Goal: Task Accomplishment & Management: Manage account settings

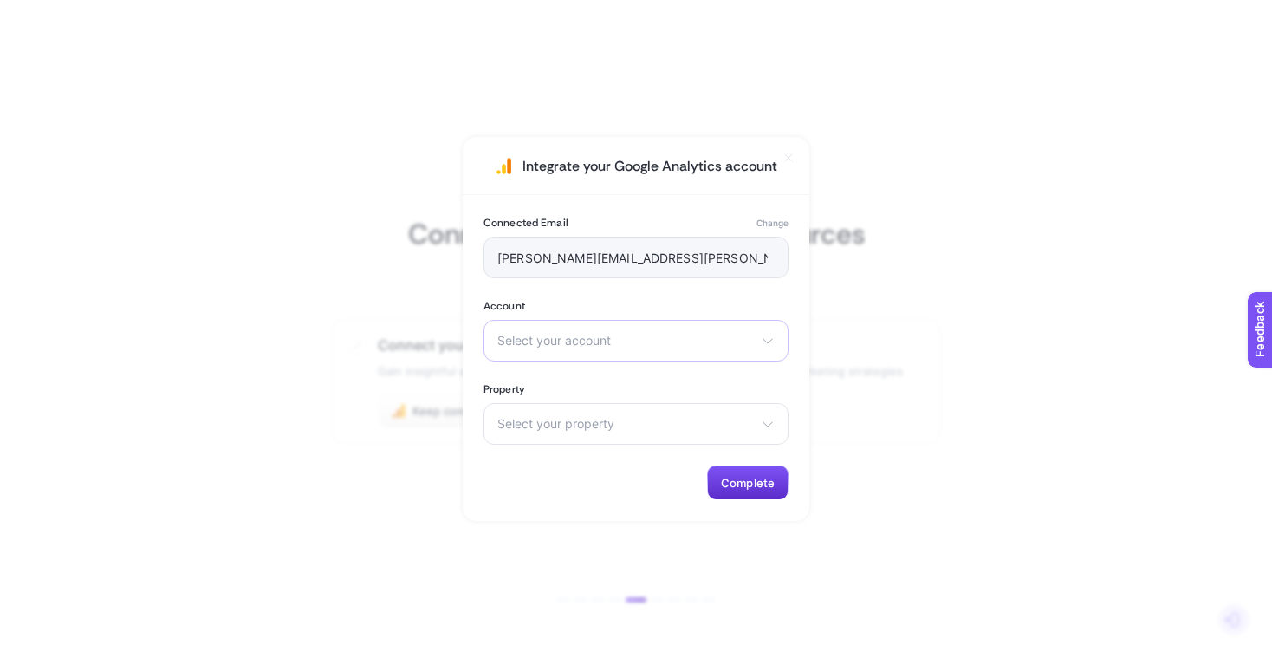
click at [642, 350] on div "Select your account There are no matching options available." at bounding box center [636, 341] width 305 height 42
click at [627, 340] on span "Select your account" at bounding box center [625, 341] width 256 height 14
click at [665, 297] on div "Connected Email Change ioana.padurariu@baldwin.ro Account Select your account T…" at bounding box center [636, 358] width 347 height 326
click at [622, 427] on span "Select your property" at bounding box center [625, 424] width 256 height 14
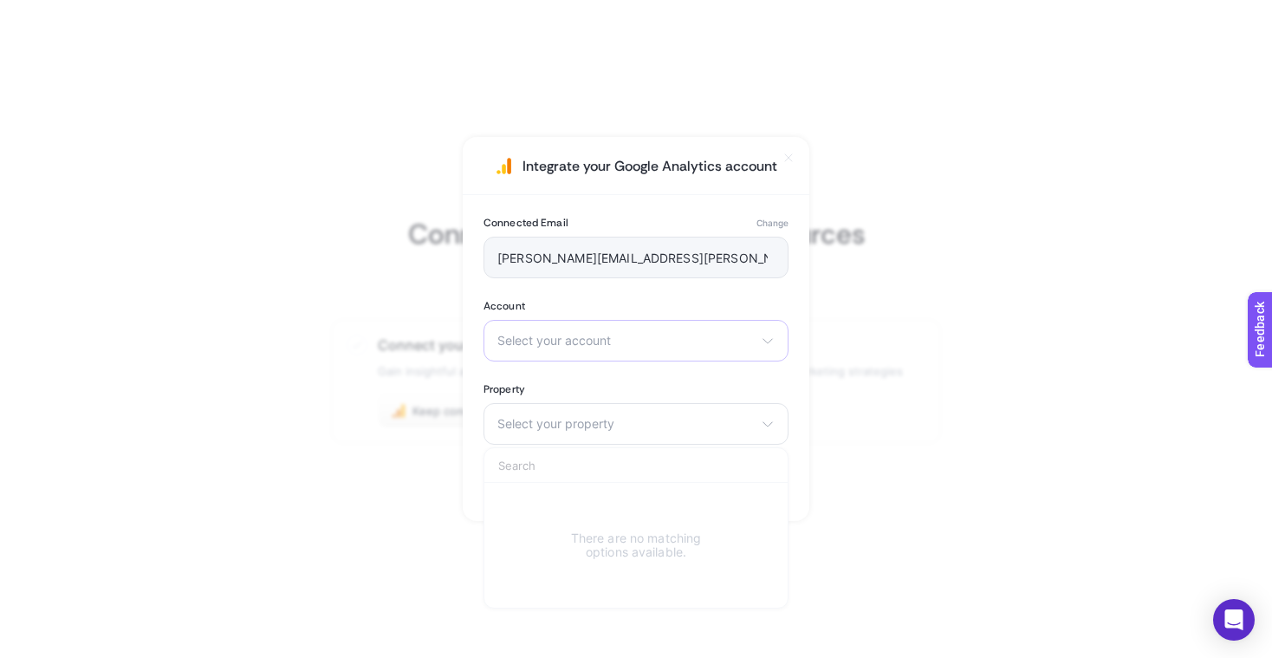
click at [623, 332] on div "Select your account There are no matching options available." at bounding box center [636, 341] width 305 height 42
click at [595, 342] on span "Select your account" at bounding box center [625, 341] width 256 height 14
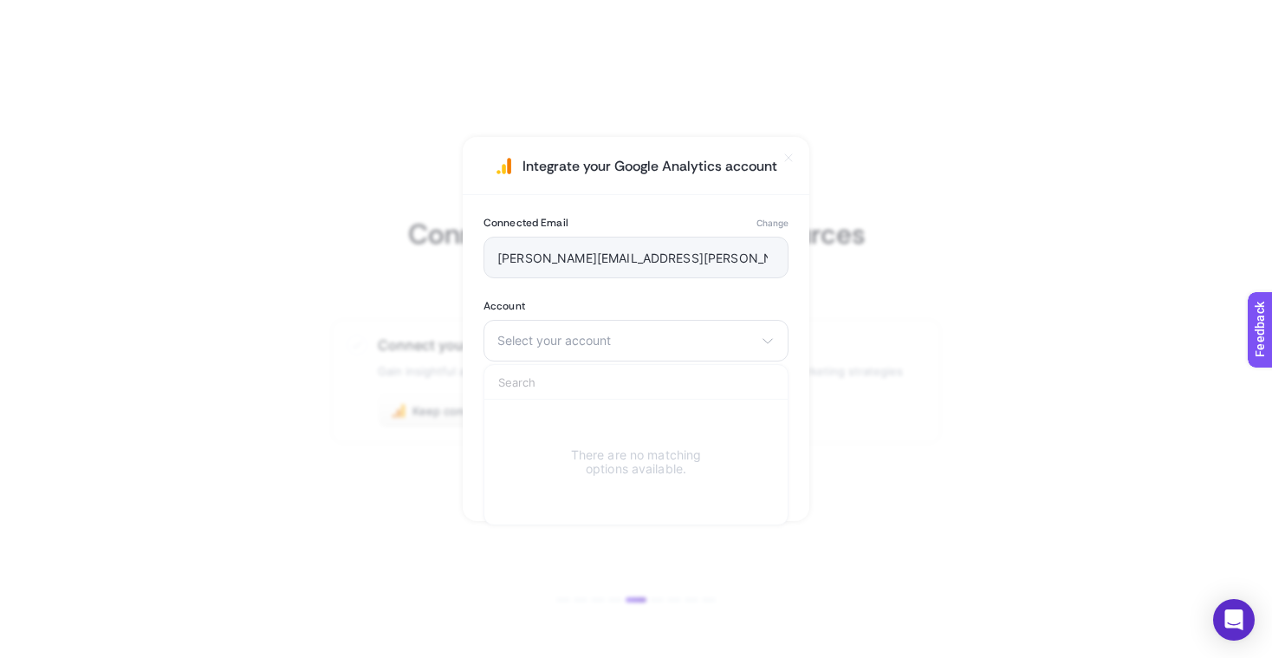
click at [978, 231] on section "Integrate your Google Analytics account Connected Email Change ioana.padurariu@…" at bounding box center [636, 329] width 1272 height 658
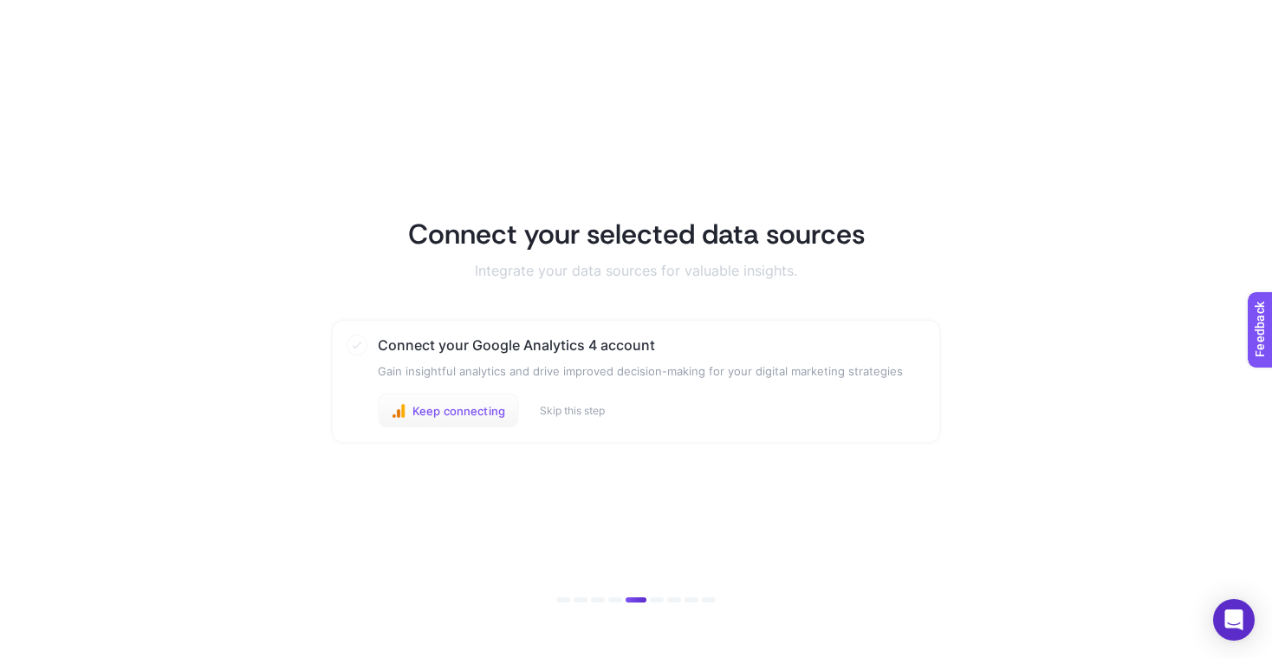
click at [478, 412] on span "Keep connecting" at bounding box center [458, 411] width 93 height 14
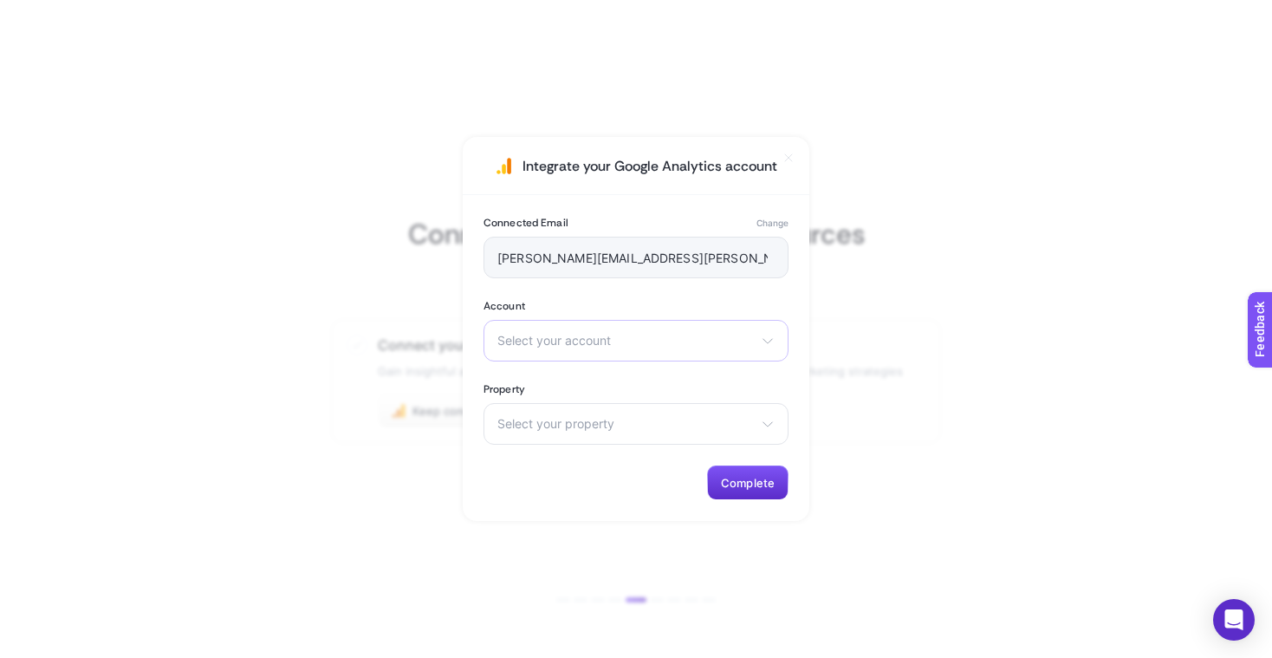
click at [543, 349] on div "Select your account There are no matching options available." at bounding box center [636, 341] width 305 height 42
click at [778, 217] on button "Change" at bounding box center [772, 223] width 32 height 14
click at [615, 339] on span "Select your account" at bounding box center [625, 341] width 256 height 14
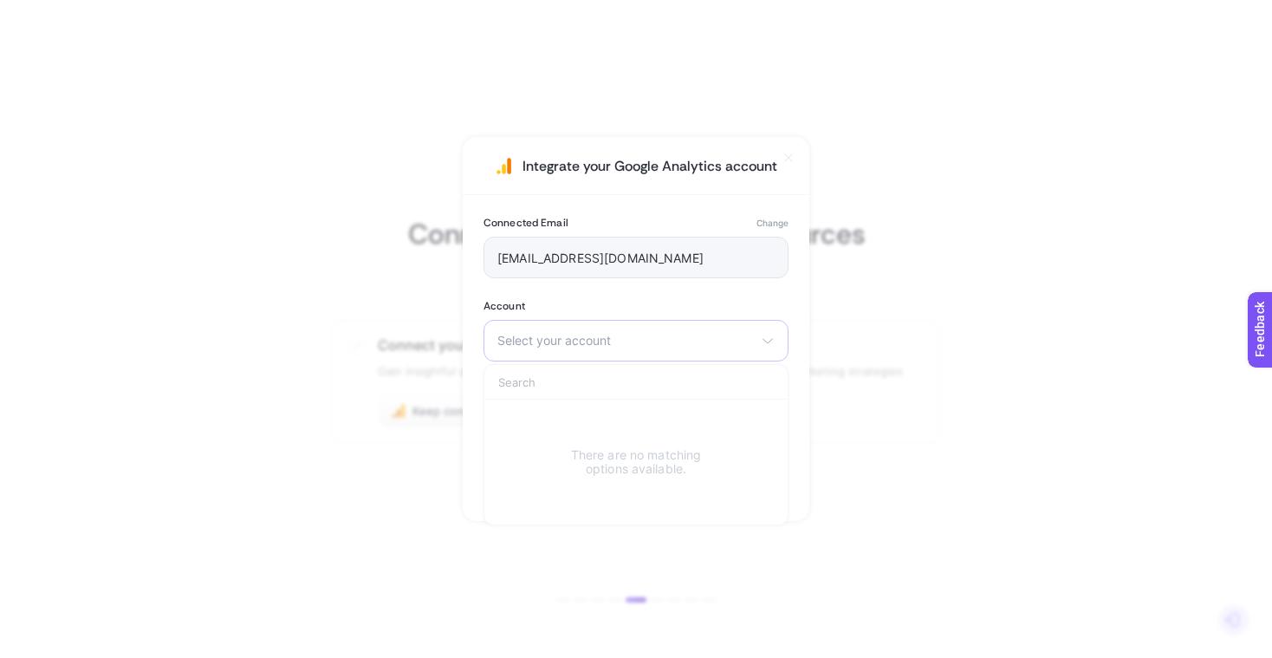
click at [615, 339] on span "Select your account" at bounding box center [625, 341] width 256 height 14
click at [611, 328] on div "Select your account There are no matching options available." at bounding box center [636, 341] width 305 height 42
click at [771, 219] on button "Change" at bounding box center [772, 223] width 32 height 14
click at [600, 327] on div "Select your account Weba KENASOL futureproofedshop (Good) Hoprom www.axamed.be …" at bounding box center [636, 341] width 305 height 42
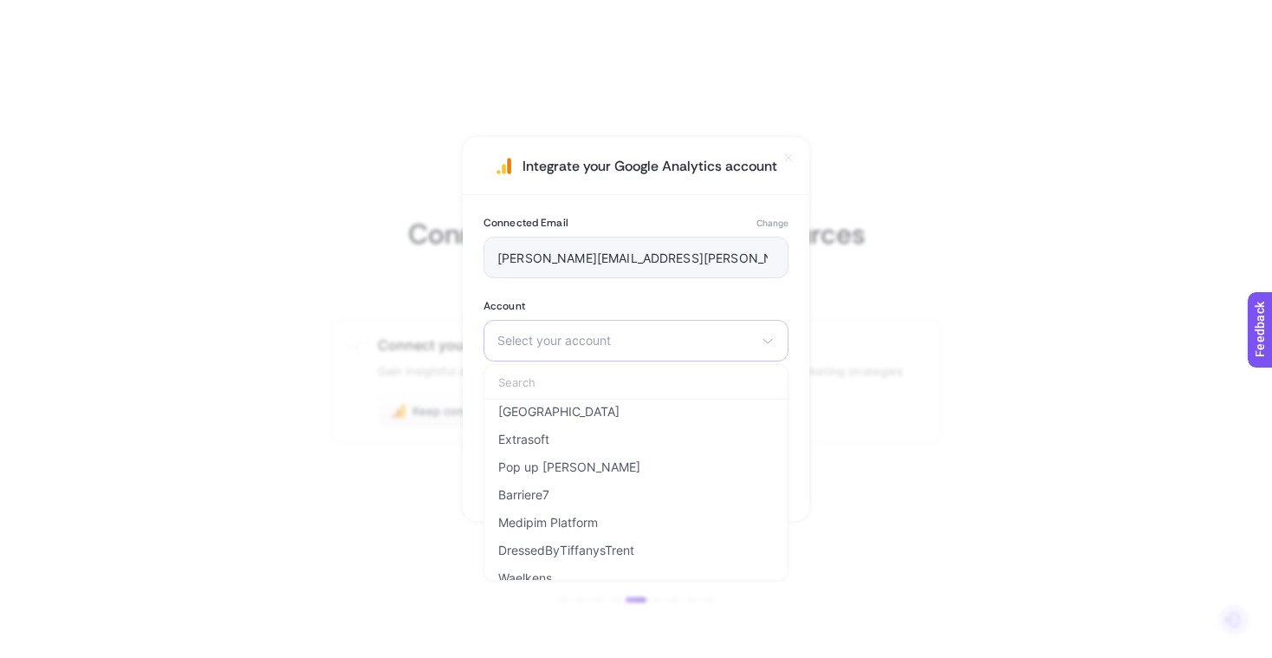
scroll to position [484, 0]
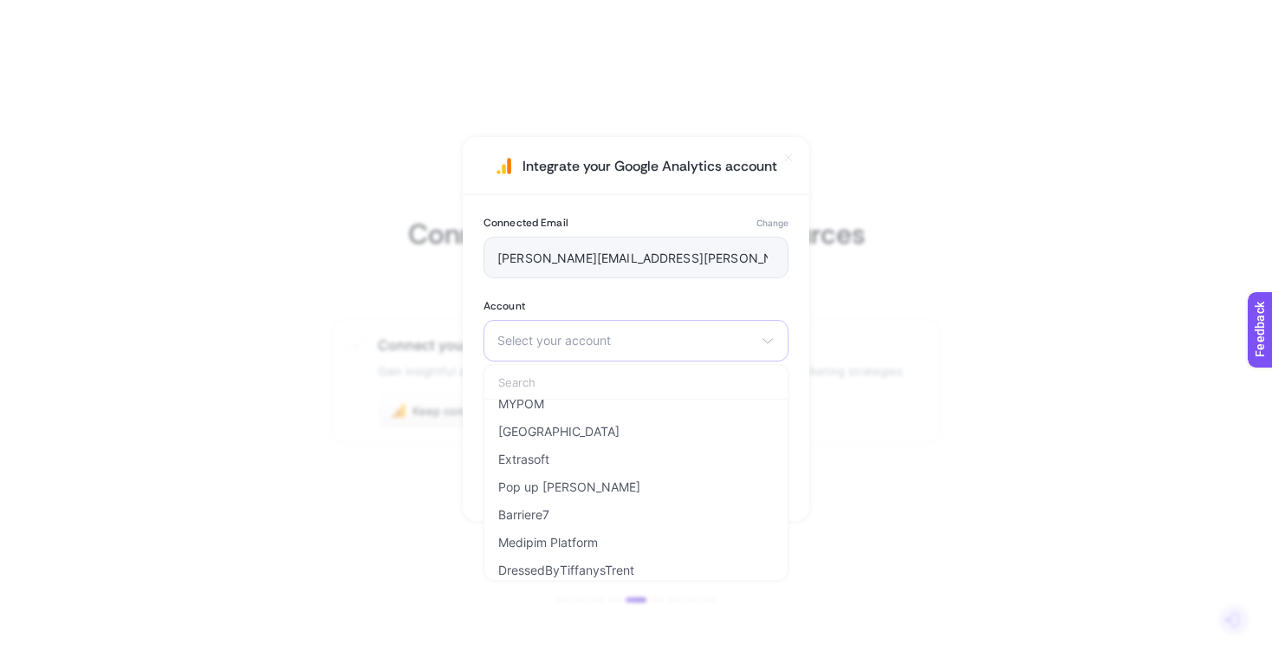
click at [582, 344] on span "Select your account" at bounding box center [625, 341] width 256 height 14
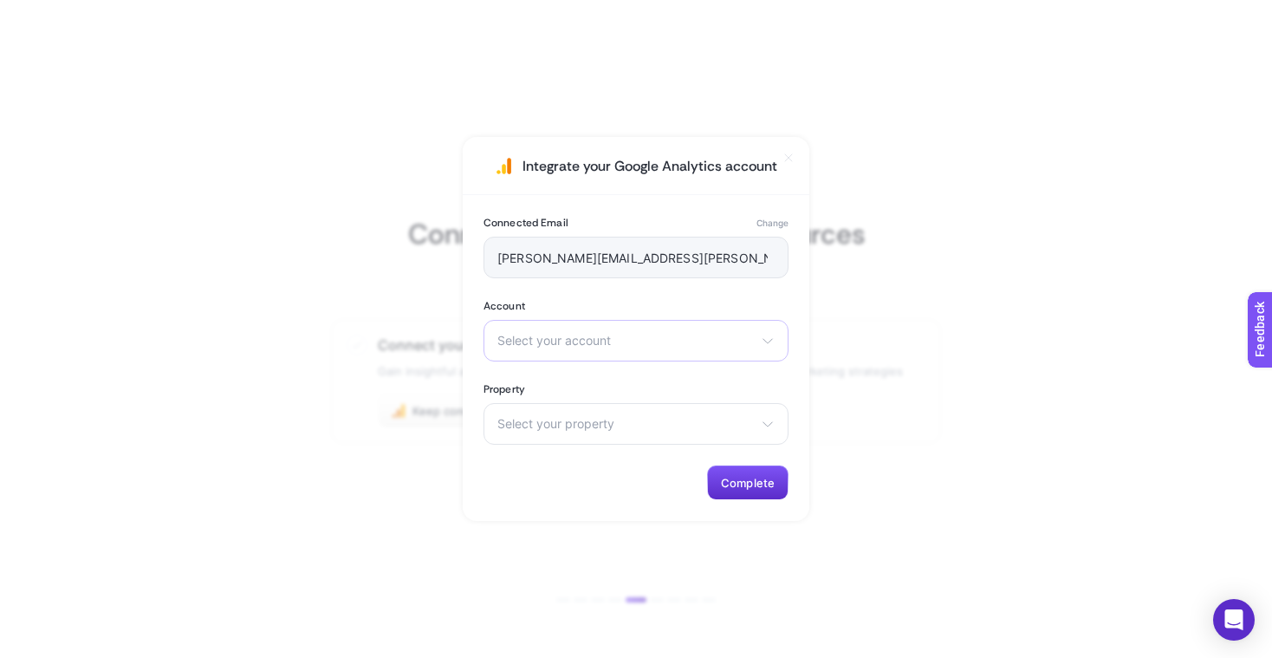
click at [583, 345] on span "Select your account" at bounding box center [625, 341] width 256 height 14
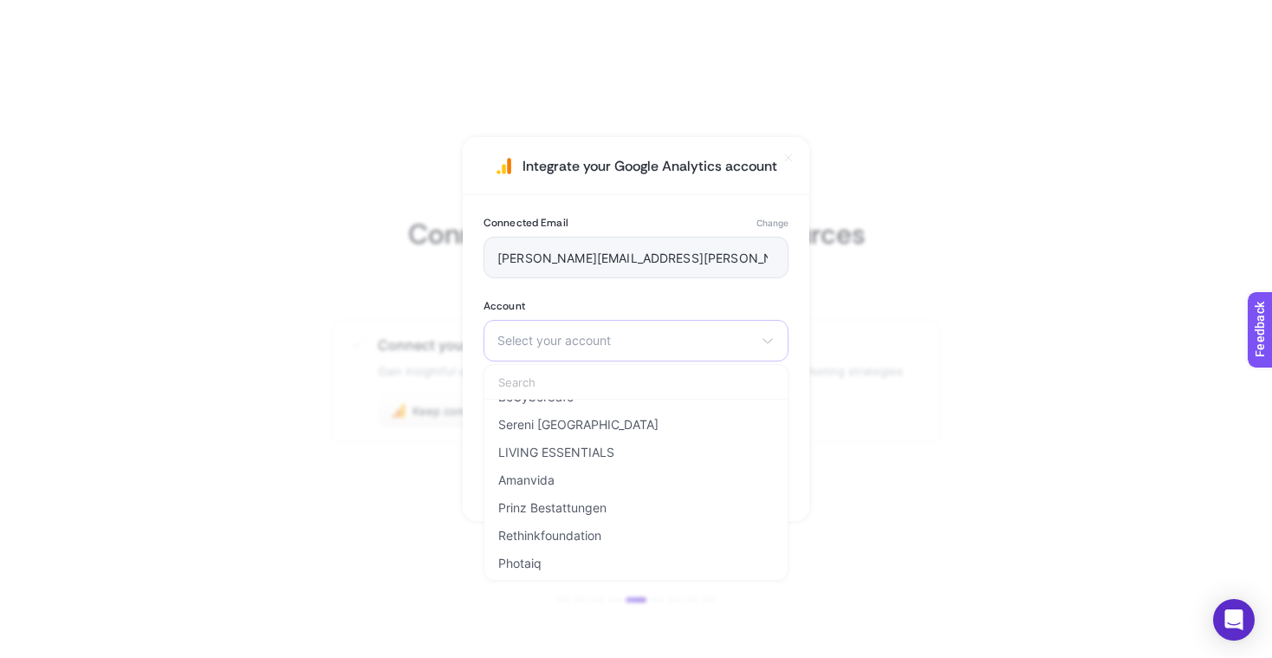
scroll to position [2404, 0]
click at [593, 449] on span "LIVING ESSENTIALS" at bounding box center [556, 453] width 116 height 14
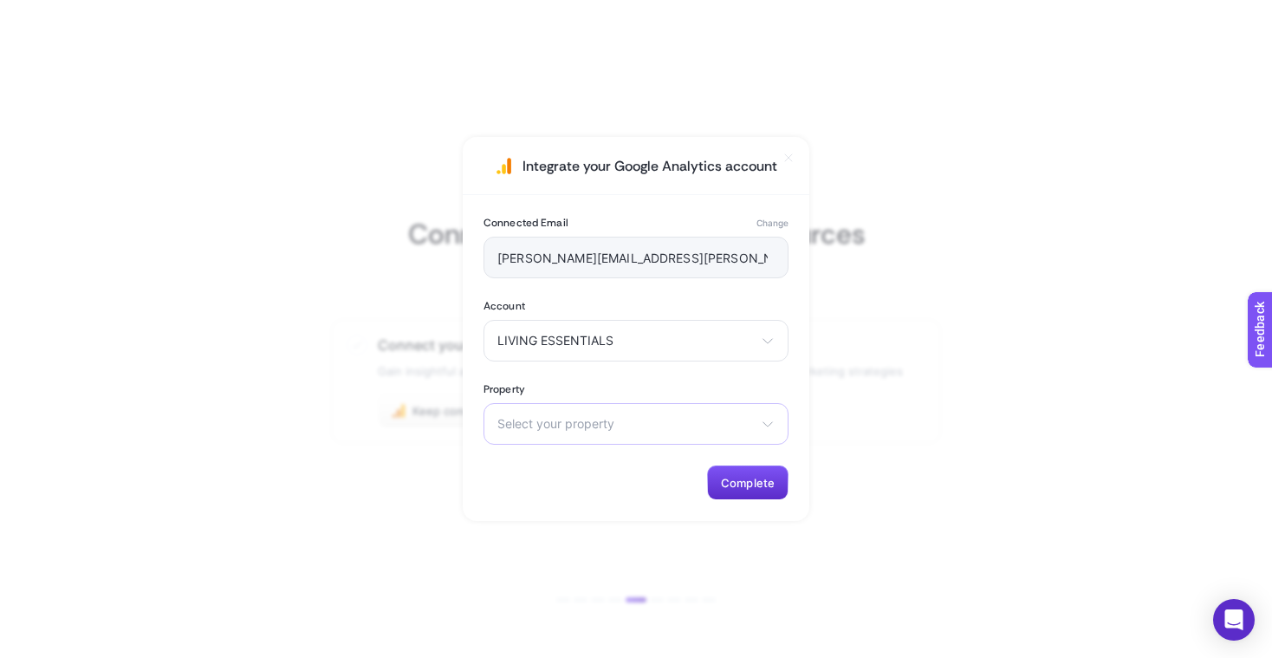
click at [632, 418] on span "Select your property" at bounding box center [625, 424] width 256 height 14
click at [625, 502] on span "LIVE - LIVING ESSENTIALS - GA4" at bounding box center [593, 500] width 190 height 14
click at [749, 483] on span "Complete" at bounding box center [748, 483] width 54 height 14
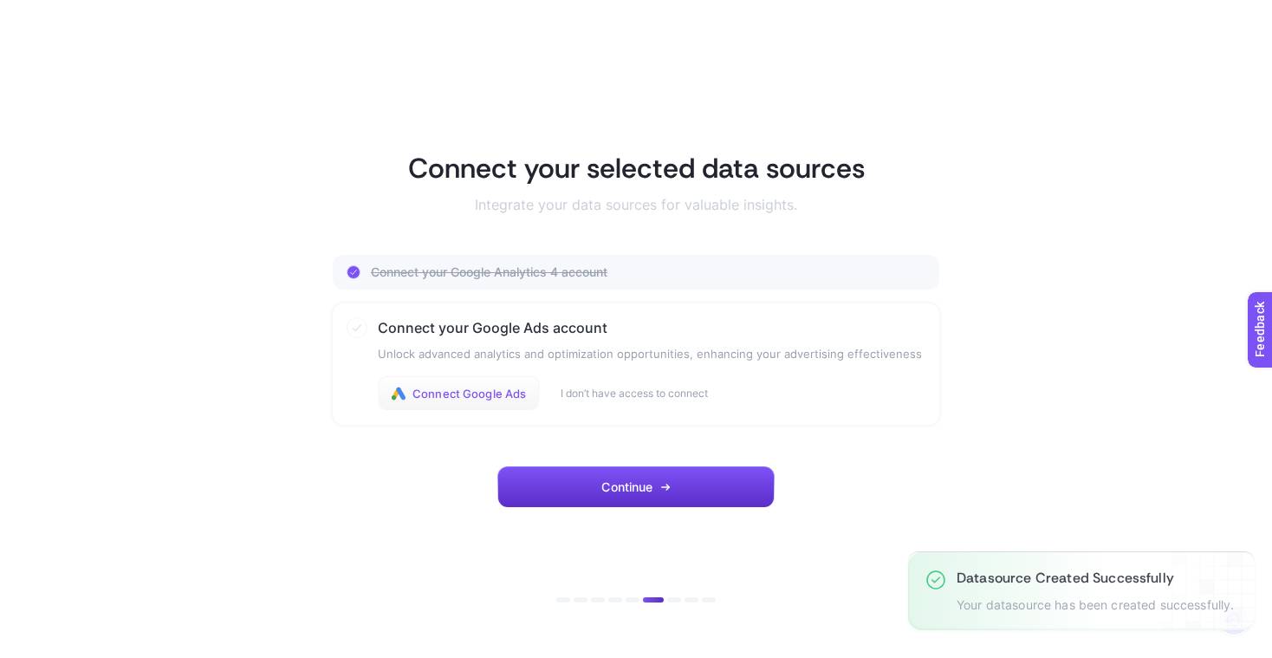
click at [447, 391] on span "Connect Google Ads" at bounding box center [469, 393] width 114 height 14
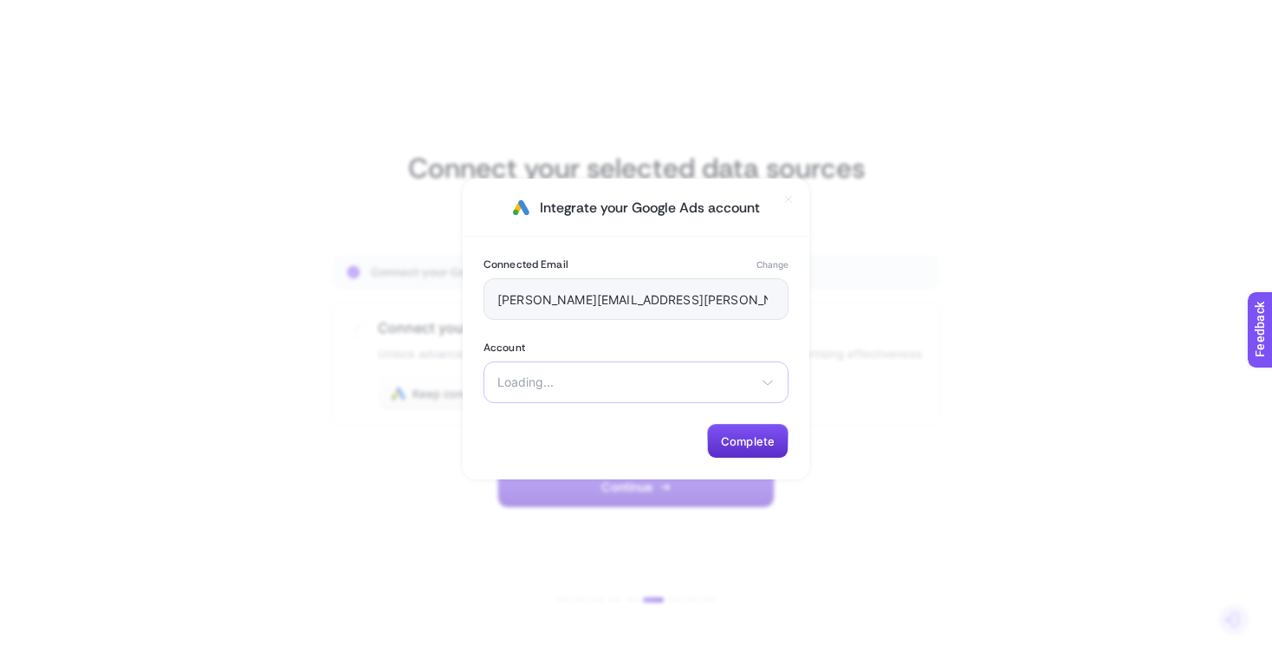
click at [562, 376] on span "Loading..." at bounding box center [625, 382] width 256 height 14
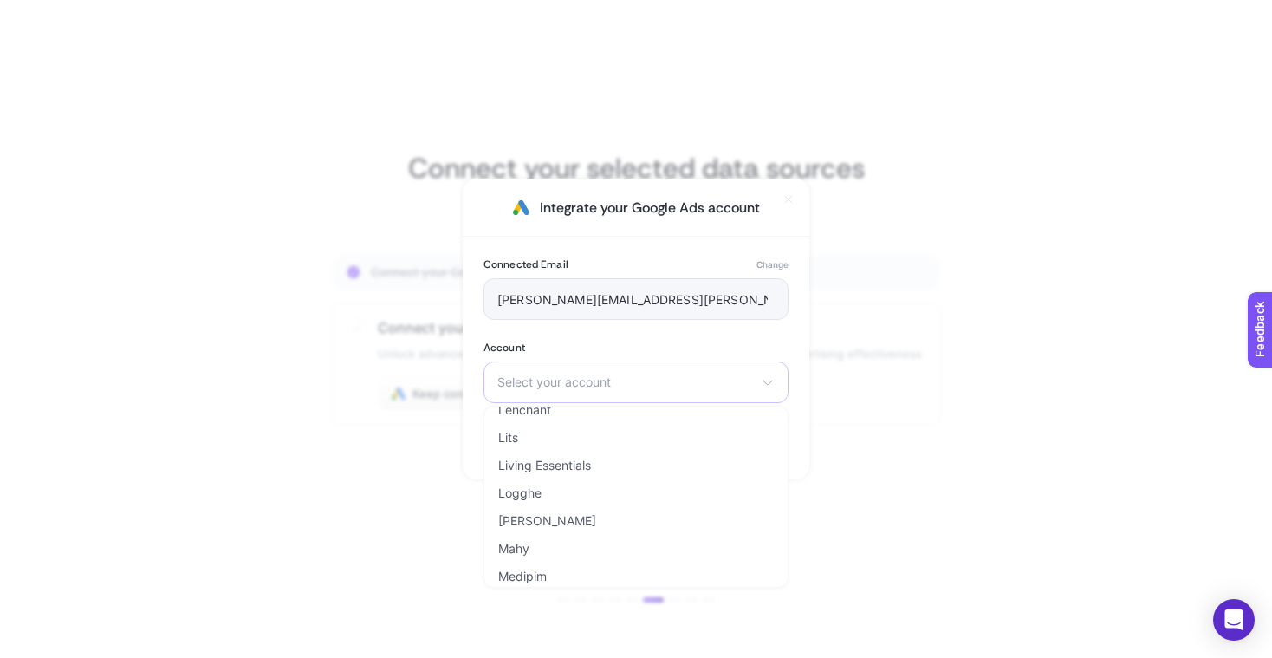
scroll to position [1377, 0]
click at [586, 462] on span "Living Essentials" at bounding box center [544, 461] width 93 height 14
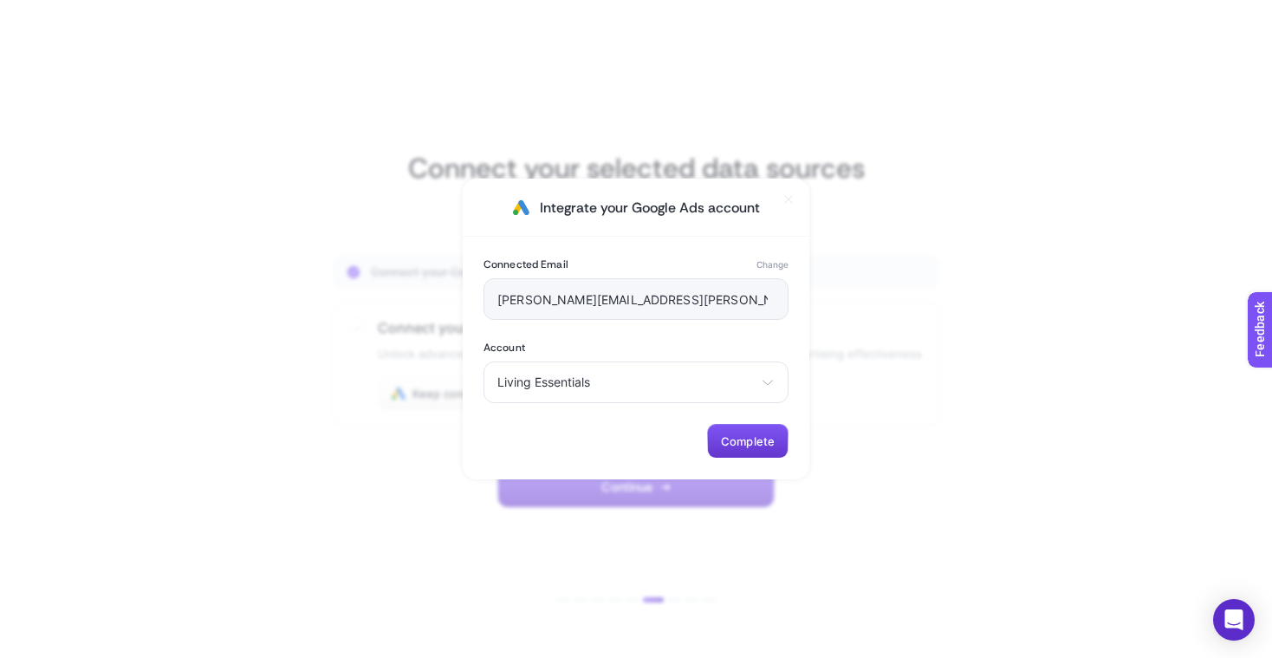
click at [763, 448] on button "Complete" at bounding box center [747, 441] width 81 height 35
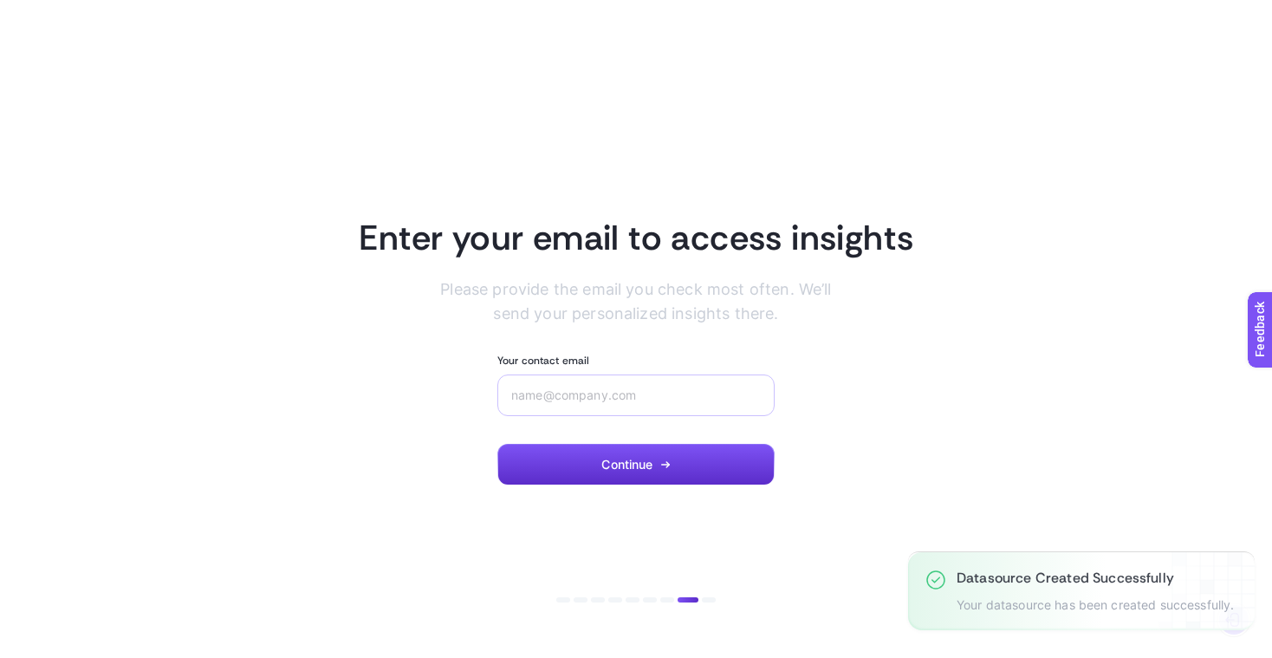
click at [642, 385] on div at bounding box center [635, 395] width 277 height 42
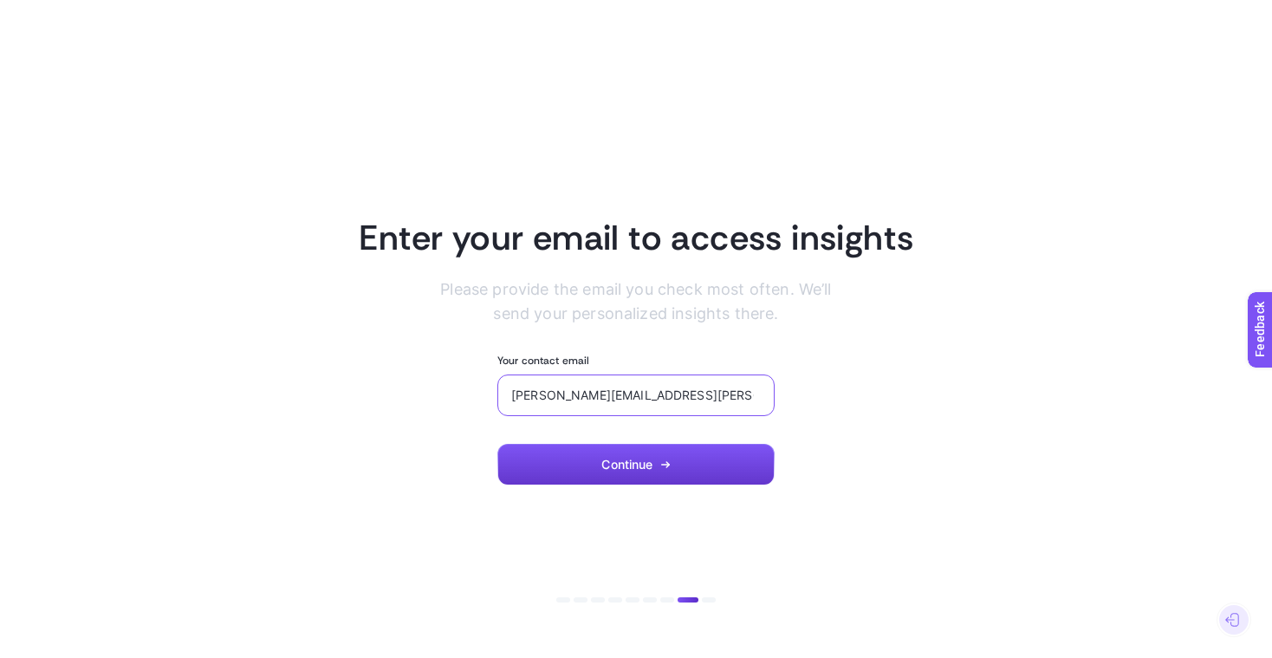
type input "ioana.padurariu@baldwin.ro"
click at [669, 467] on icon "button" at bounding box center [665, 464] width 10 height 10
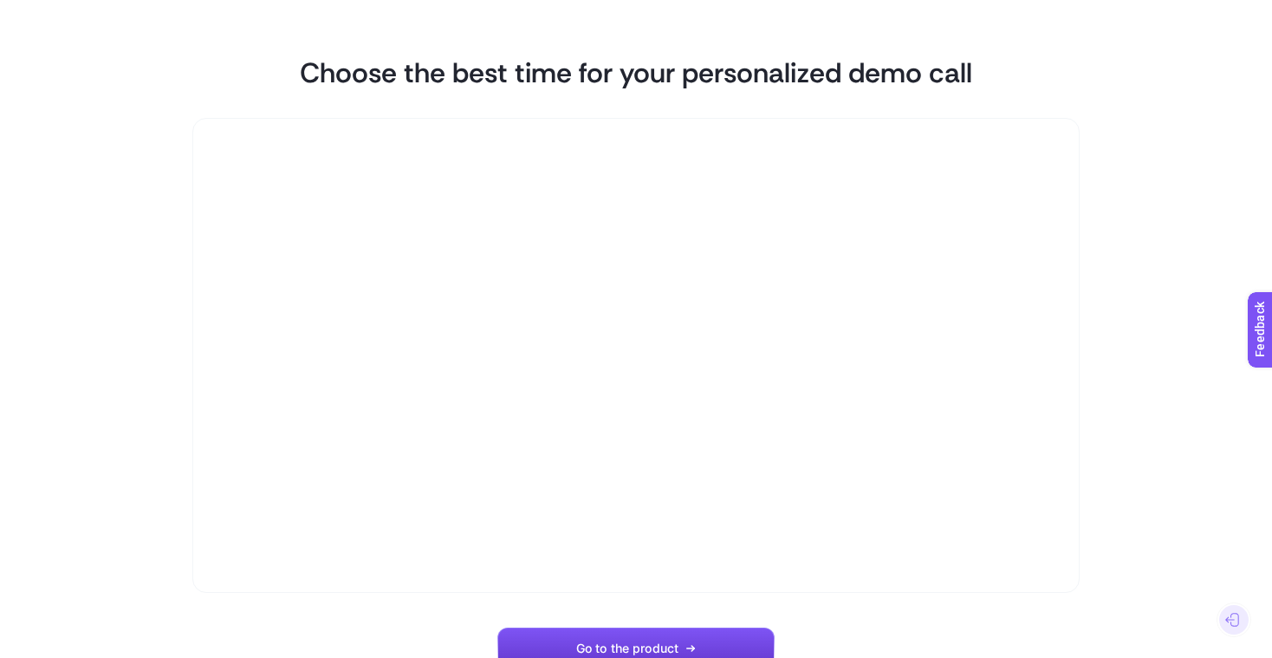
click at [627, 640] on button "Go to the product" at bounding box center [635, 648] width 277 height 42
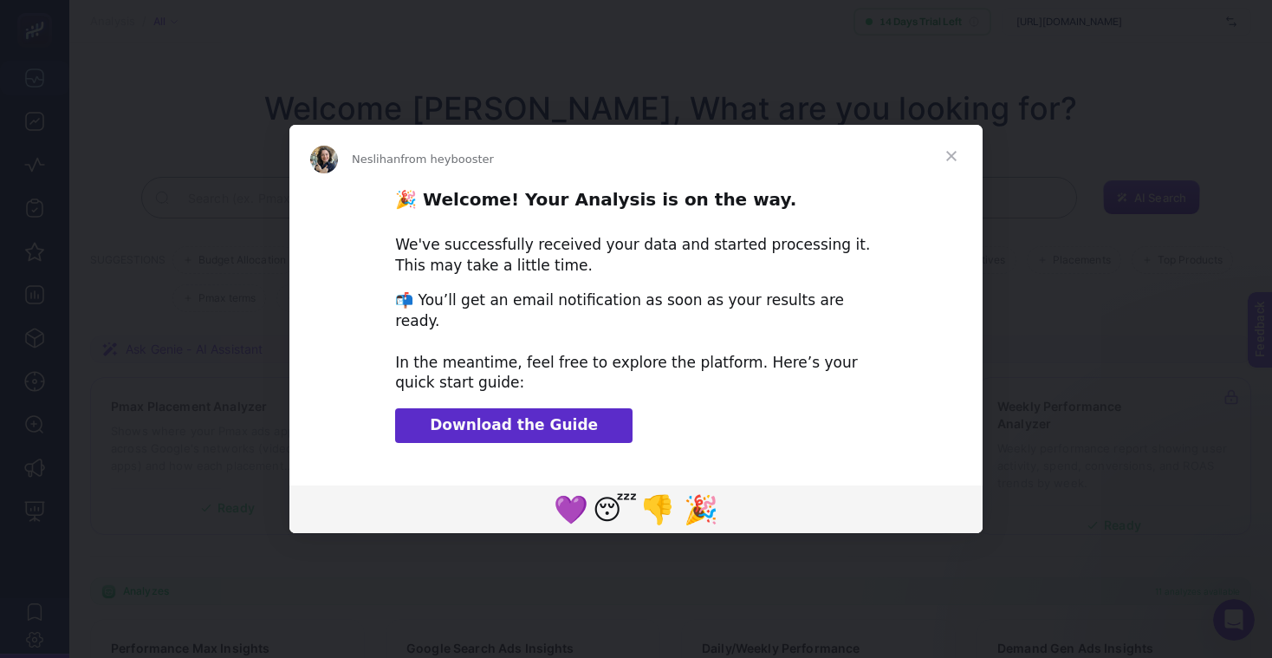
click at [601, 250] on div "We've successfully received your data and started processing it. This may take …" at bounding box center [636, 256] width 482 height 42
click at [549, 418] on span "Download the Guide" at bounding box center [514, 424] width 168 height 17
click at [952, 153] on span "Close" at bounding box center [951, 156] width 62 height 62
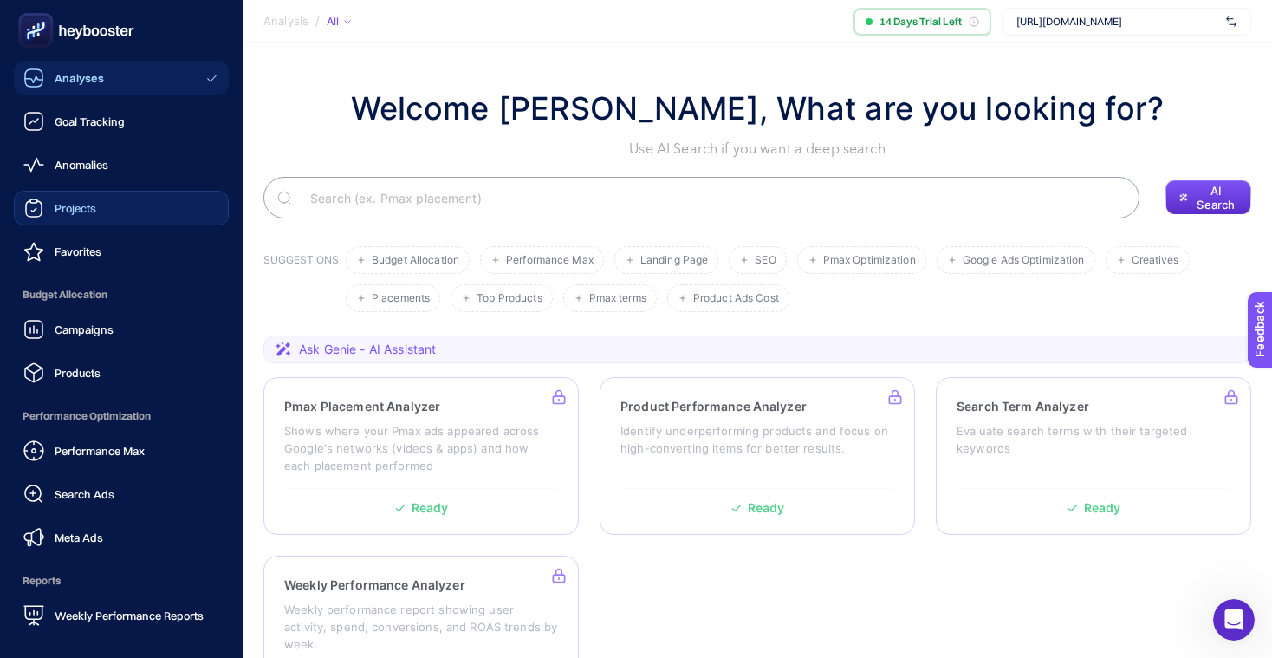
click at [77, 202] on span "Projects" at bounding box center [76, 208] width 42 height 14
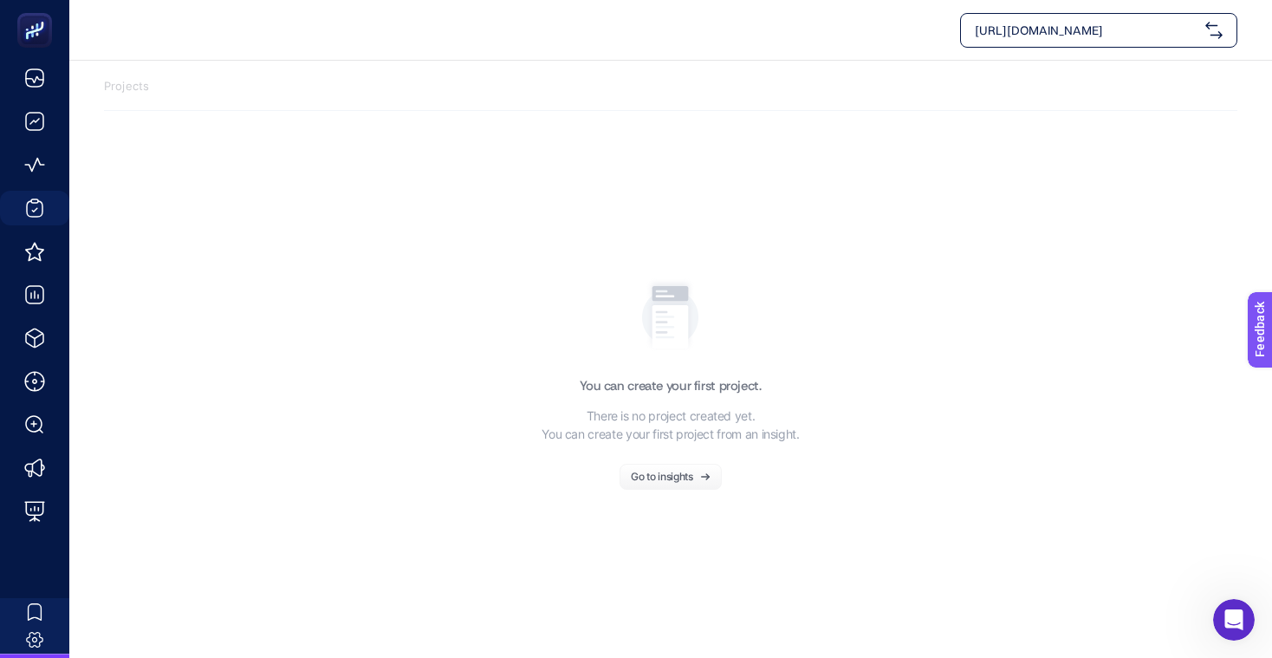
click at [672, 481] on div "Go to insights" at bounding box center [662, 476] width 62 height 10
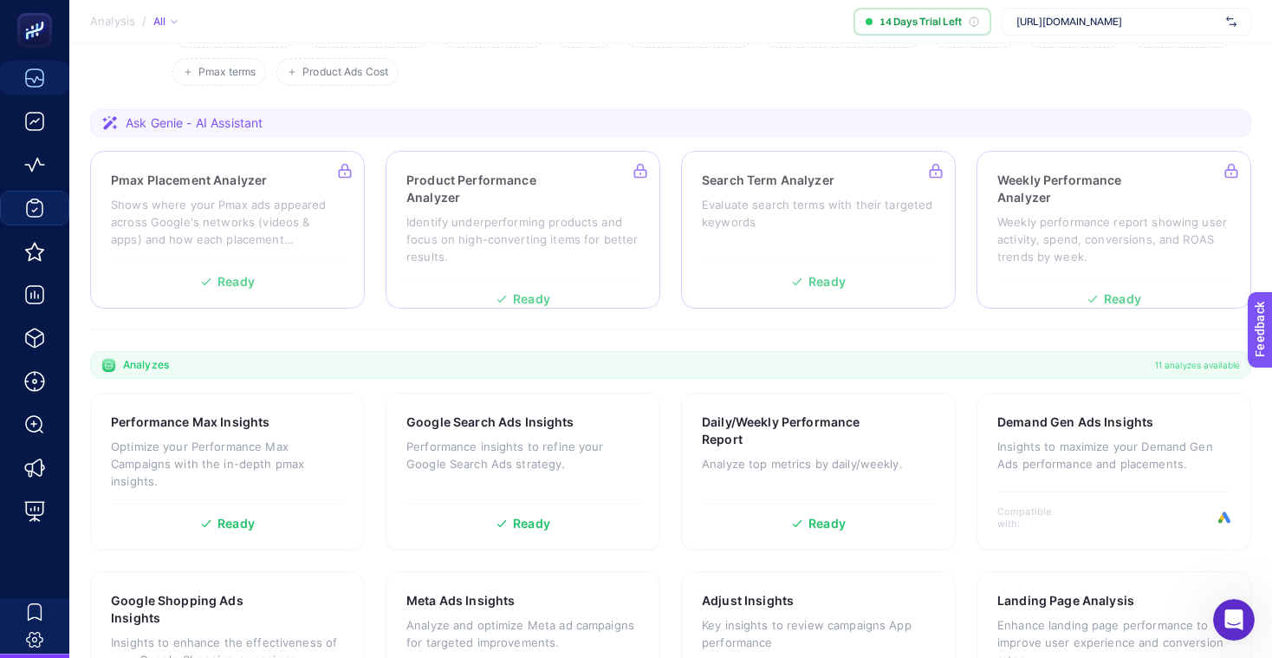
scroll to position [281, 0]
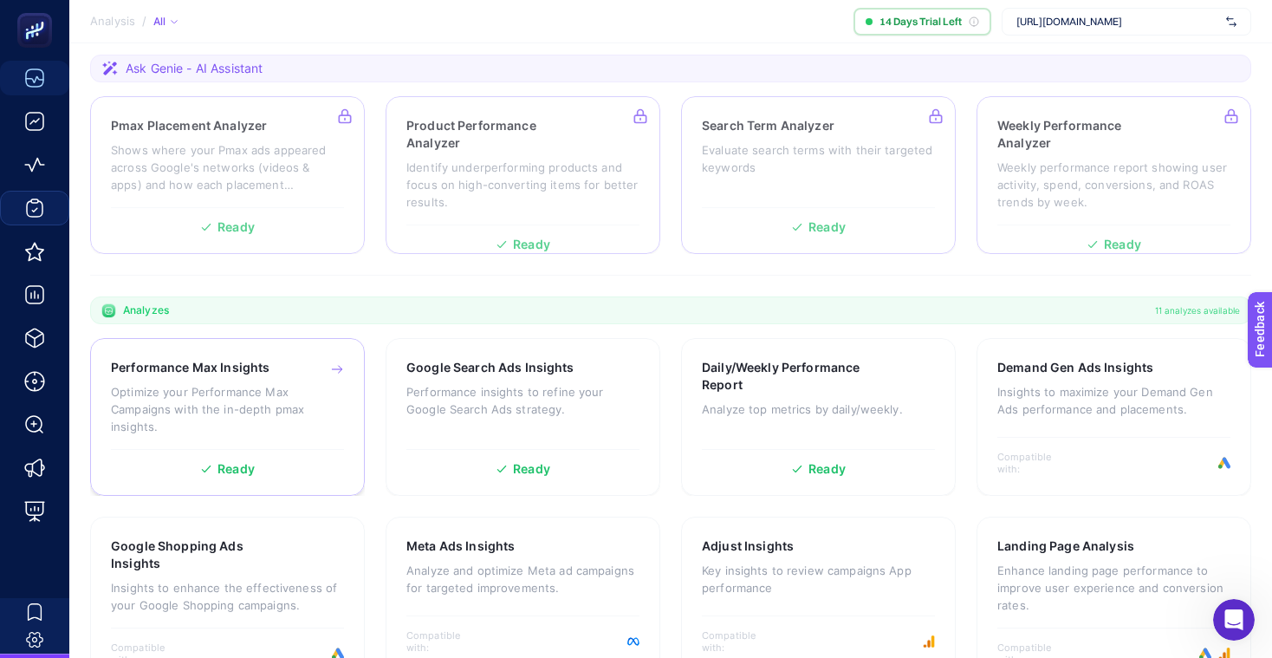
click at [226, 477] on div "Performance Max Insights Optimize your Performance Max Campaigns with the in-de…" at bounding box center [227, 417] width 275 height 158
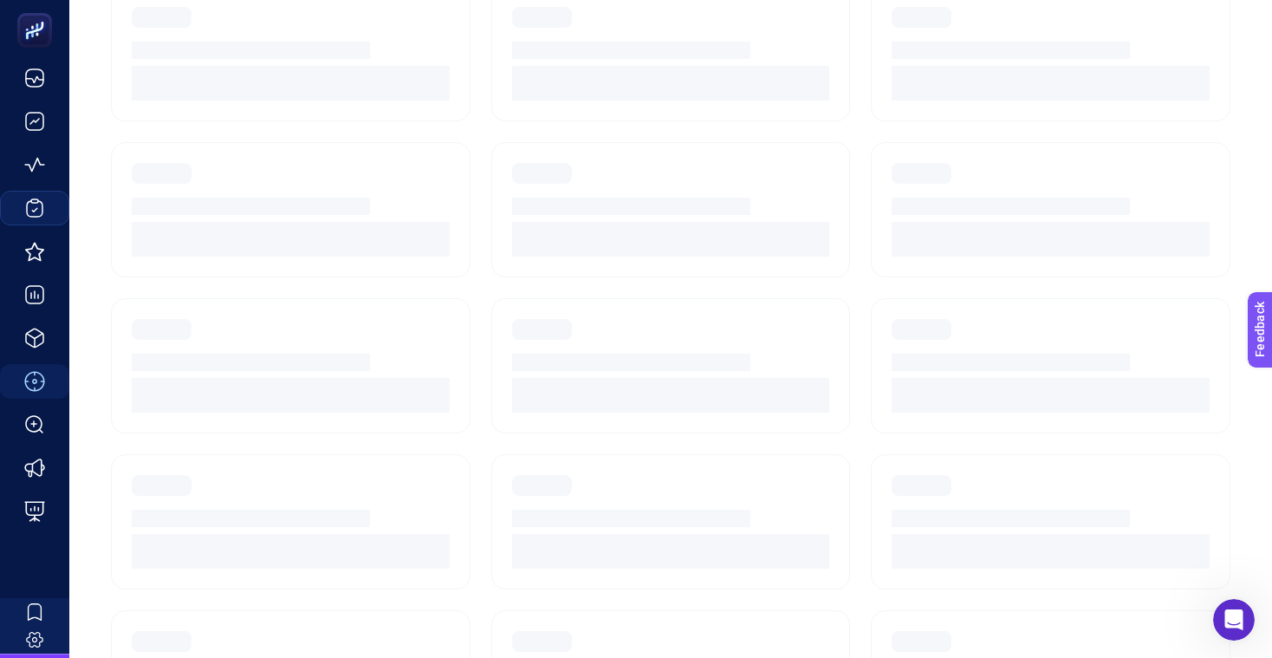
scroll to position [192, 0]
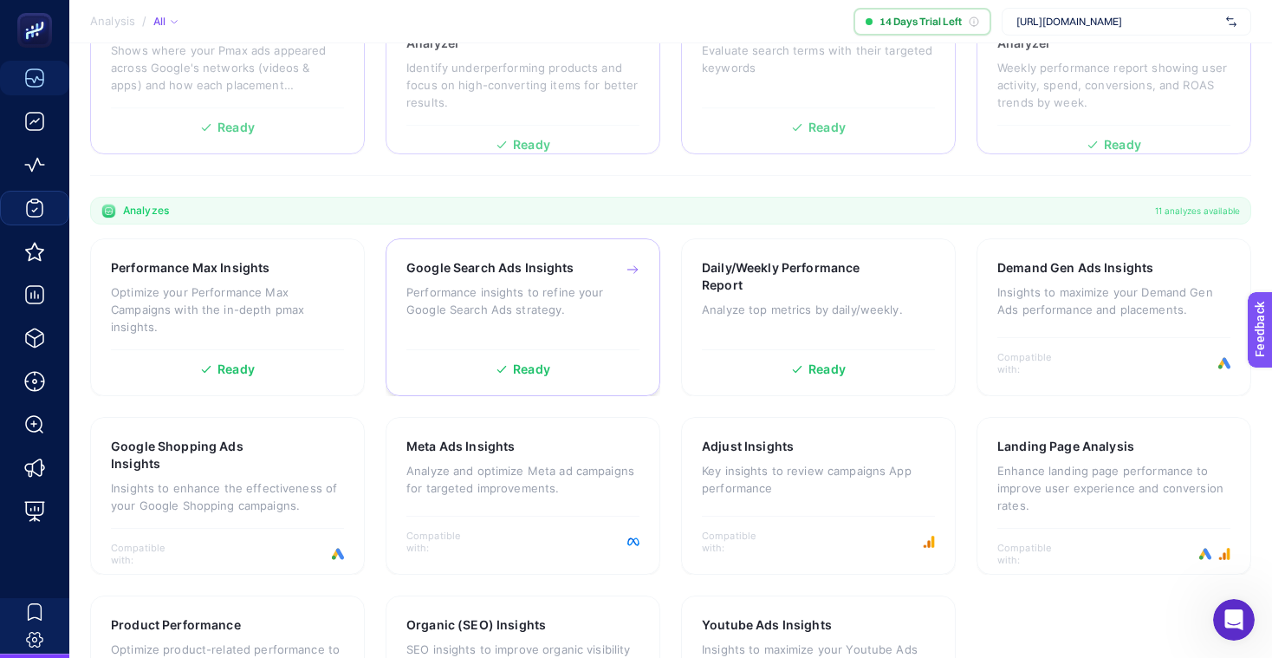
scroll to position [377, 0]
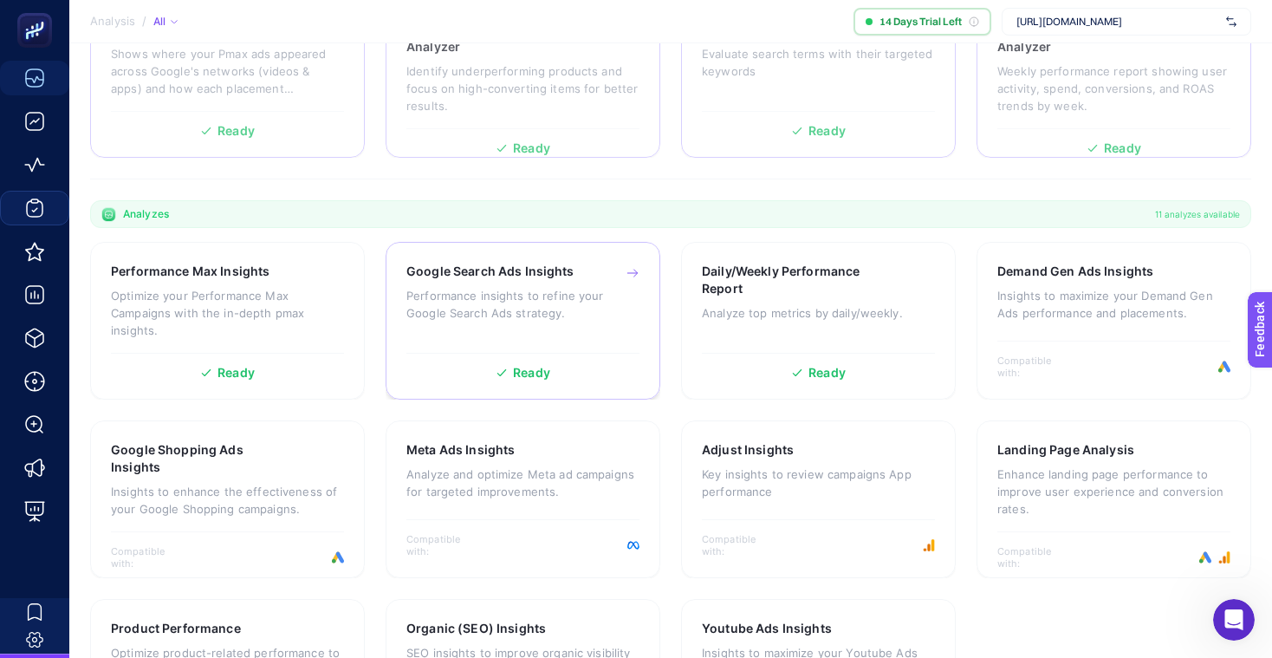
click at [613, 299] on p "Performance insights to refine your Google Search Ads strategy." at bounding box center [522, 304] width 233 height 35
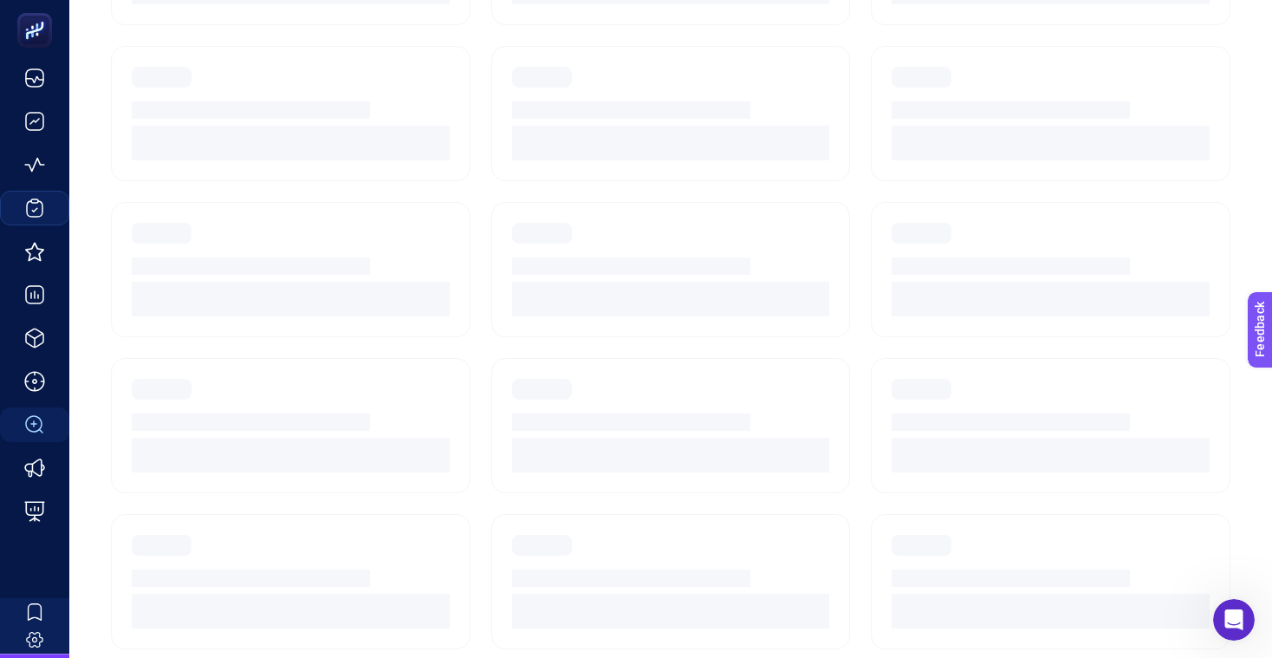
scroll to position [192, 0]
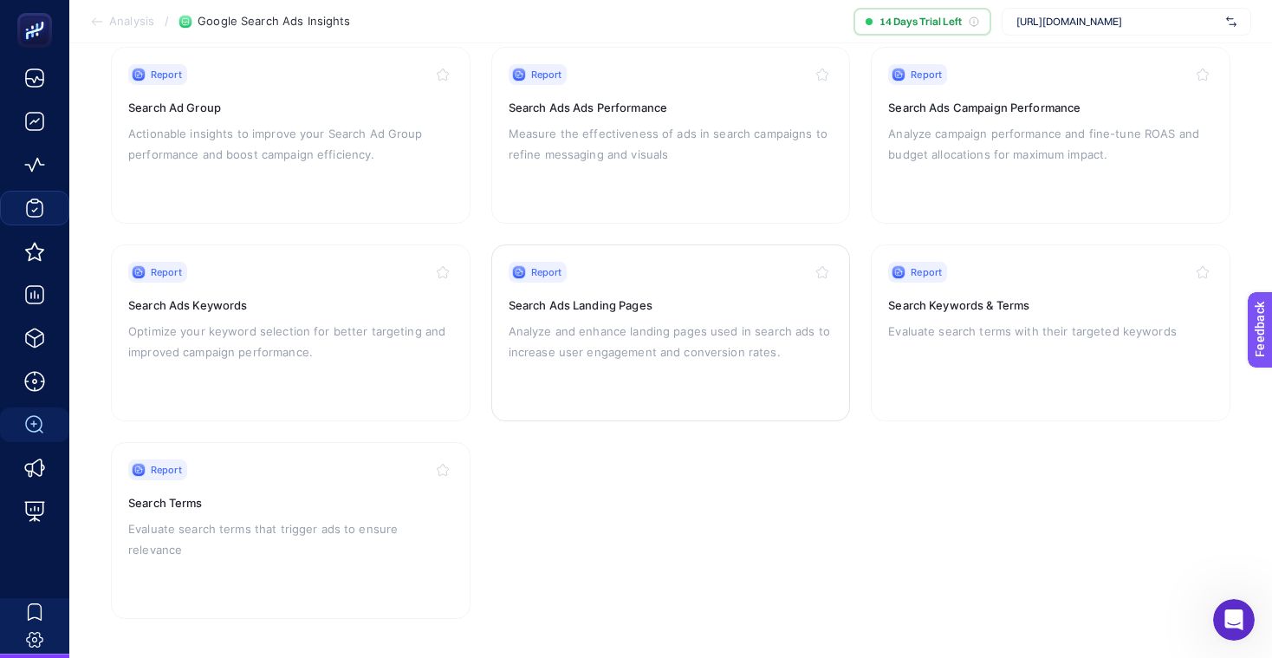
click at [614, 371] on div "Report Search Ads Landing Pages Analyze and enhance landing pages used in searc…" at bounding box center [671, 333] width 325 height 142
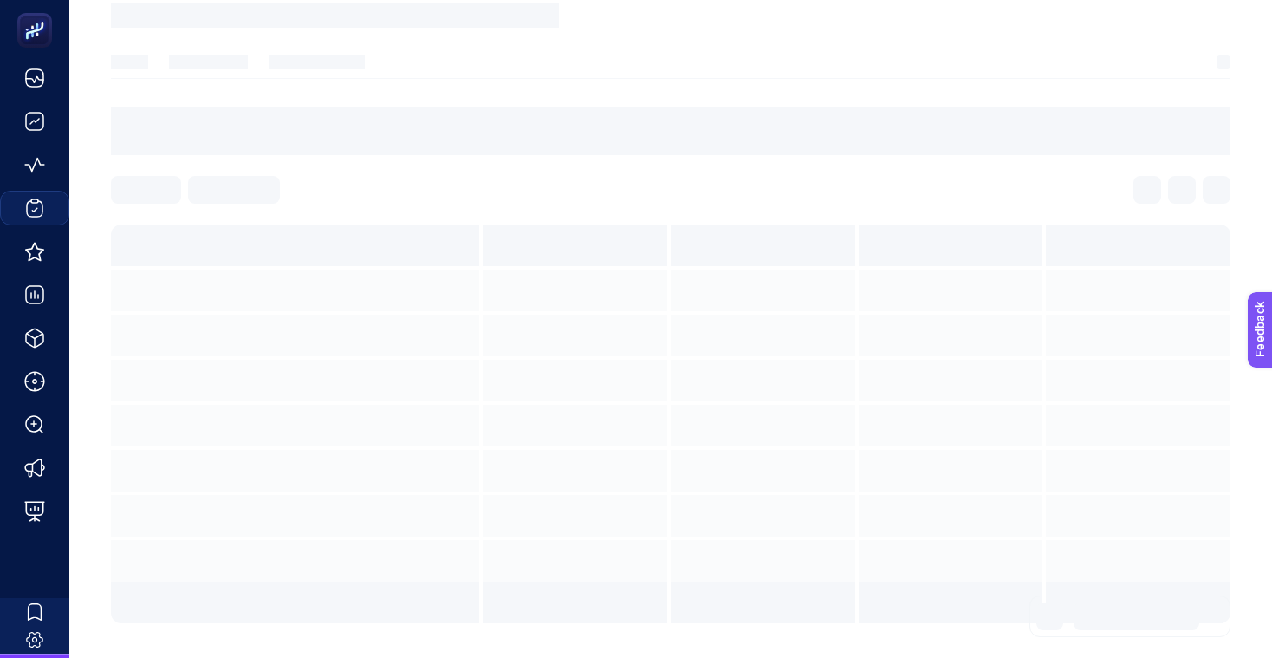
scroll to position [81, 0]
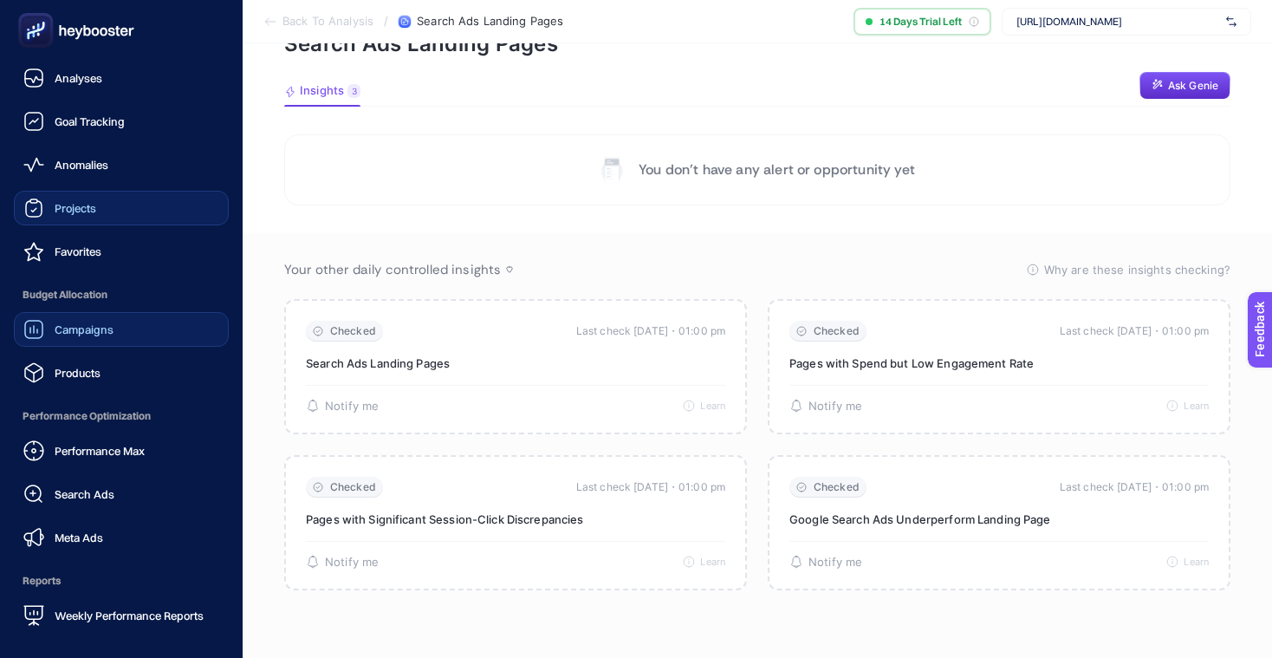
click at [83, 324] on span "Campaigns" at bounding box center [84, 329] width 59 height 14
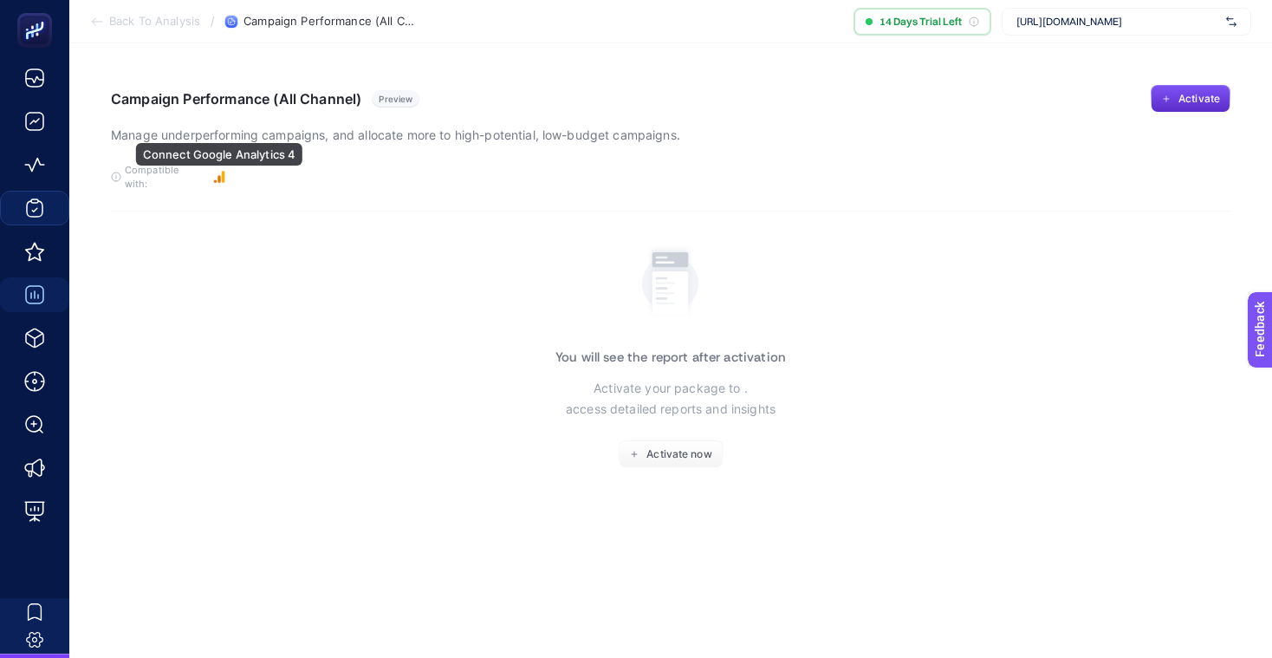
click at [224, 172] on rect "button" at bounding box center [219, 177] width 12 height 12
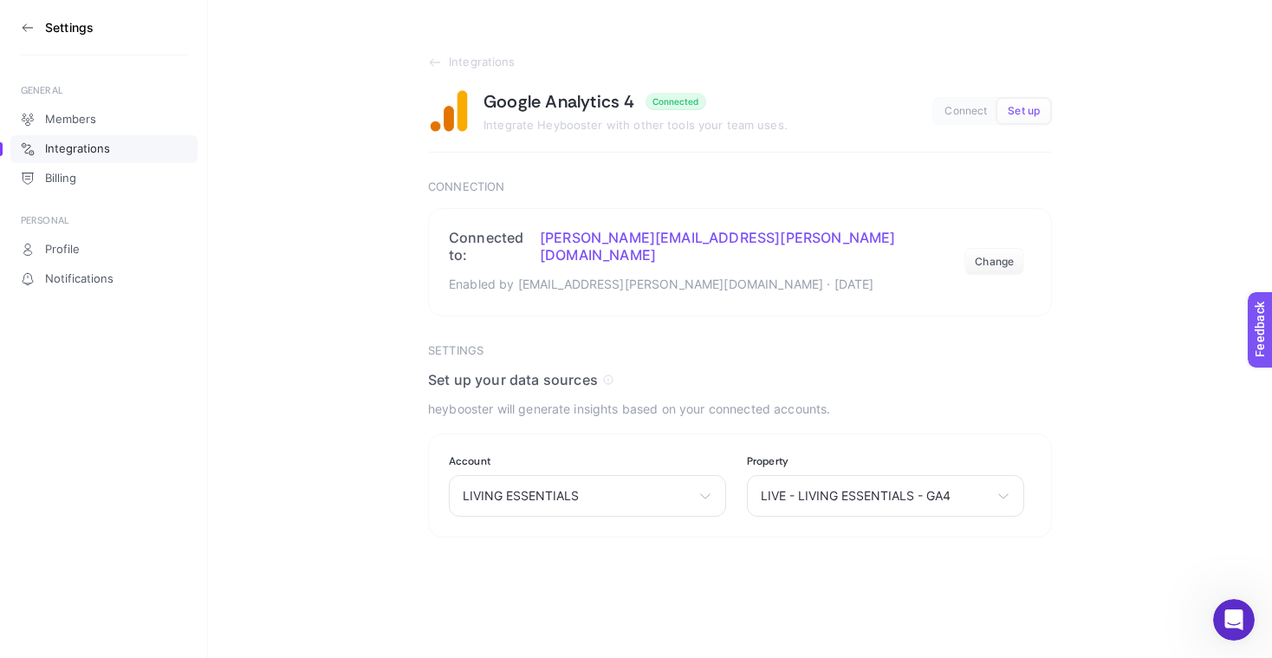
click at [31, 29] on icon at bounding box center [28, 28] width 14 height 14
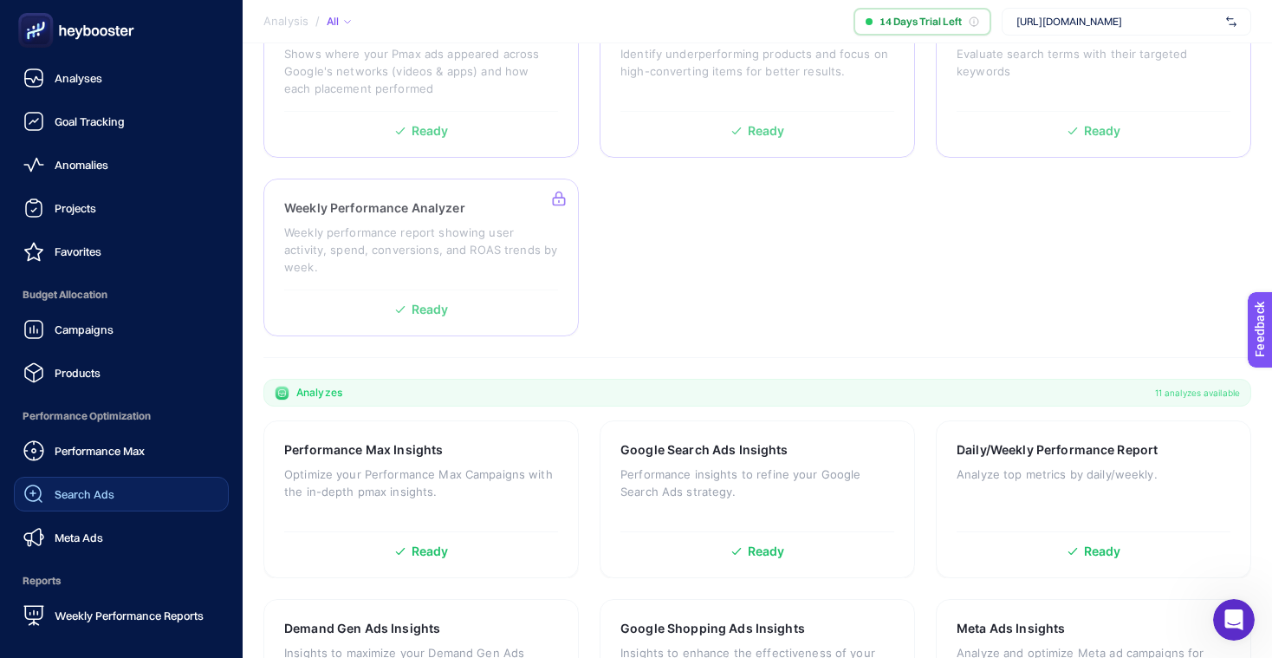
scroll to position [30, 0]
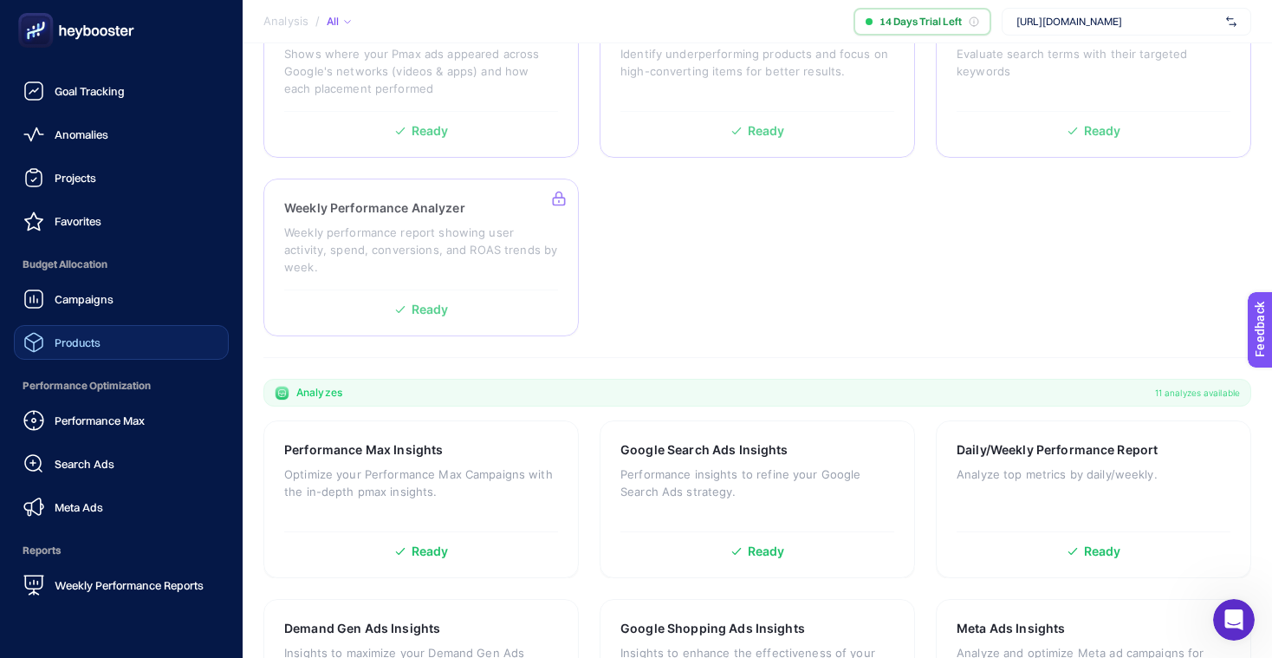
click at [95, 339] on span "Products" at bounding box center [78, 342] width 46 height 14
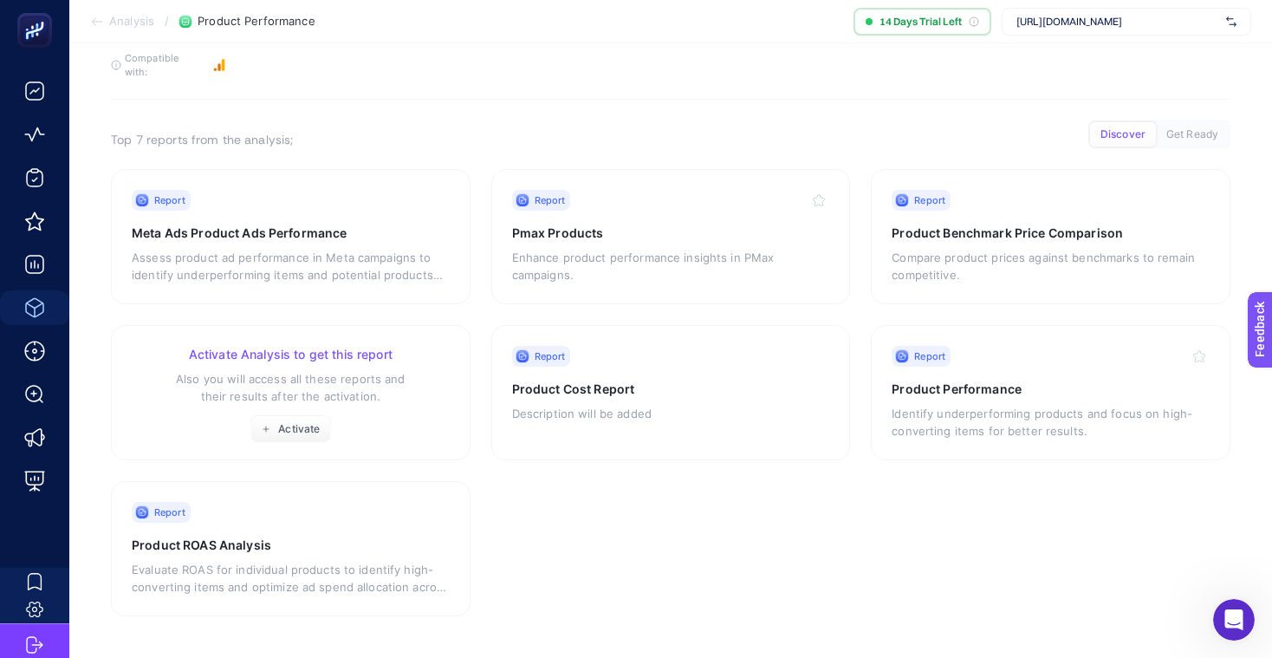
scroll to position [98, 0]
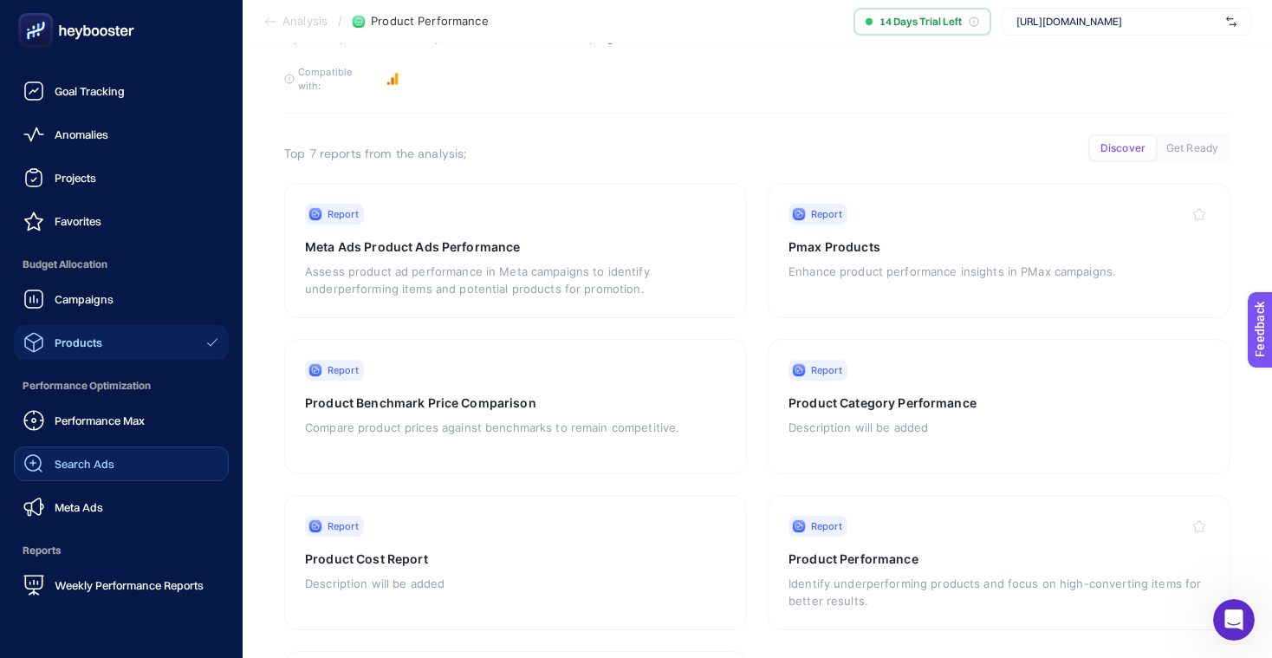
click at [61, 478] on link "Search Ads" at bounding box center [121, 463] width 215 height 35
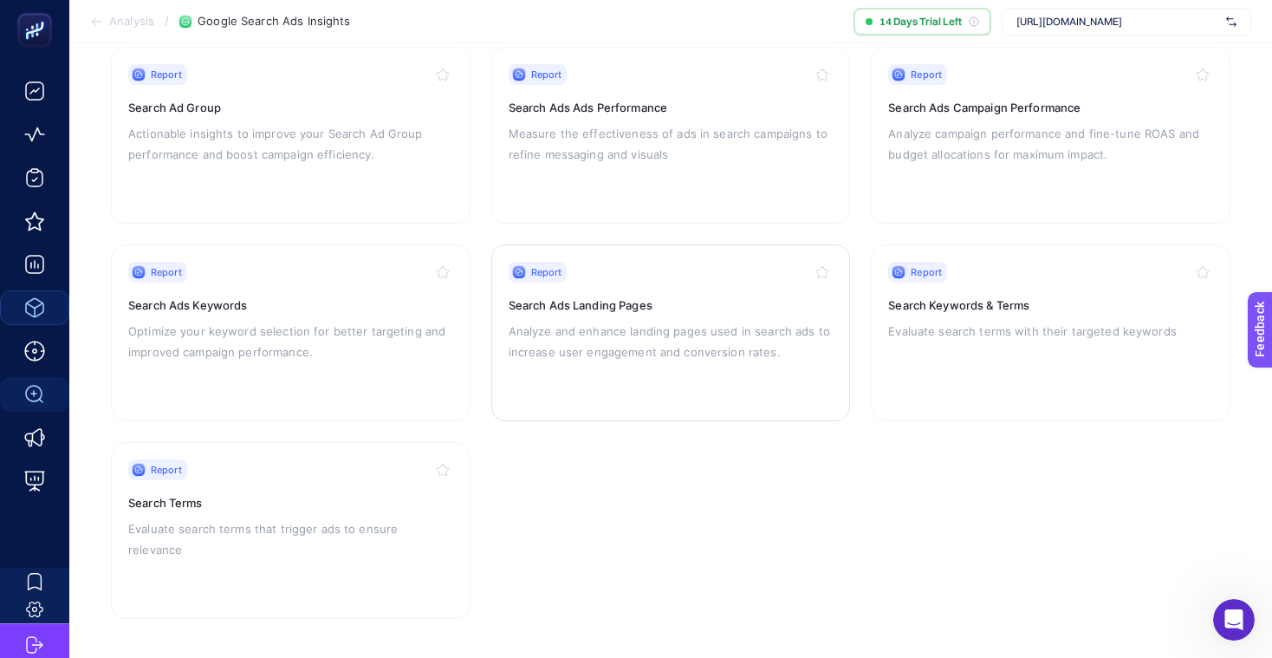
scroll to position [187, 0]
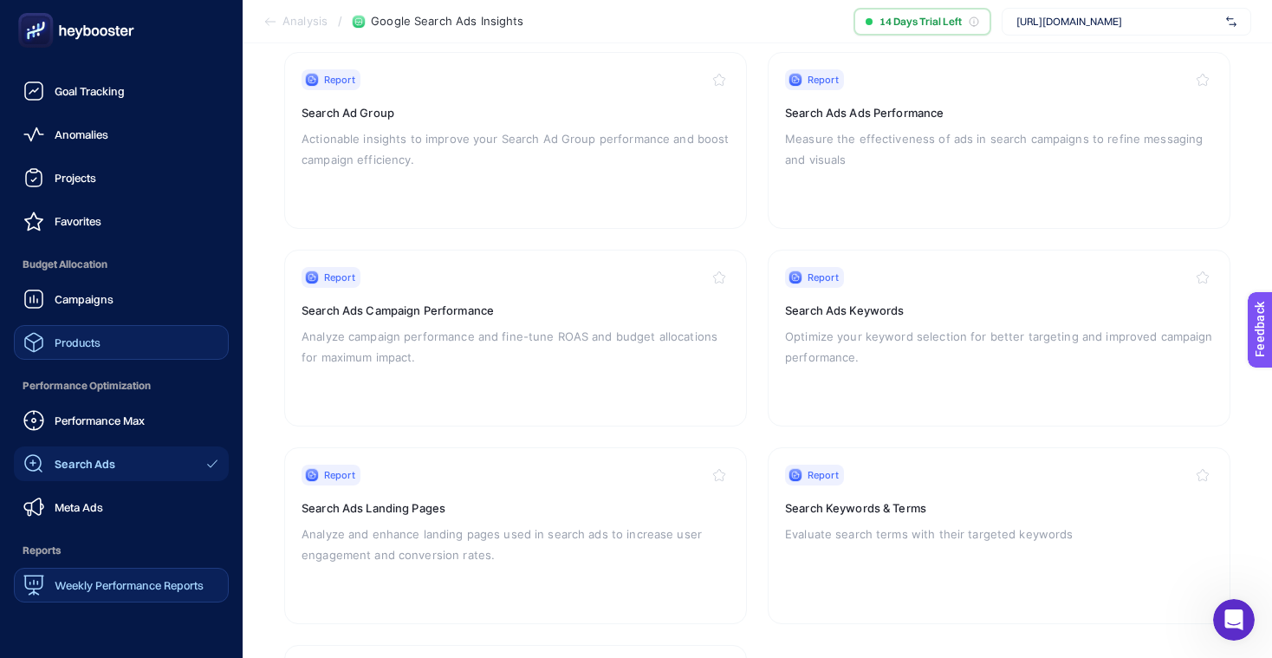
click at [111, 596] on link "Weekly Performance Reports" at bounding box center [121, 585] width 215 height 35
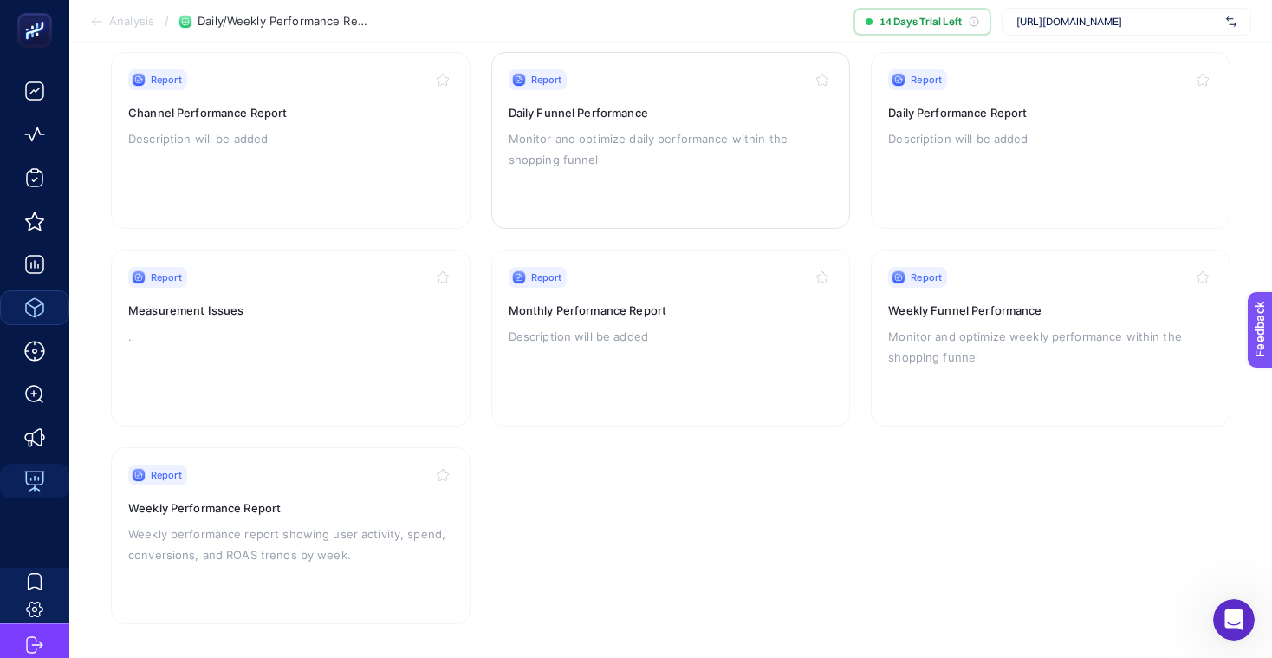
click at [640, 101] on div "Report Daily Funnel Performance Monitor and optimize daily performance within t…" at bounding box center [671, 140] width 325 height 142
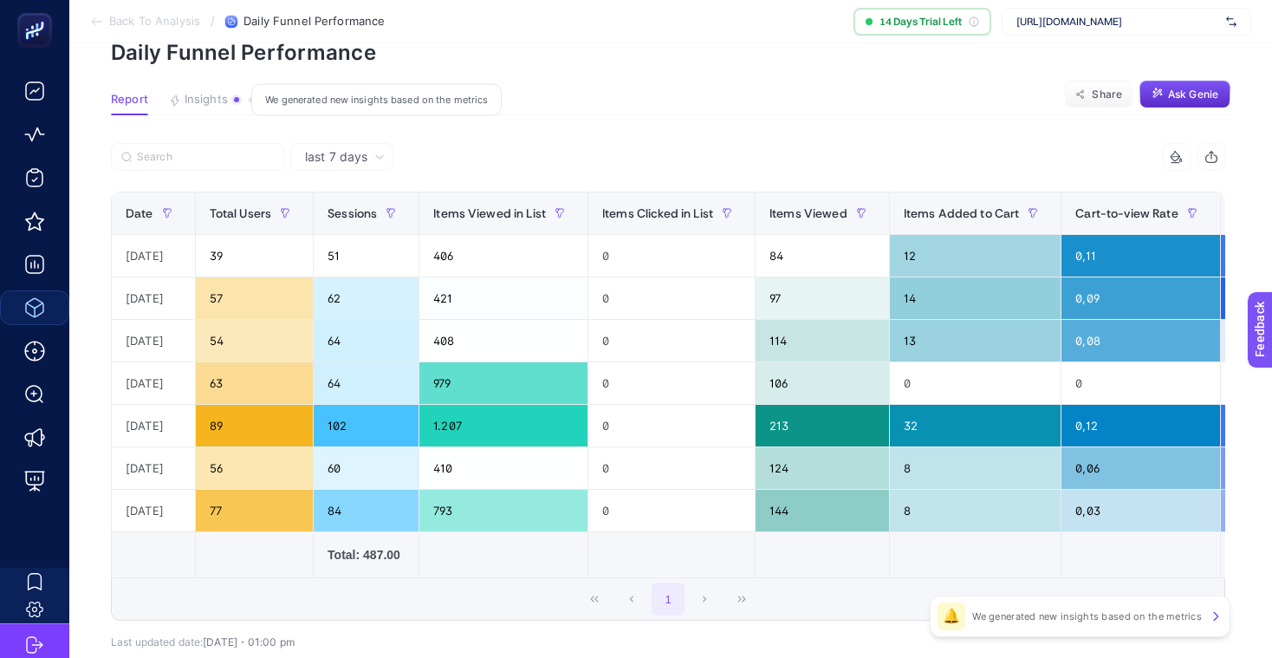
scroll to position [88, 0]
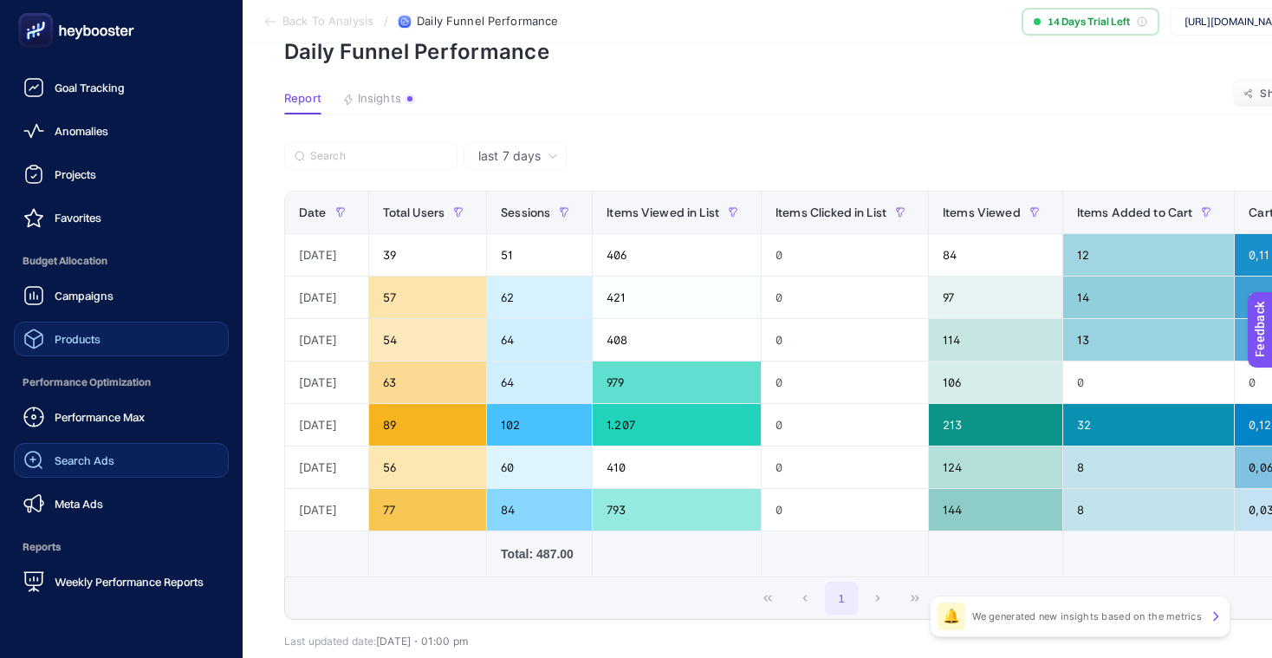
click at [115, 458] on link "Search Ads" at bounding box center [121, 460] width 215 height 35
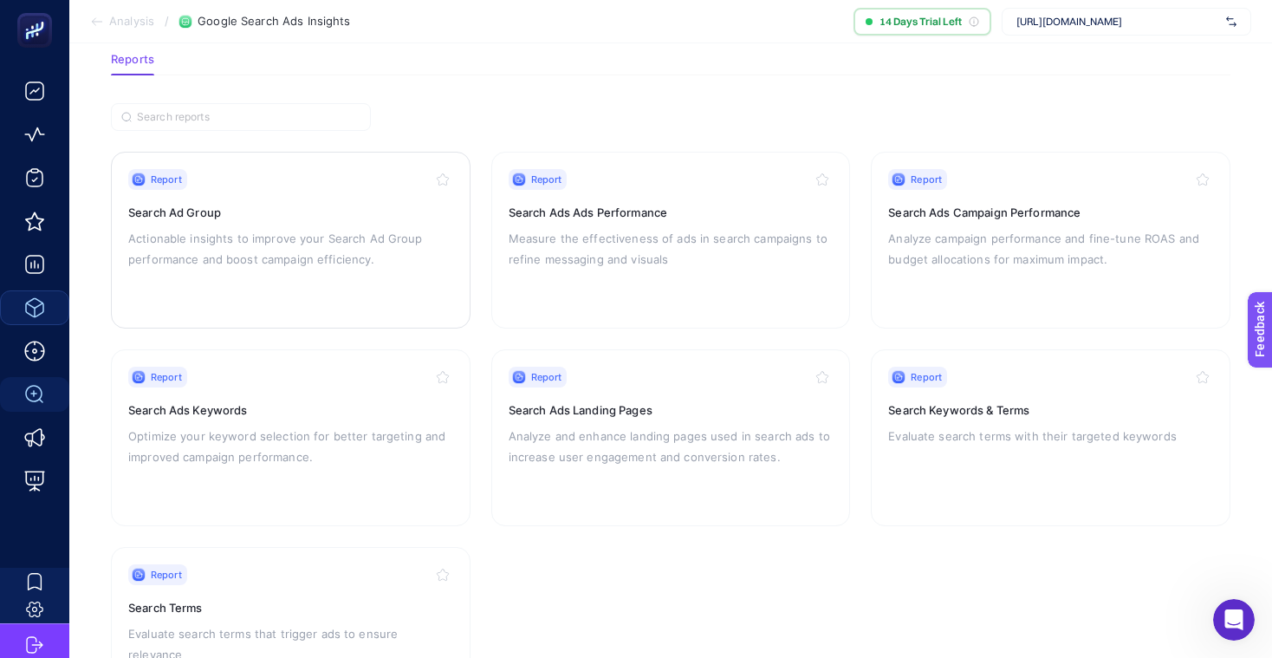
click at [259, 219] on div "Report Search Ad Group Actionable insights to improve your Search Ad Group perf…" at bounding box center [290, 240] width 325 height 142
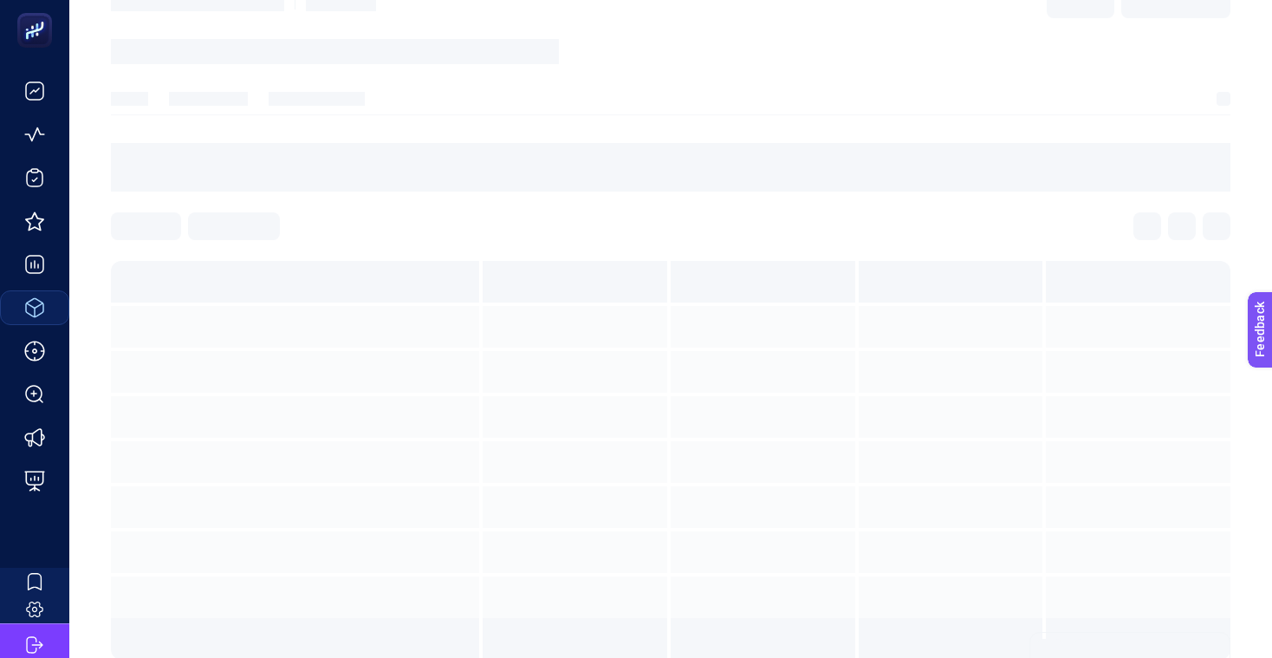
scroll to position [7, 0]
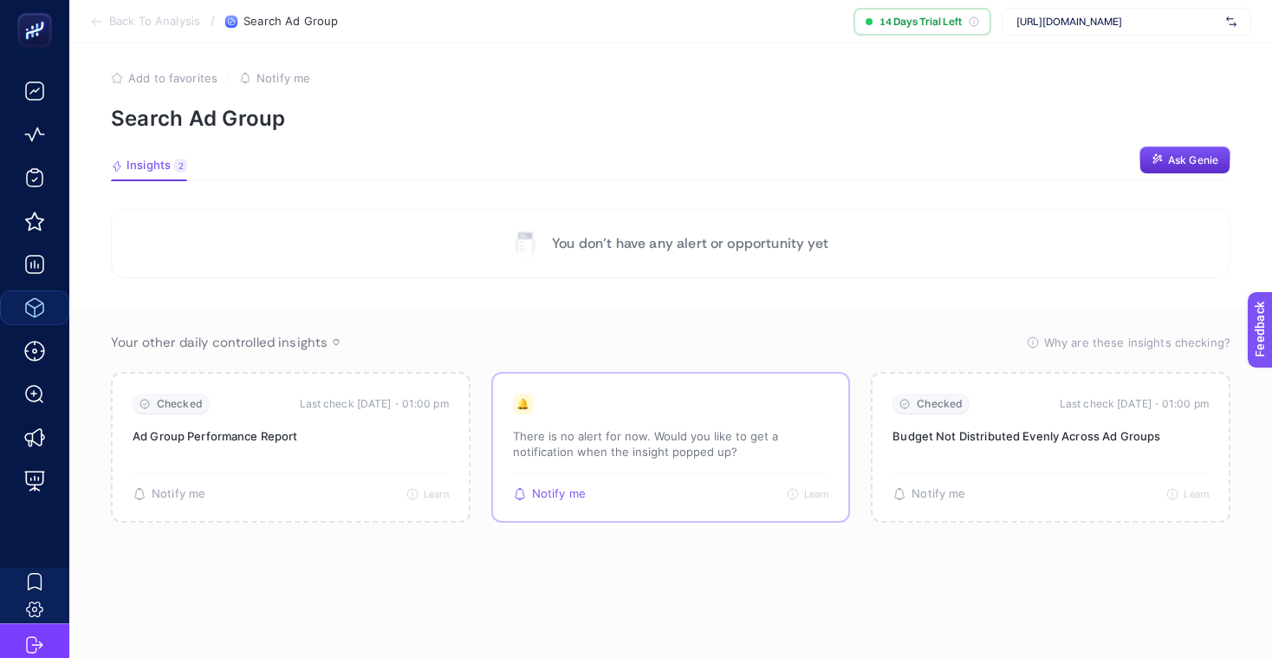
click at [640, 438] on p "There is no alert for now. Would you like to get a notification when the insigh…" at bounding box center [671, 443] width 316 height 31
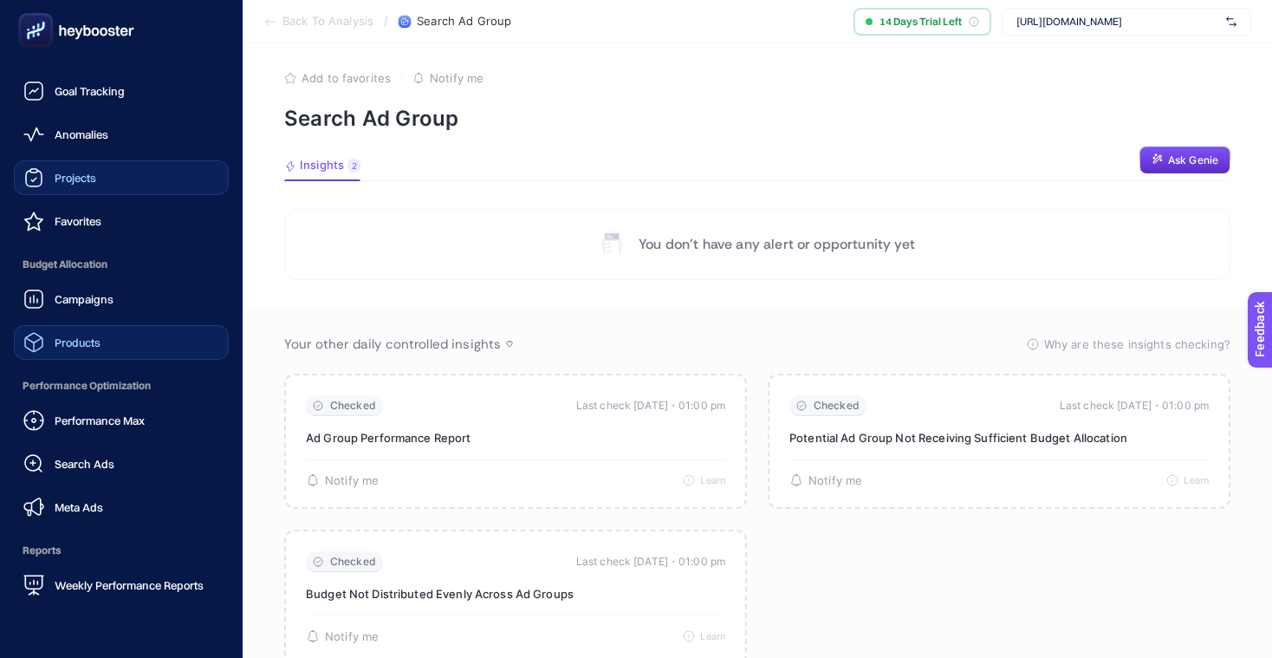
click at [67, 171] on span "Projects" at bounding box center [76, 178] width 42 height 14
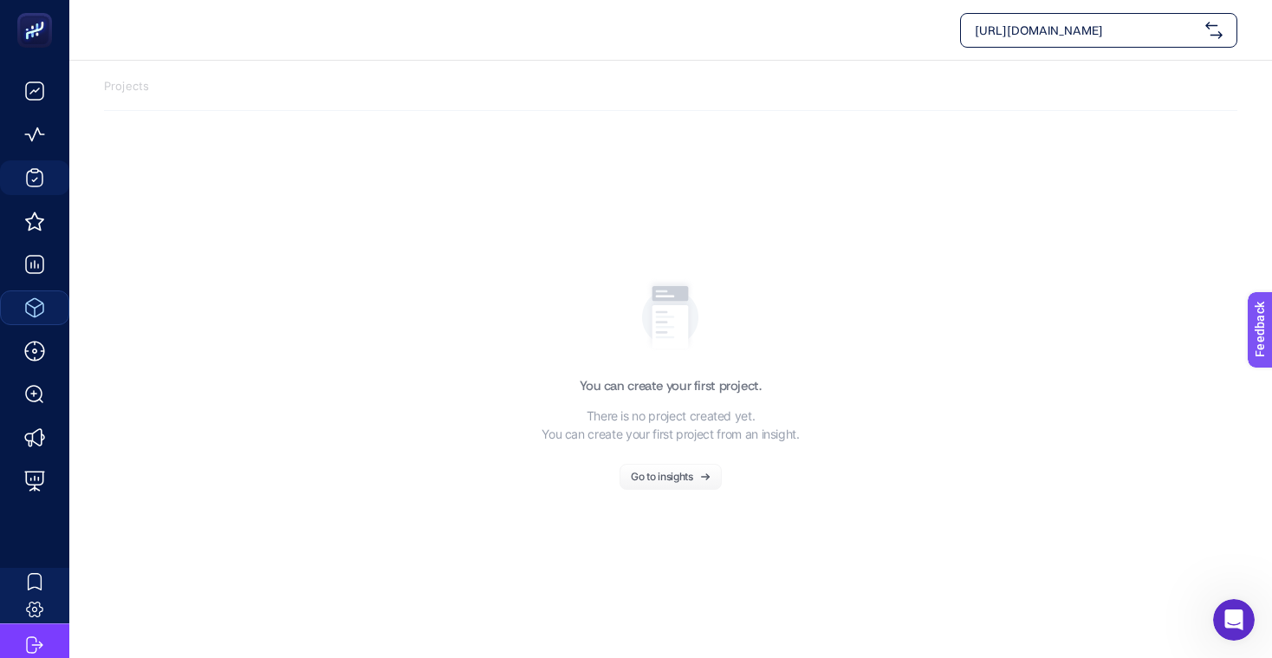
click at [681, 477] on div "Go to insights" at bounding box center [662, 476] width 62 height 10
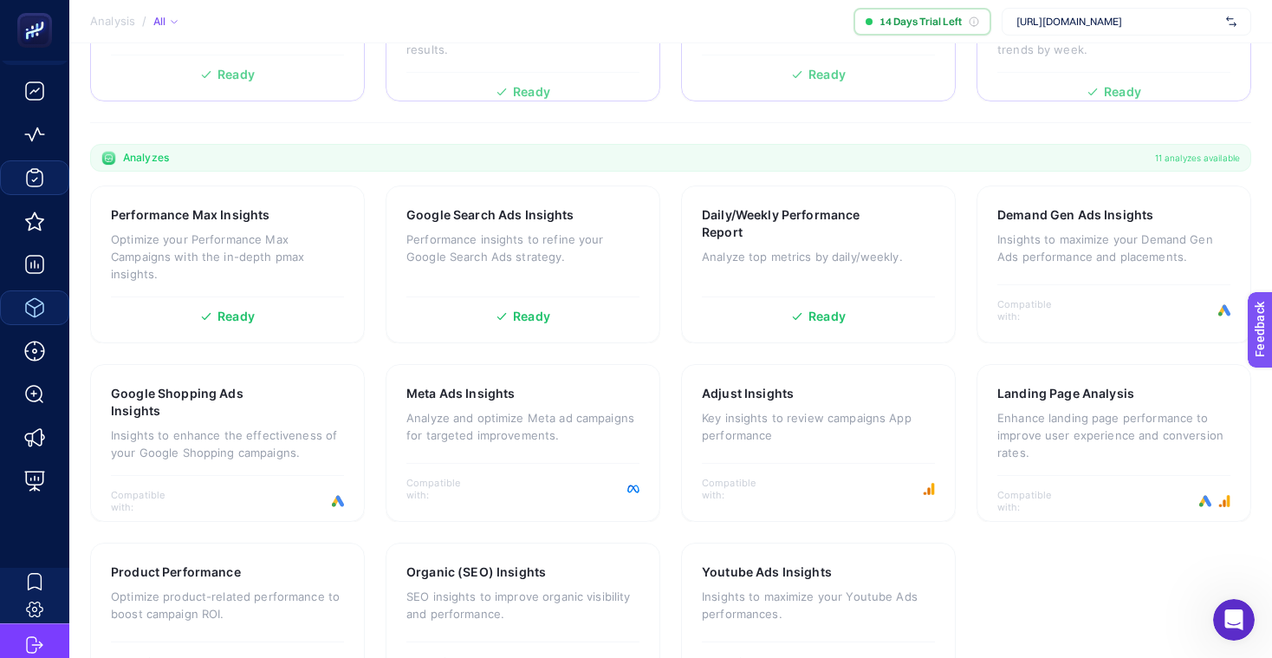
scroll to position [497, 0]
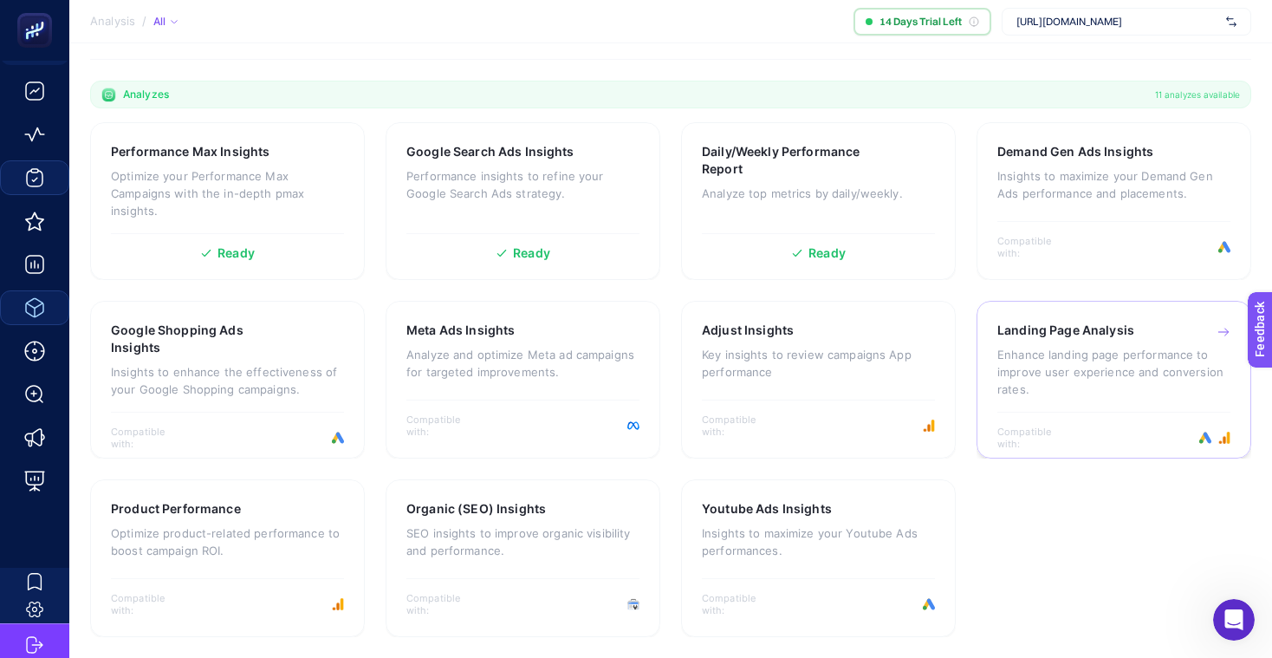
click at [1087, 371] on p "Enhance landing page performance to improve user experience and conversion rate…" at bounding box center [1113, 372] width 233 height 52
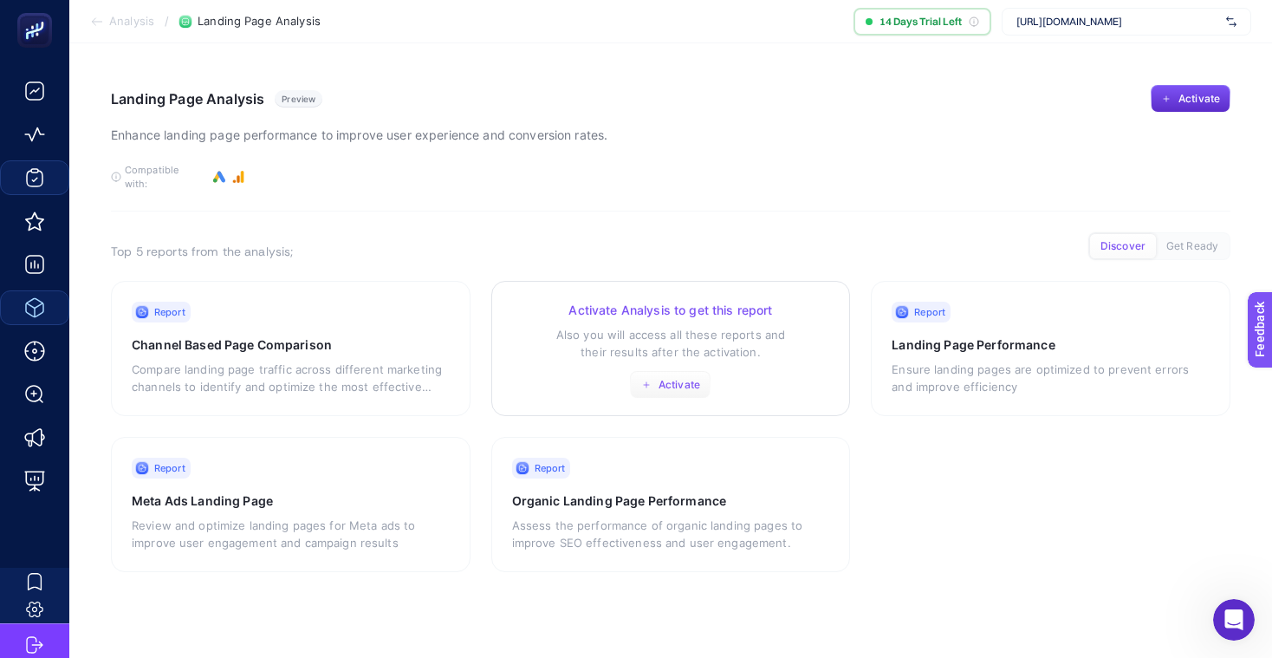
click at [679, 378] on span "Activate" at bounding box center [680, 385] width 42 height 14
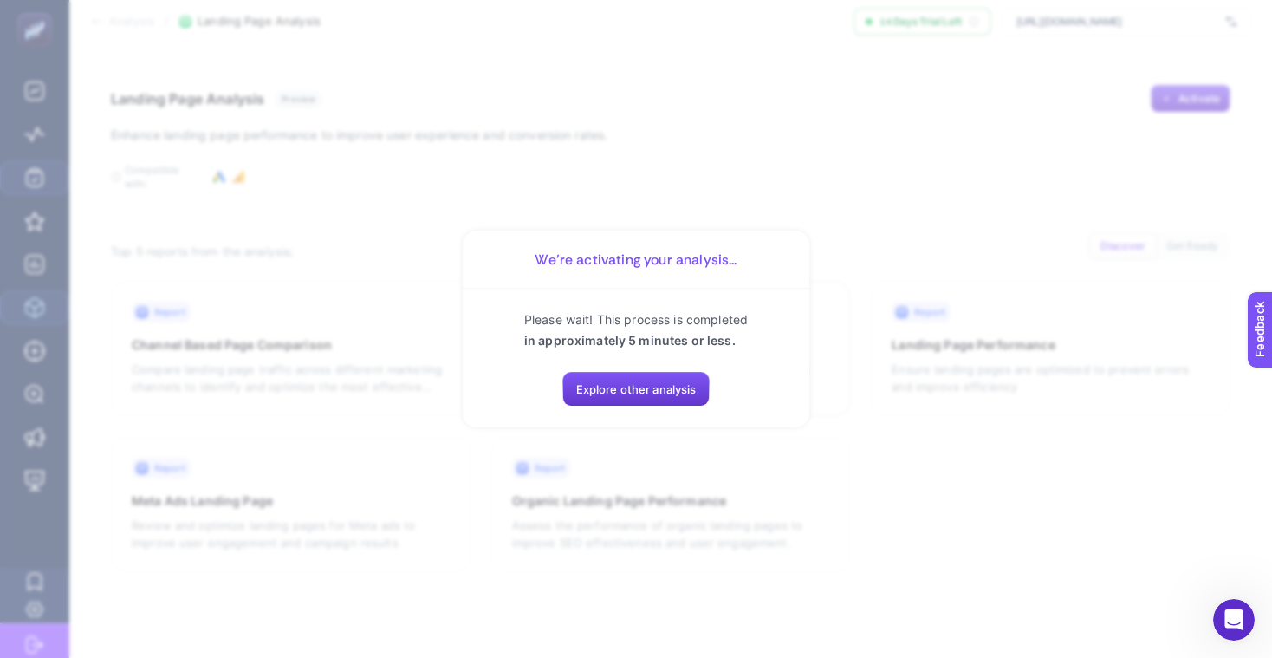
click at [641, 388] on span "Explore other analysis" at bounding box center [636, 389] width 120 height 14
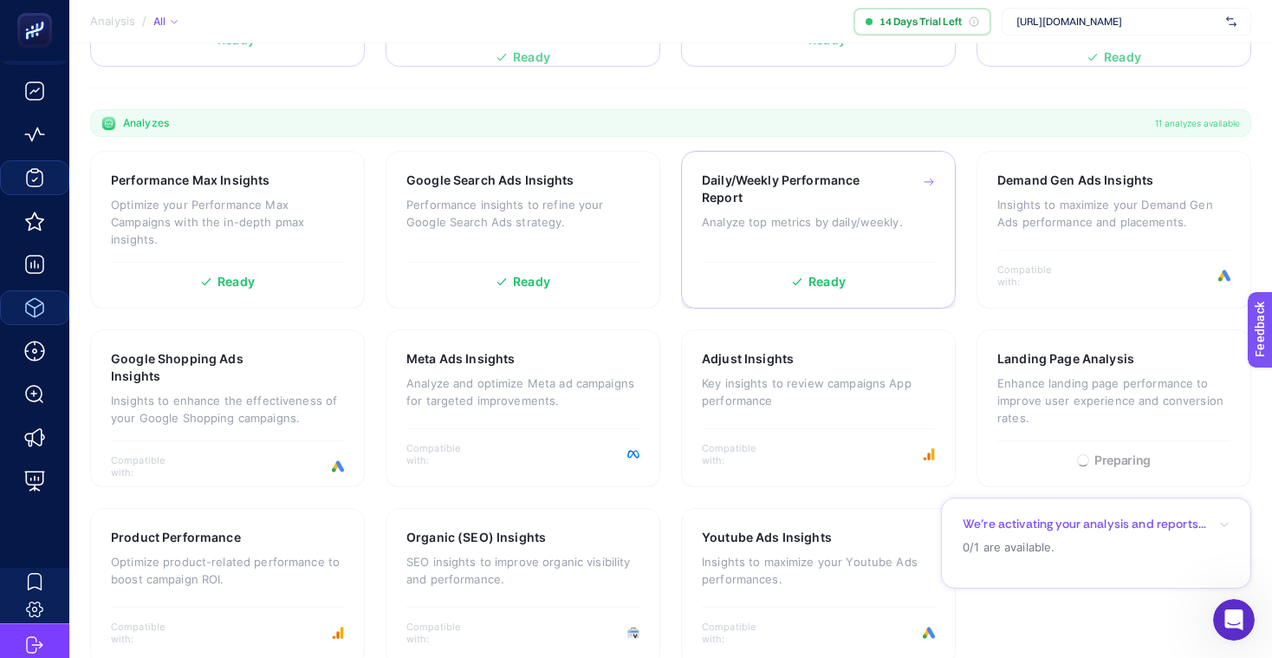
scroll to position [497, 0]
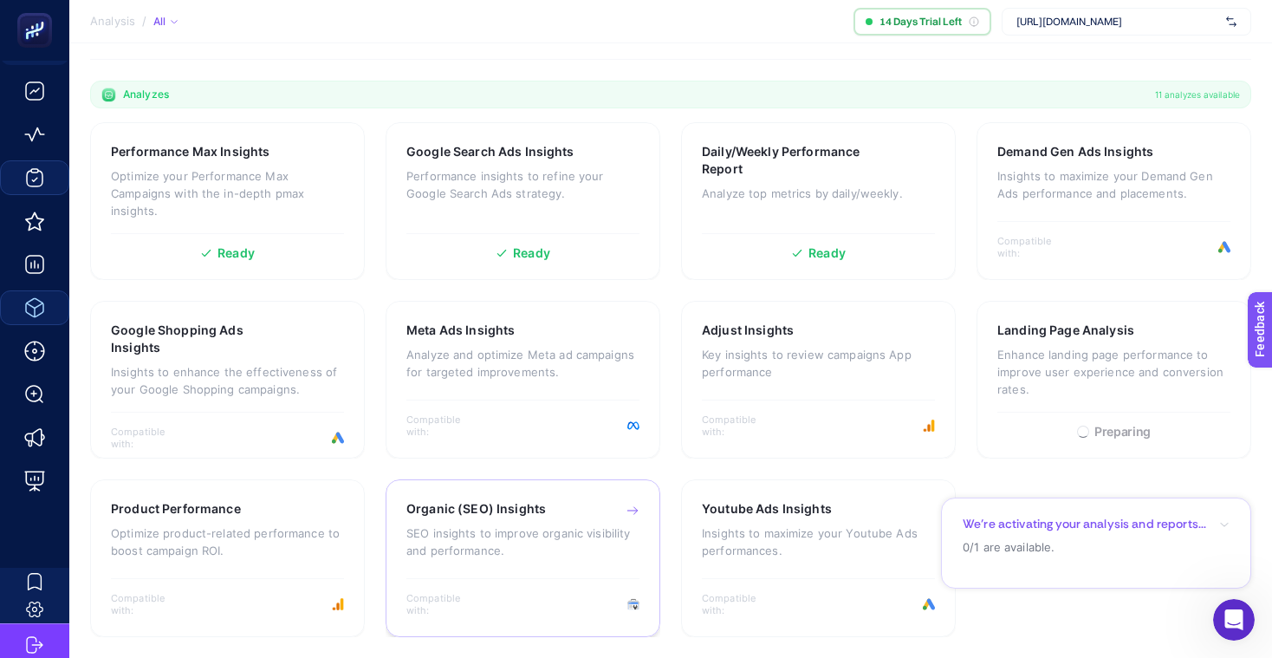
click at [568, 515] on div "Organic (SEO) Insights" at bounding box center [522, 508] width 233 height 17
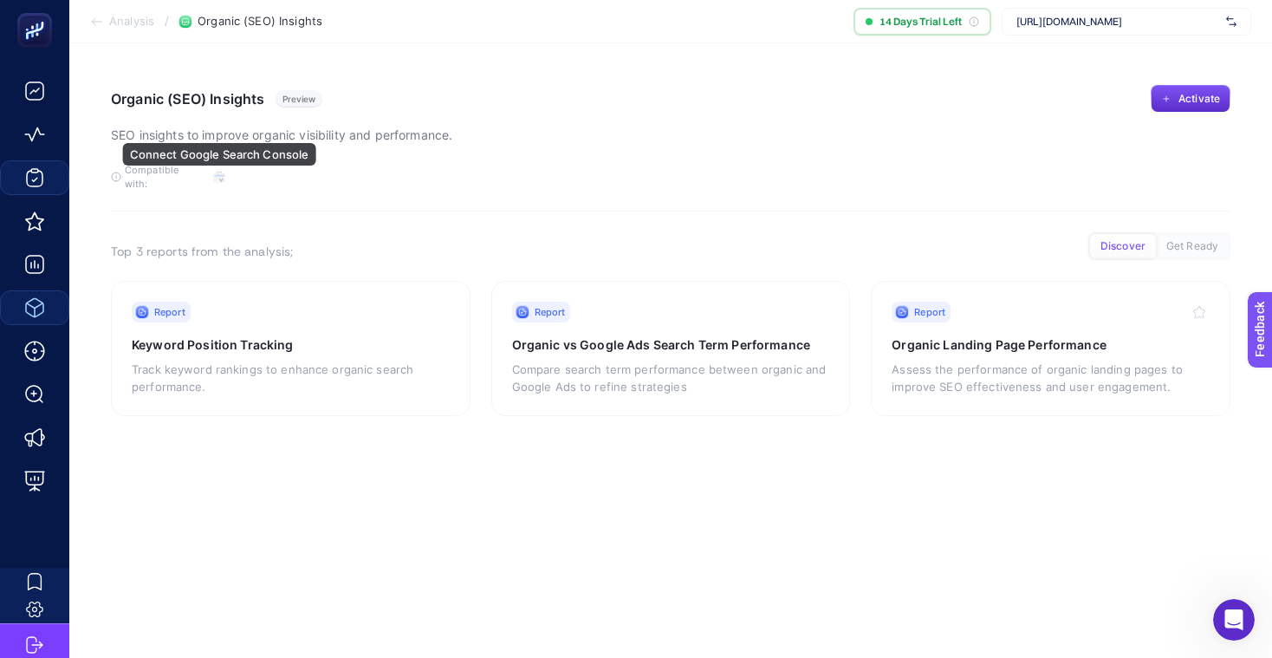
click at [213, 171] on icon "button" at bounding box center [219, 177] width 12 height 12
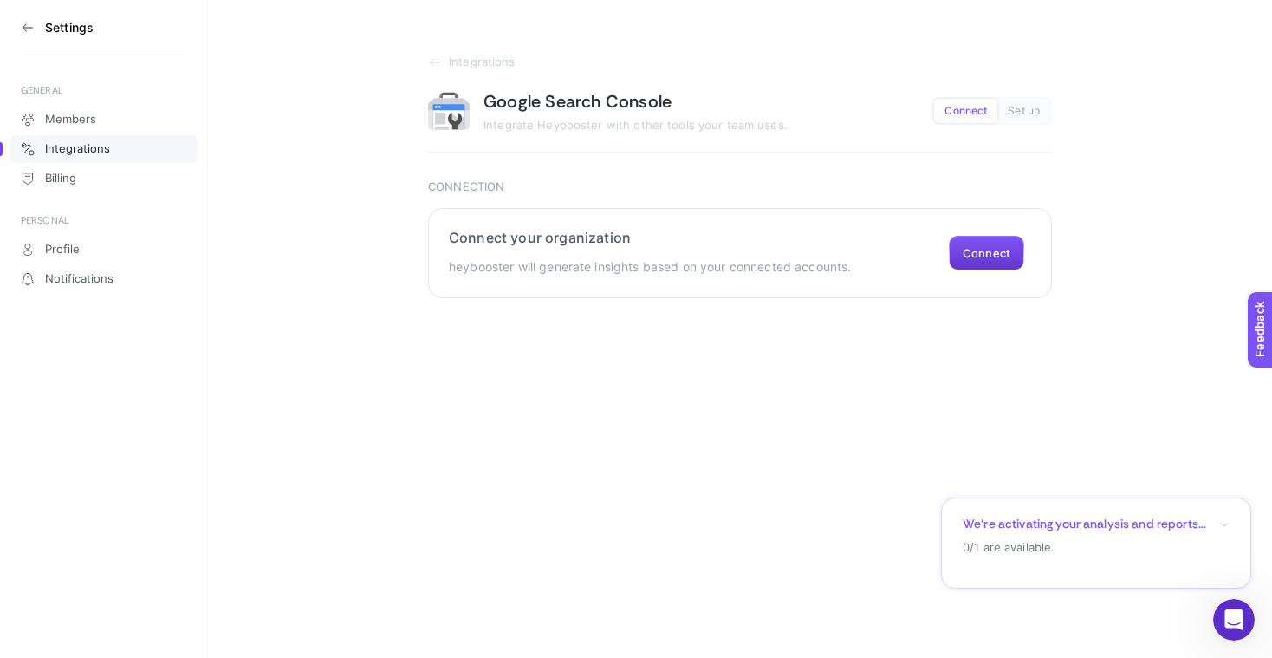
click at [970, 248] on button "Connect" at bounding box center [986, 253] width 75 height 35
click at [972, 254] on button "Connect" at bounding box center [986, 253] width 75 height 35
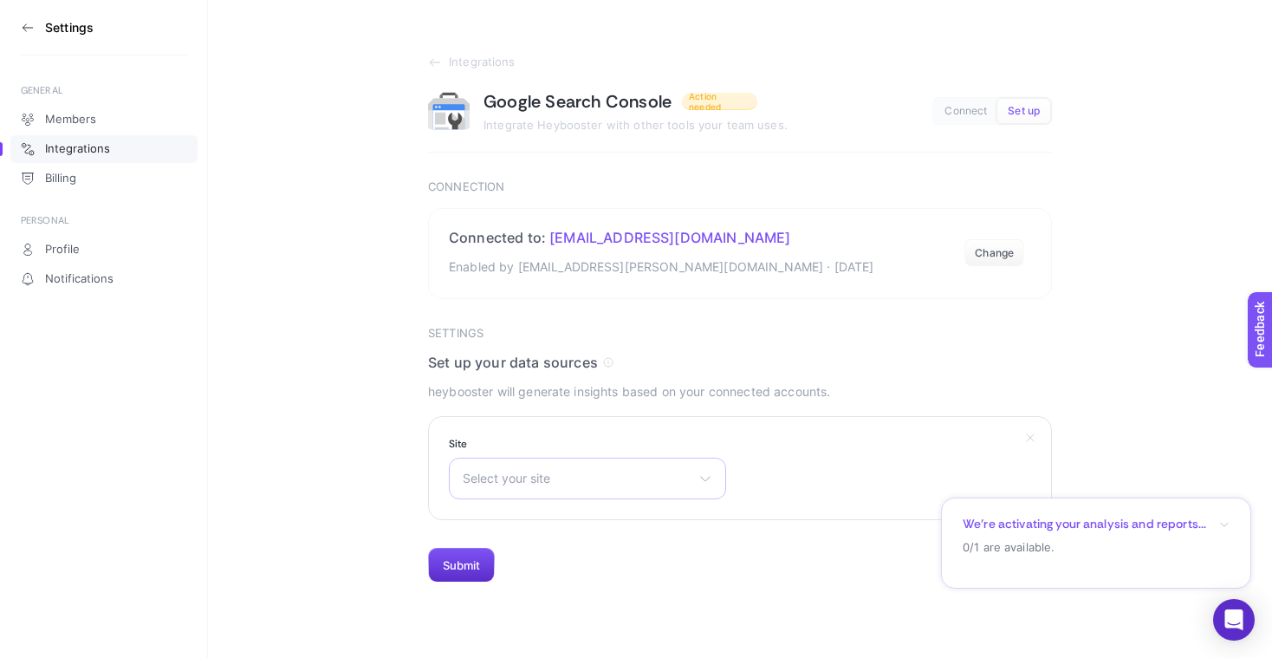
click at [560, 464] on div "Select your site https://jouets.lotana.eu/ https://antwerpen.sereni.be/ https:/…" at bounding box center [587, 479] width 277 height 42
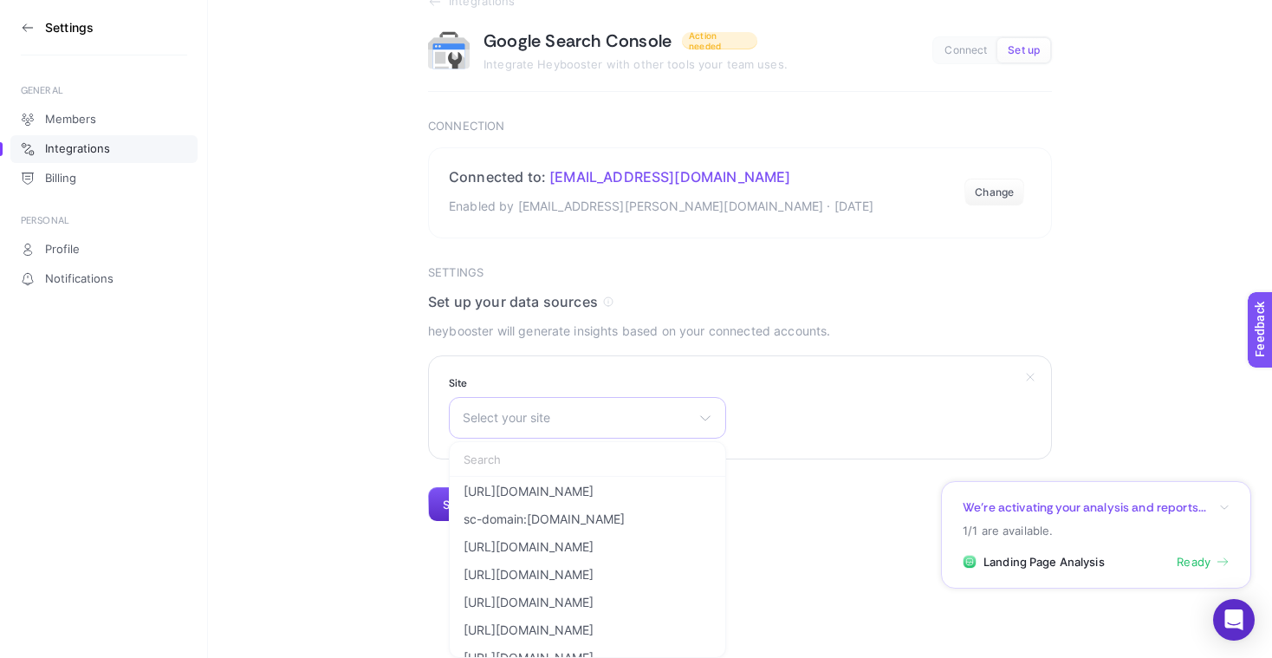
scroll to position [1477, 0]
click at [576, 591] on span "[URL][DOMAIN_NAME]" at bounding box center [529, 598] width 130 height 14
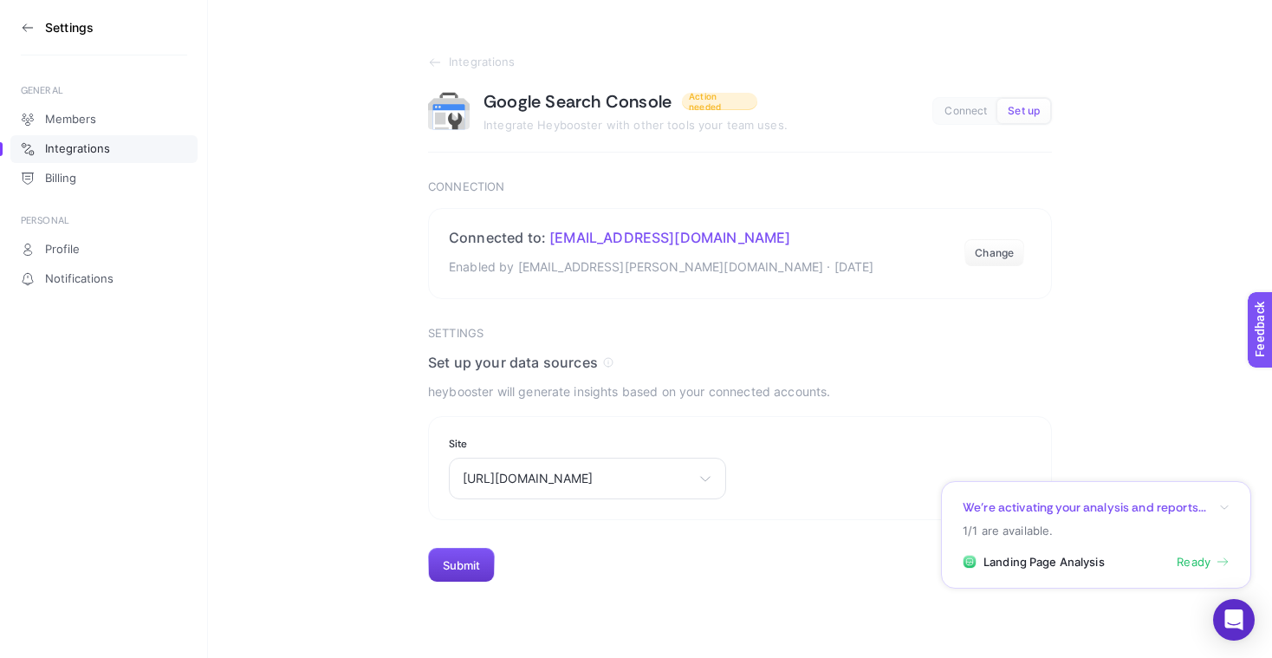
click at [477, 567] on button "Submit" at bounding box center [461, 565] width 67 height 35
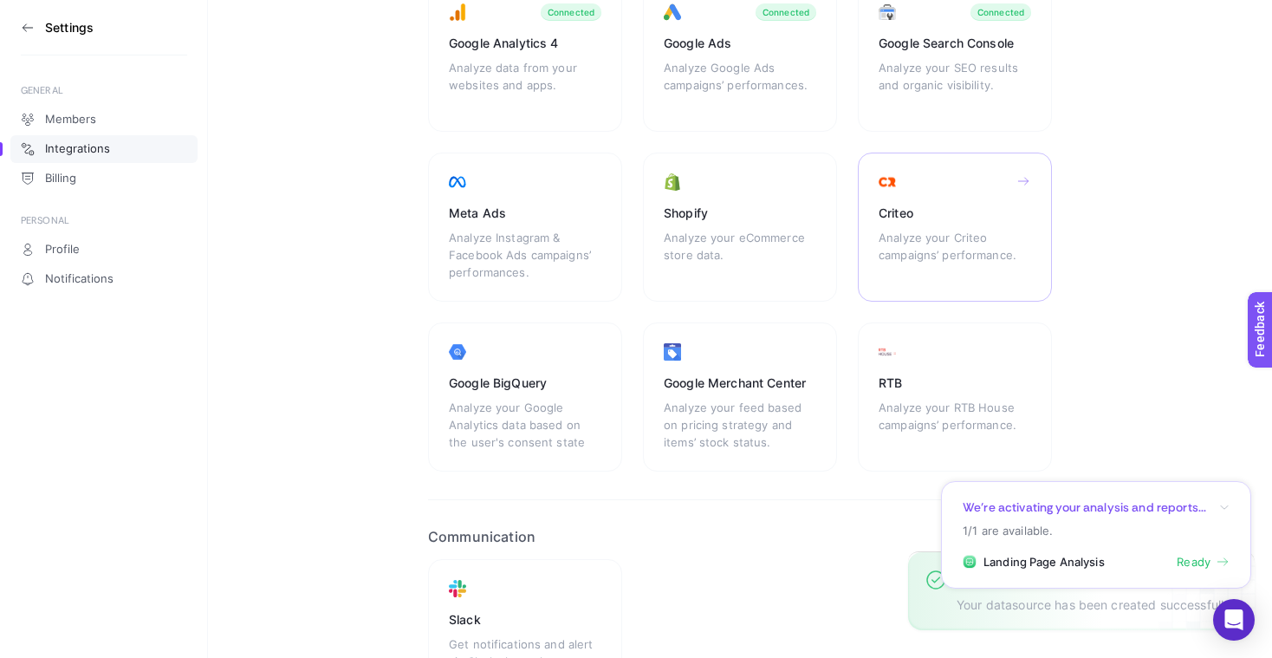
scroll to position [331, 0]
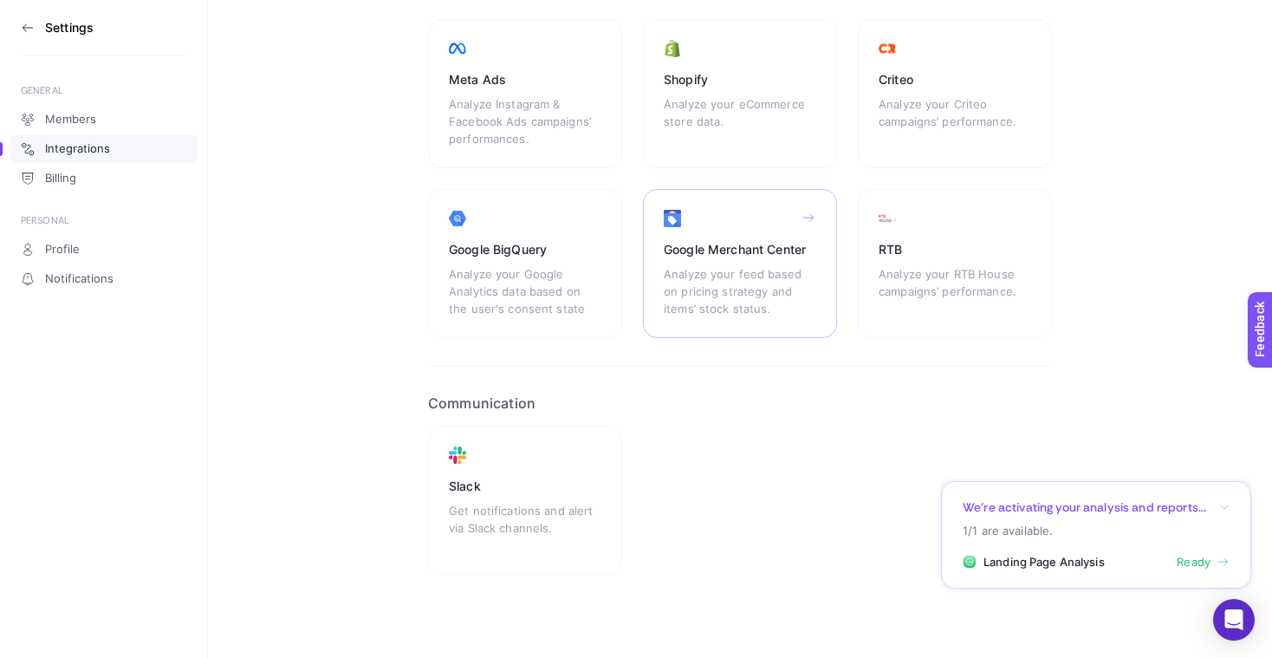
click at [680, 217] on icon at bounding box center [672, 220] width 17 height 13
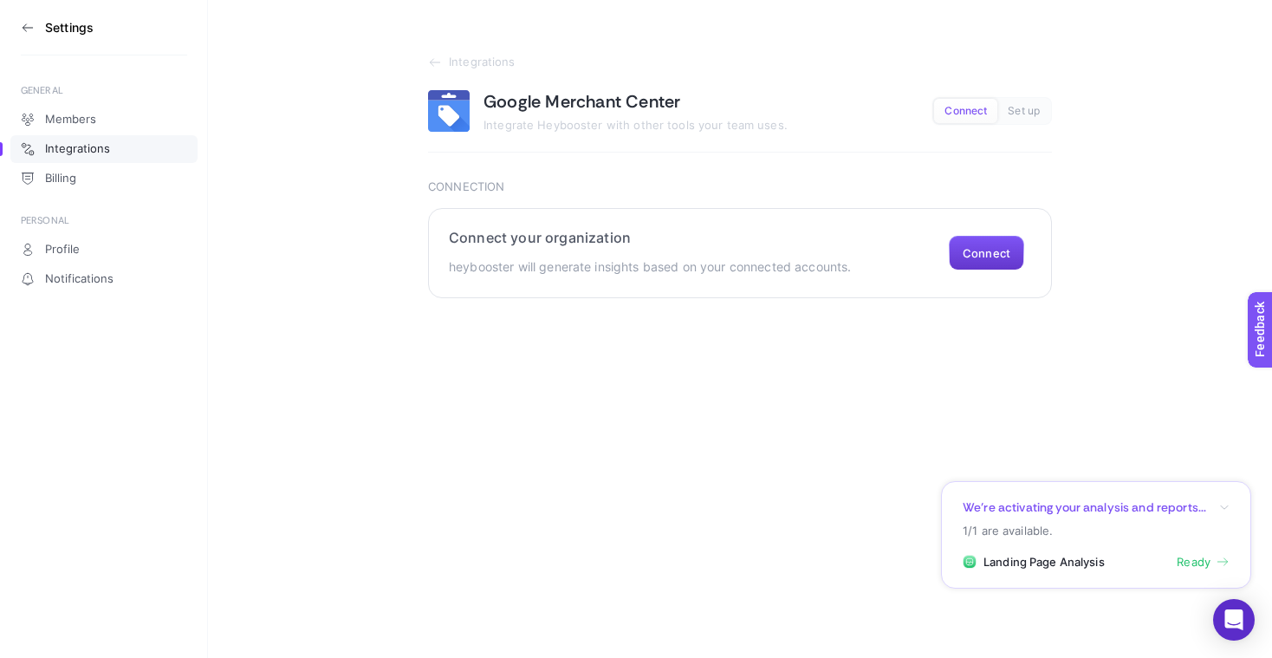
click at [981, 263] on button "Connect" at bounding box center [986, 253] width 75 height 35
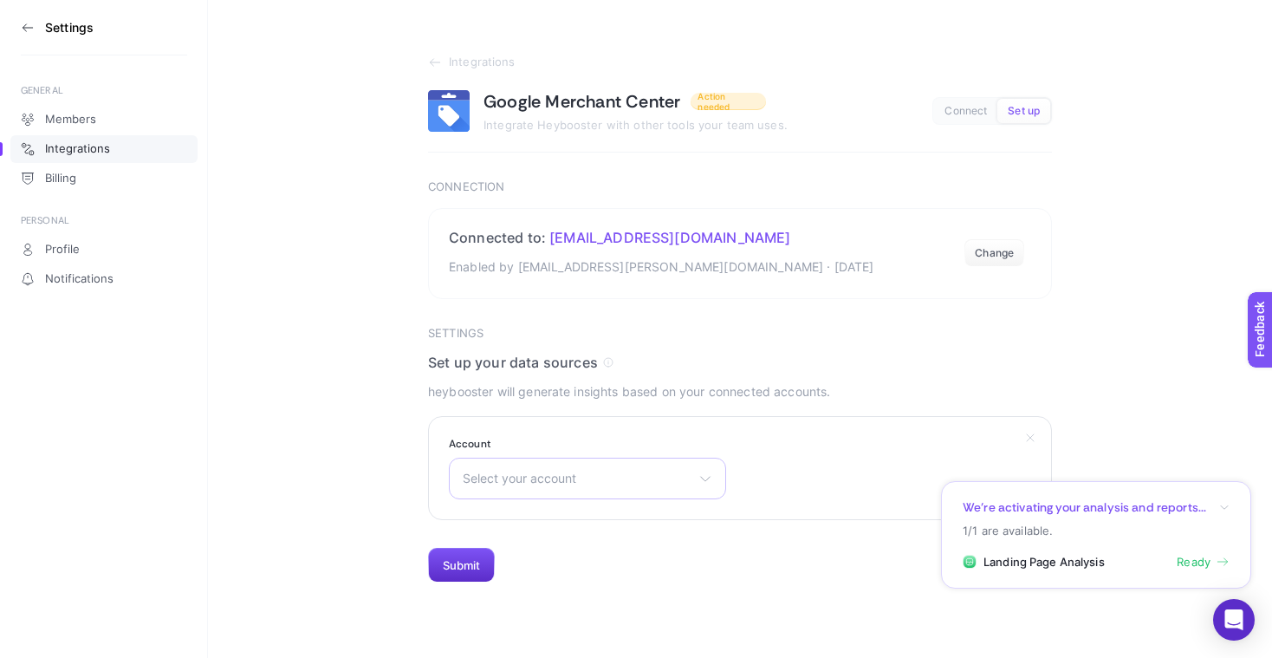
click at [636, 475] on span "Select your account" at bounding box center [577, 478] width 229 height 14
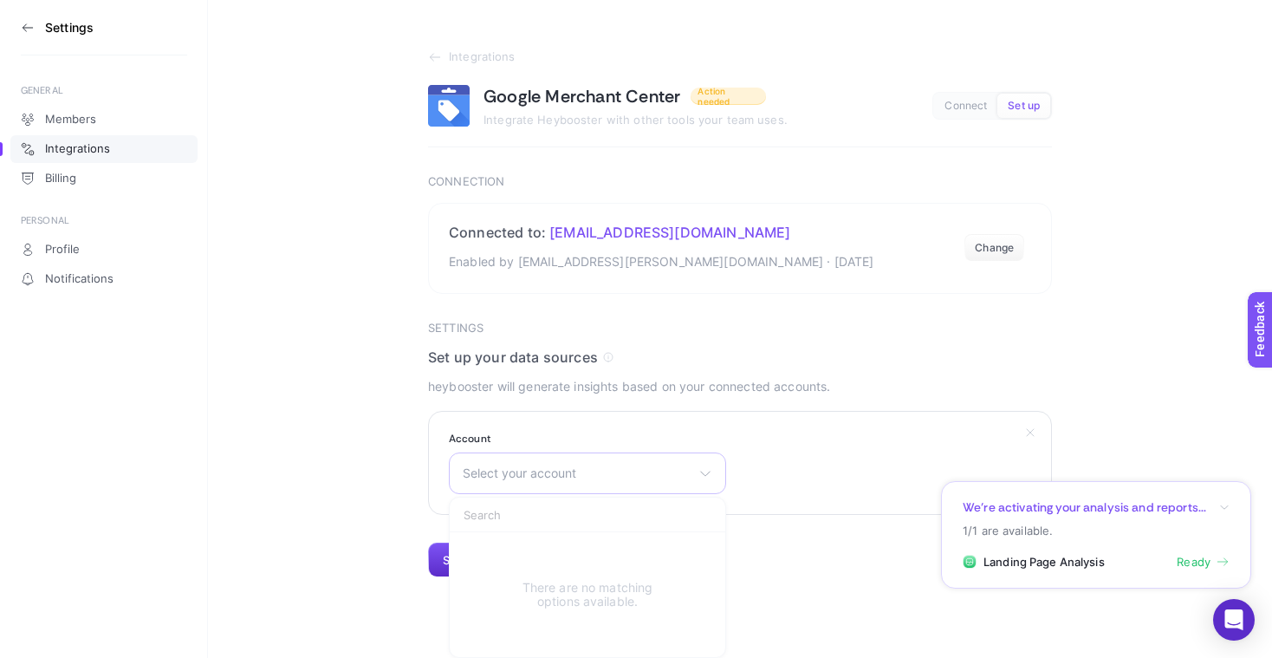
click at [683, 474] on span "Select your account" at bounding box center [577, 473] width 229 height 14
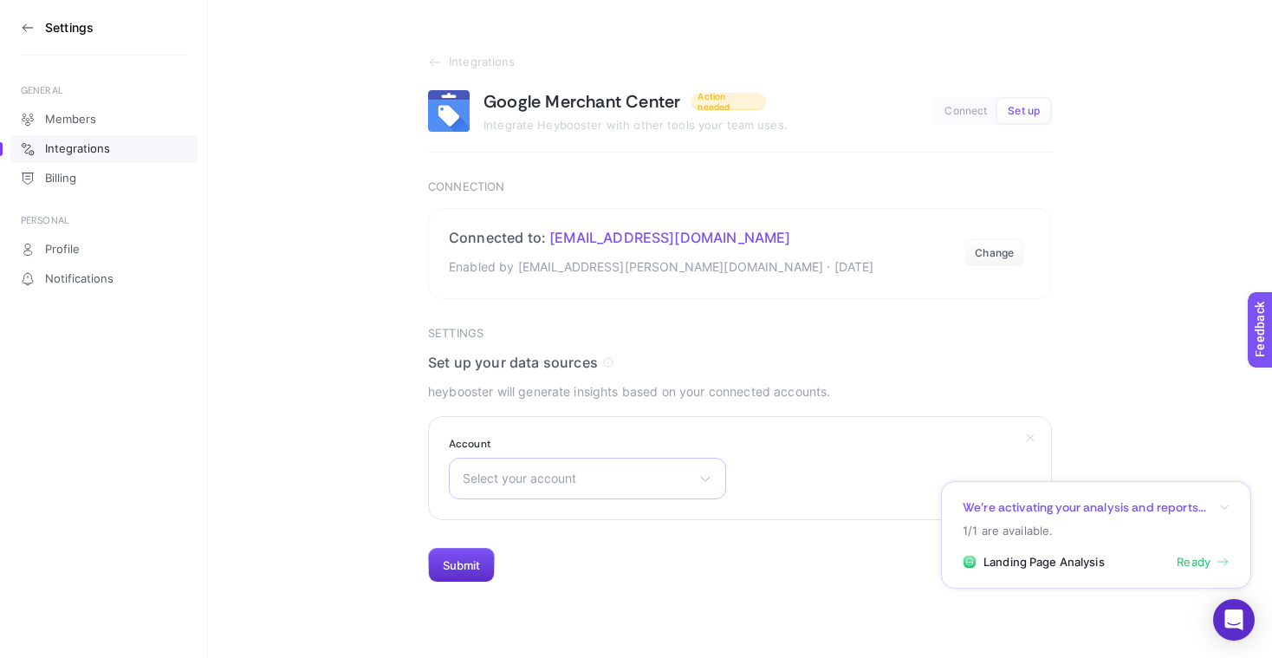
scroll to position [0, 0]
click at [588, 475] on span "Select your account" at bounding box center [577, 478] width 229 height 14
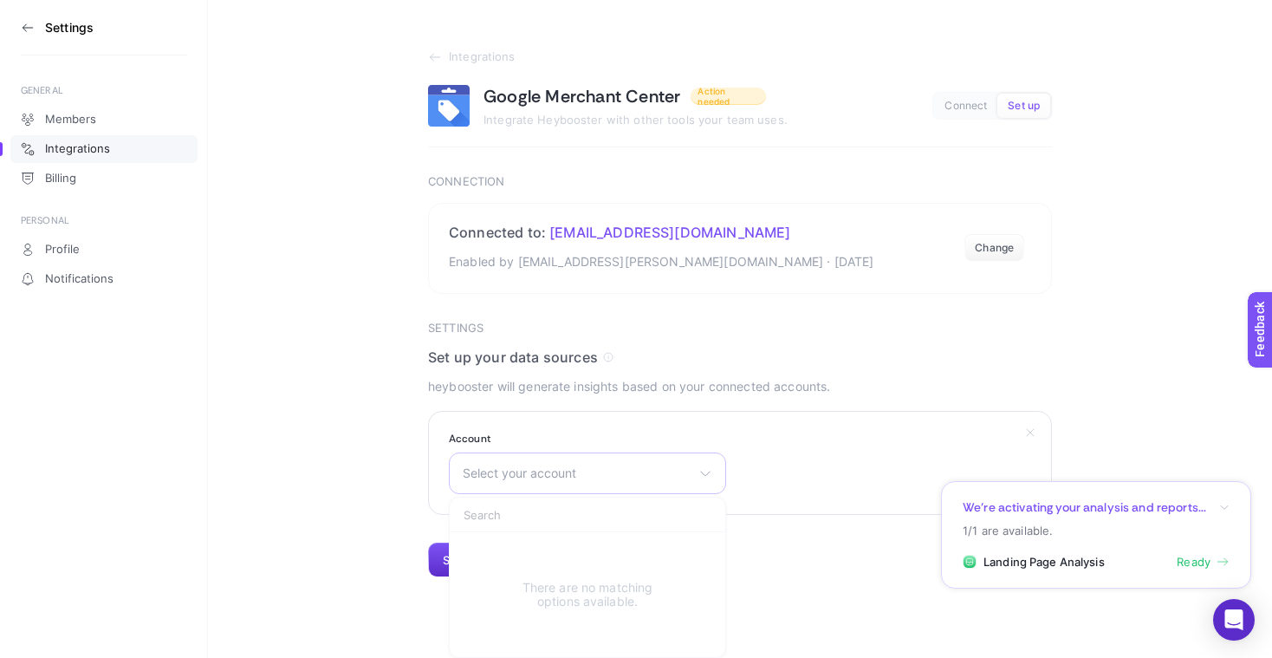
click at [536, 477] on span "Select your account" at bounding box center [577, 473] width 229 height 14
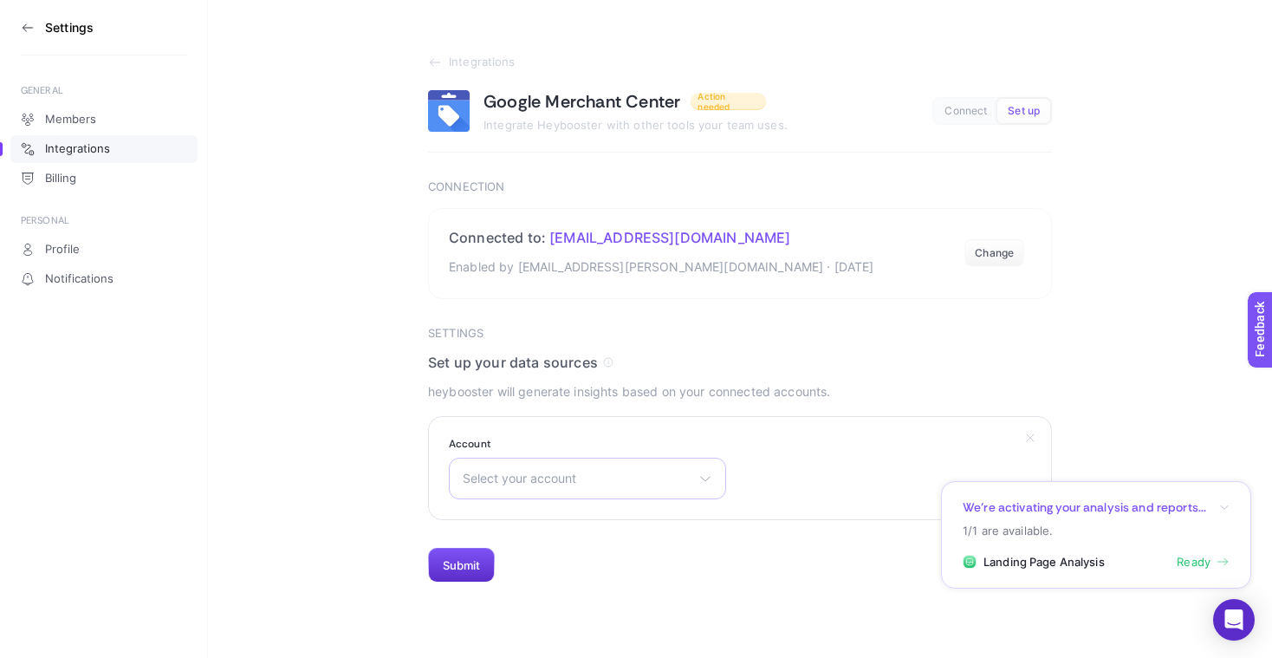
scroll to position [0, 0]
click at [533, 475] on span "Select your account" at bounding box center [577, 478] width 229 height 14
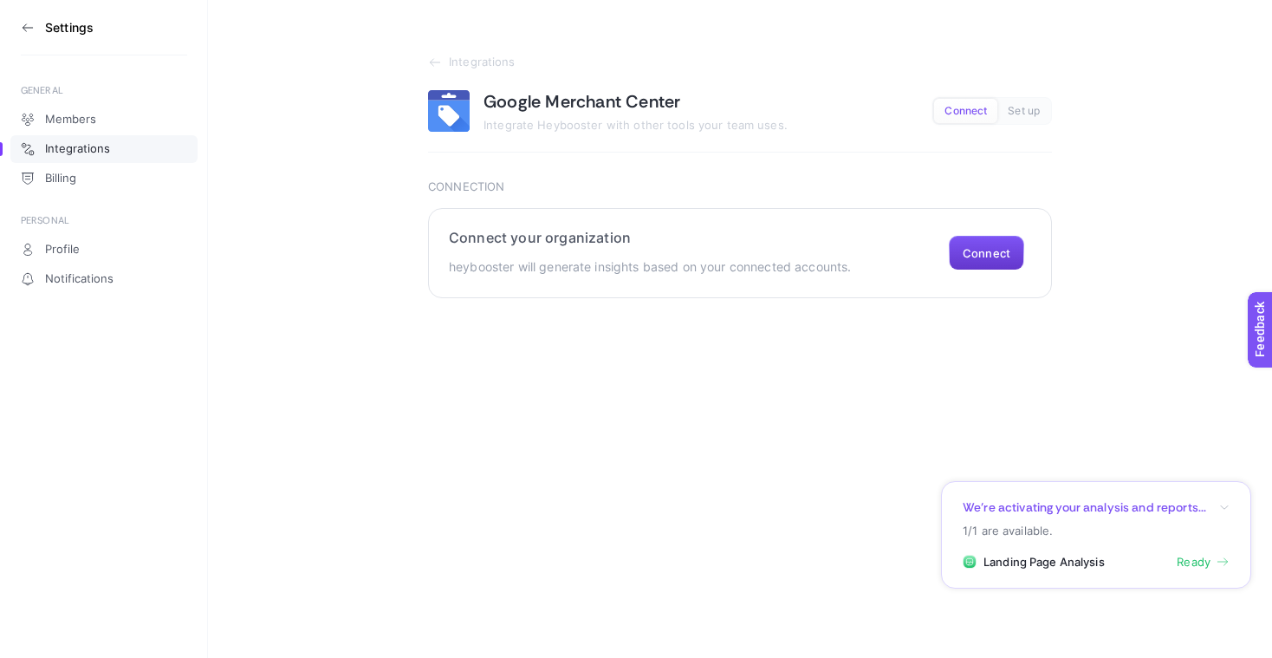
click at [984, 253] on button "Connect" at bounding box center [986, 253] width 75 height 35
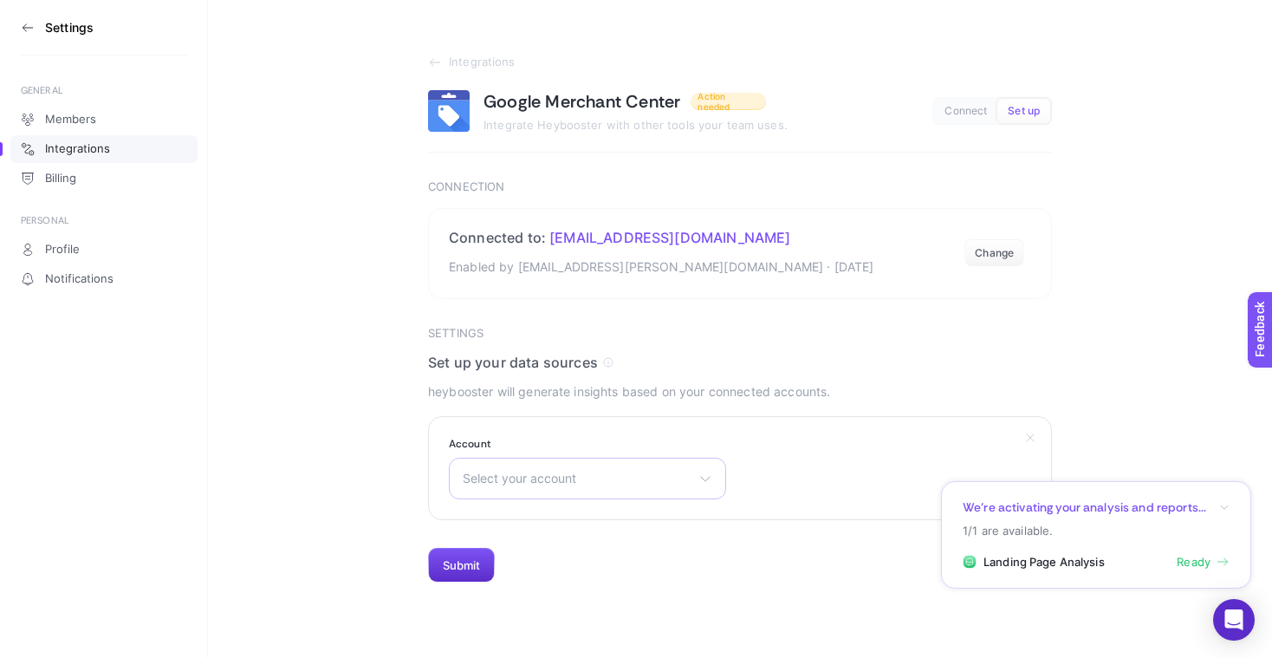
click at [620, 472] on span "Select your account" at bounding box center [577, 478] width 229 height 14
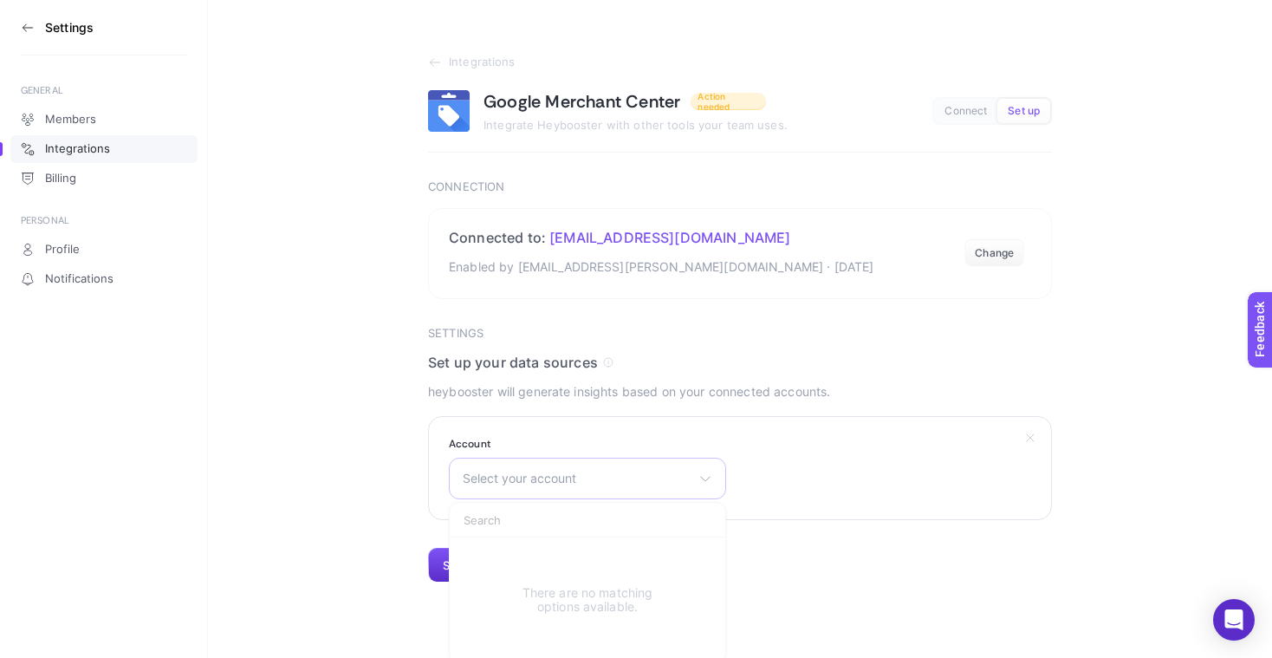
click at [602, 483] on span "Select your account" at bounding box center [577, 478] width 229 height 14
click at [597, 483] on span "Select your account" at bounding box center [577, 478] width 229 height 14
click at [648, 486] on div "Select your account There are no matching options available." at bounding box center [587, 479] width 277 height 42
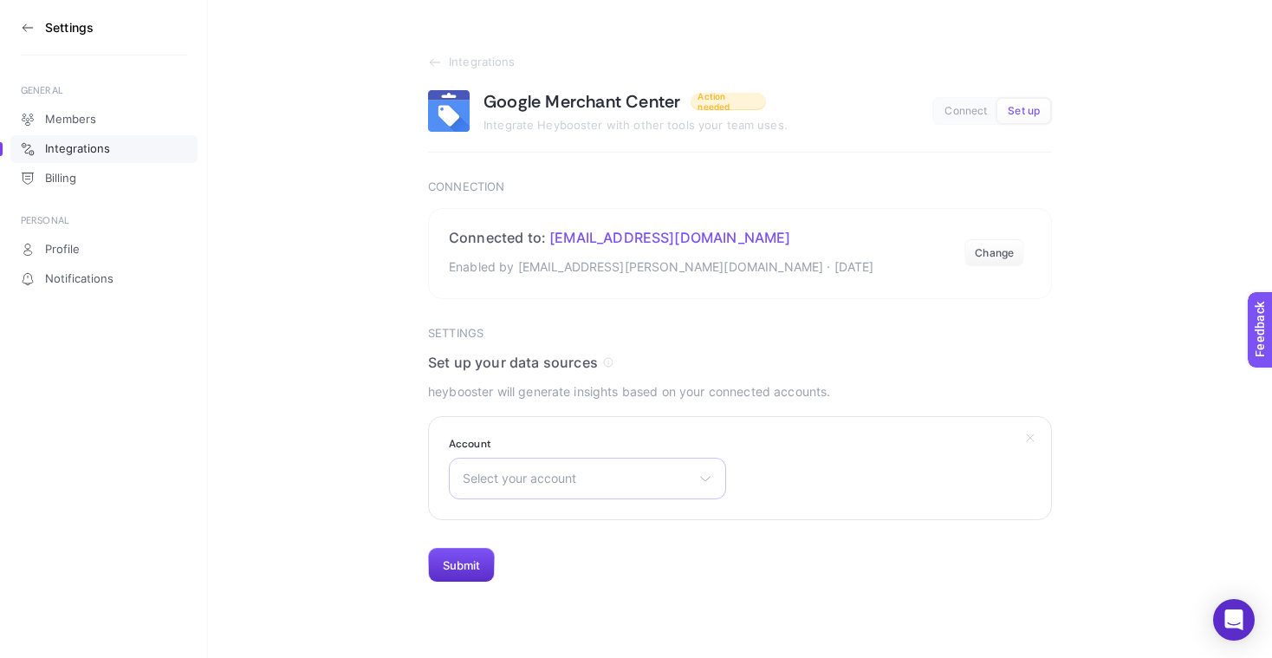
click at [648, 486] on div "Select your account There are no matching options available." at bounding box center [587, 479] width 277 height 42
click at [634, 484] on span "Select your account" at bounding box center [577, 478] width 229 height 14
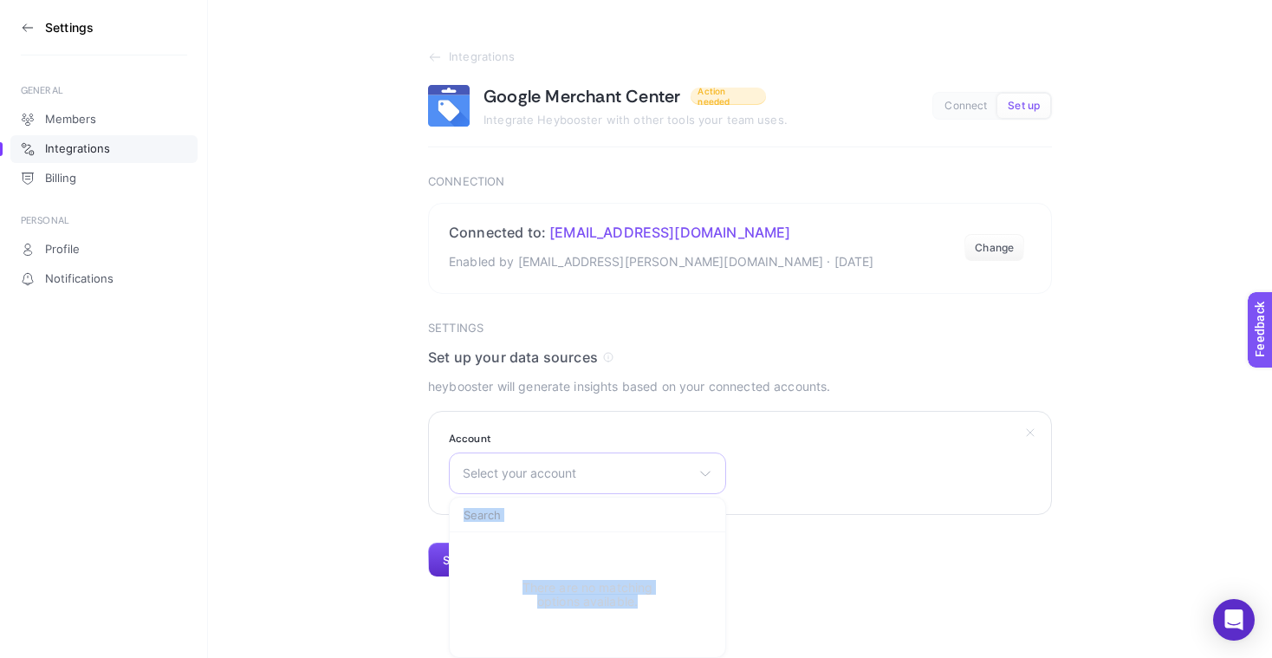
click at [633, 487] on div "Select your account There are no matching options available." at bounding box center [587, 473] width 277 height 42
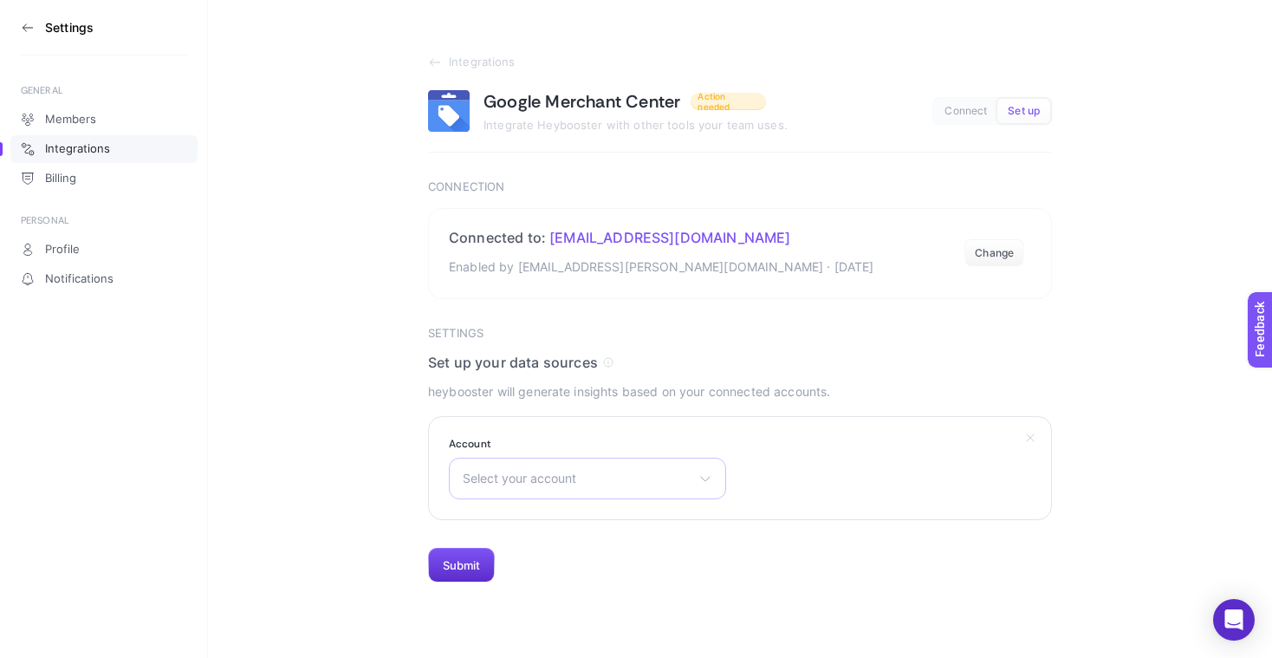
click at [633, 487] on div "Select your account There are no matching options available." at bounding box center [587, 479] width 277 height 42
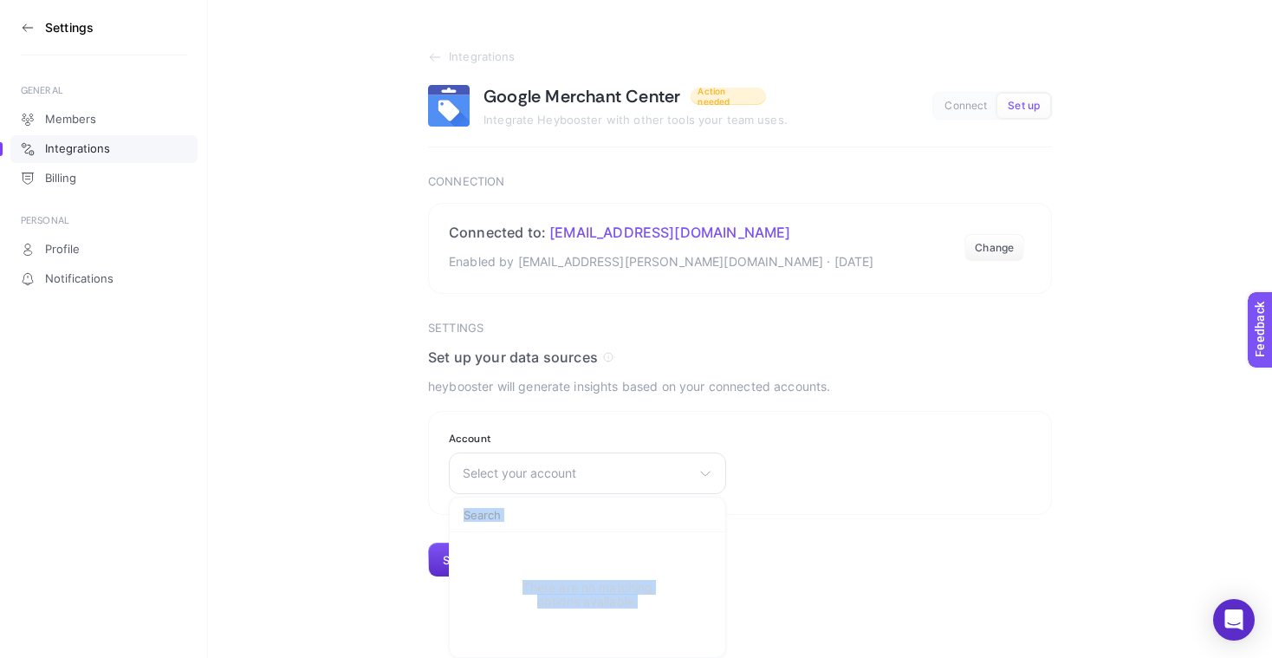
click at [358, 470] on section "Integrations Google Merchant Center Action needed Integrate Heybooster with oth…" at bounding box center [740, 286] width 1064 height 582
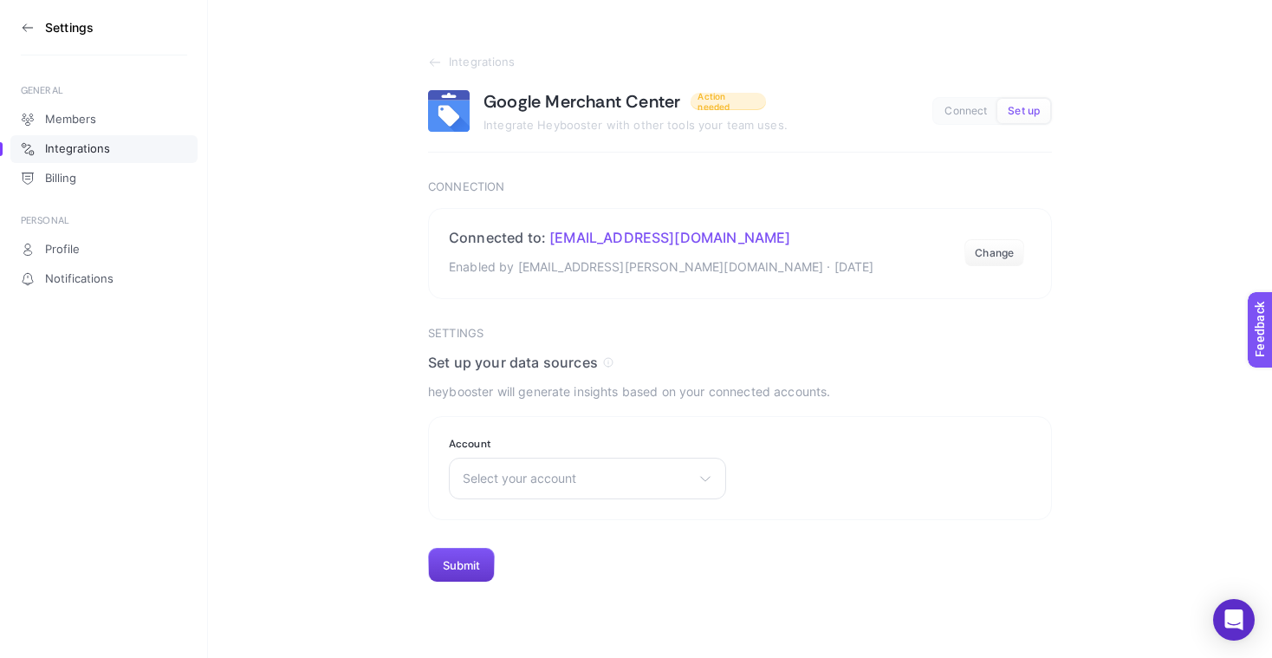
click at [469, 567] on button "Submit" at bounding box center [461, 565] width 67 height 35
click at [554, 456] on section "Account Select your account There are no matching options available." at bounding box center [587, 468] width 277 height 62
click at [552, 479] on span "Select your account" at bounding box center [577, 478] width 229 height 14
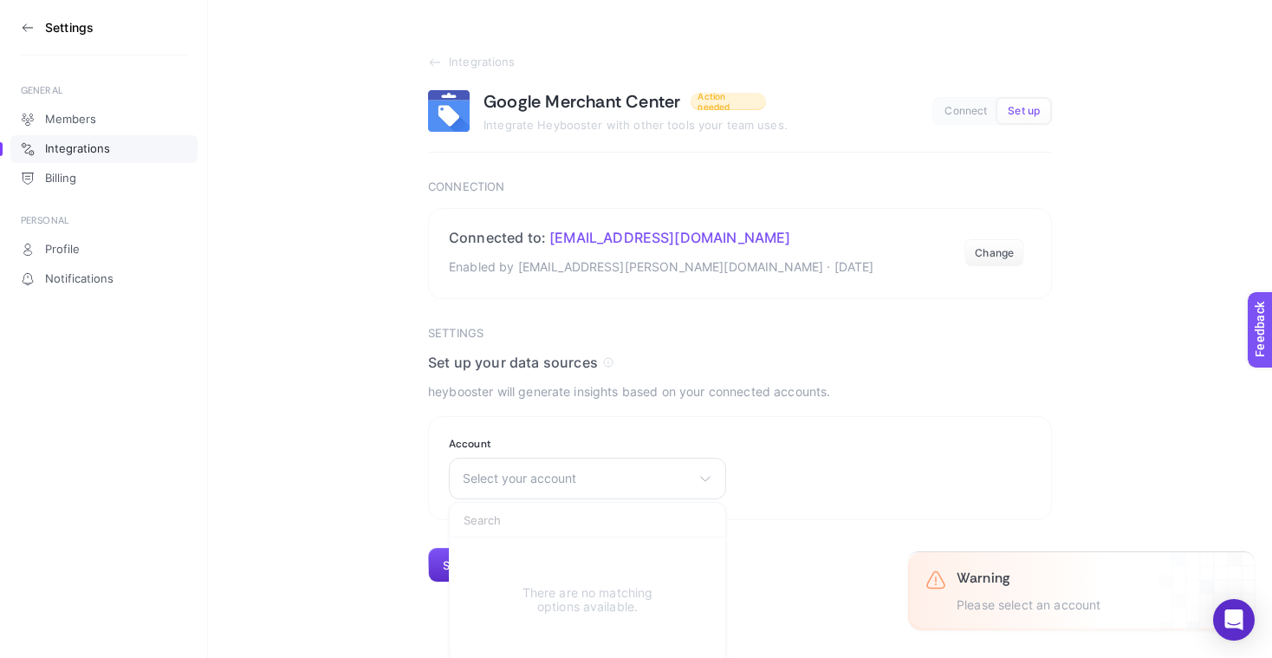
click at [103, 141] on link "Integrations" at bounding box center [103, 149] width 187 height 28
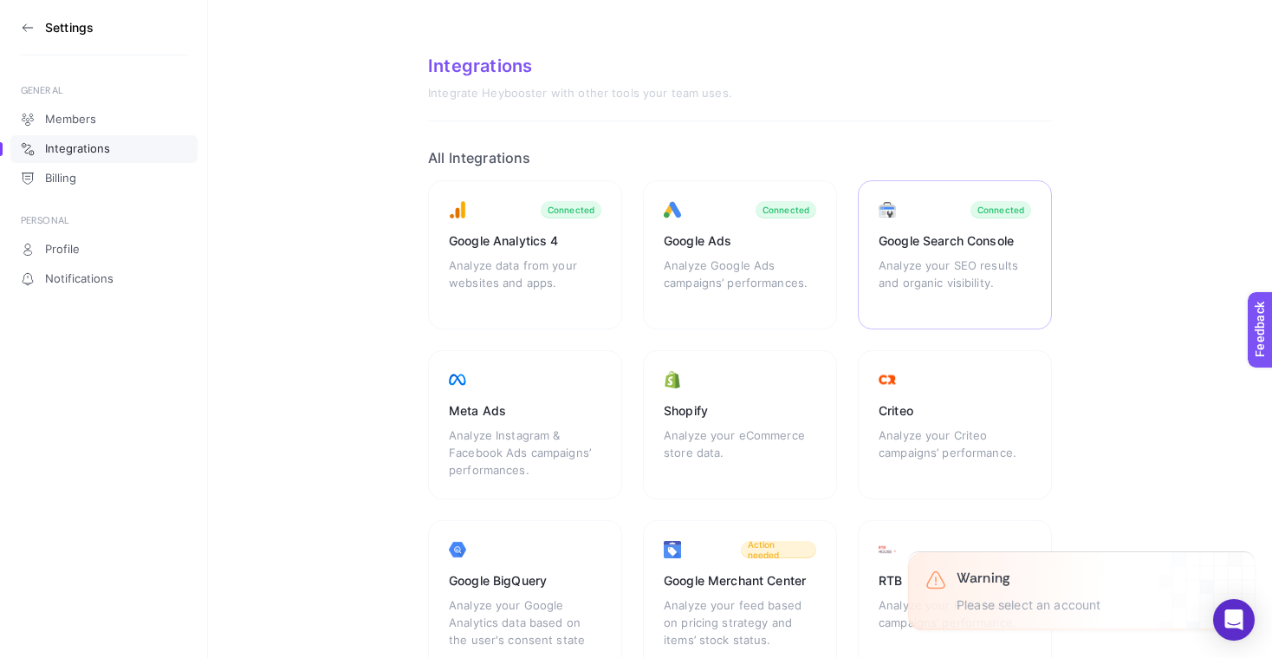
click at [990, 230] on div "Google Search Console Analyze your SEO results and organic visibility. Connected" at bounding box center [955, 254] width 194 height 149
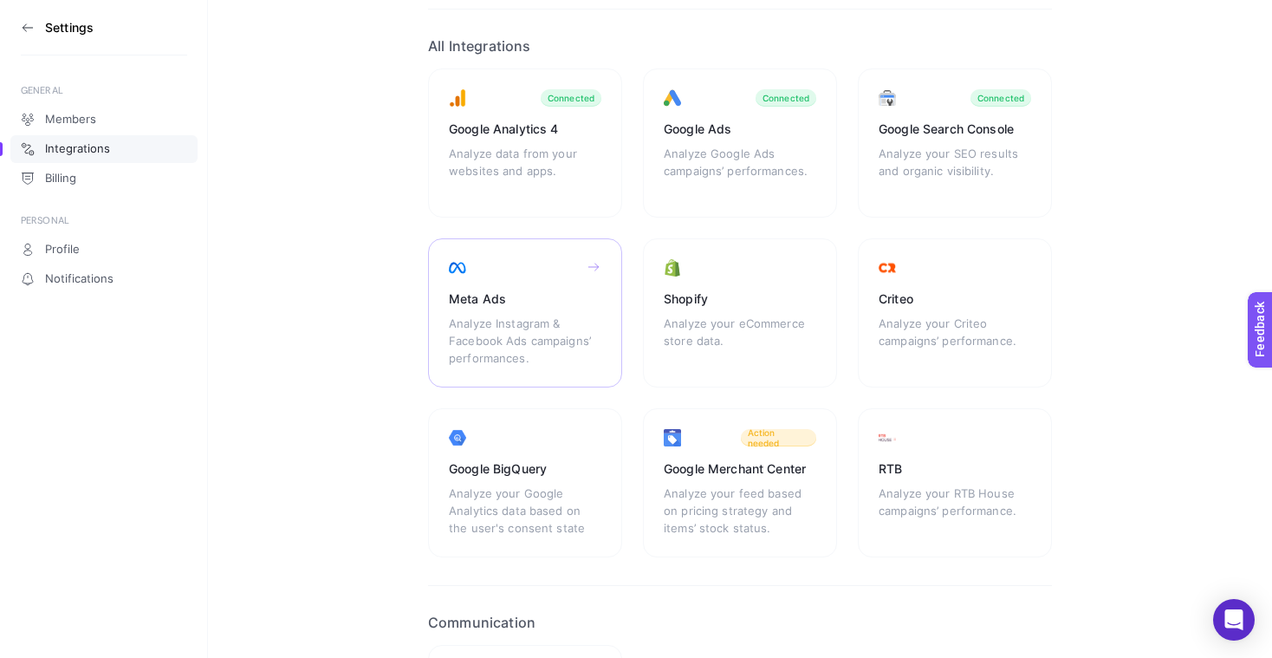
scroll to position [107, 0]
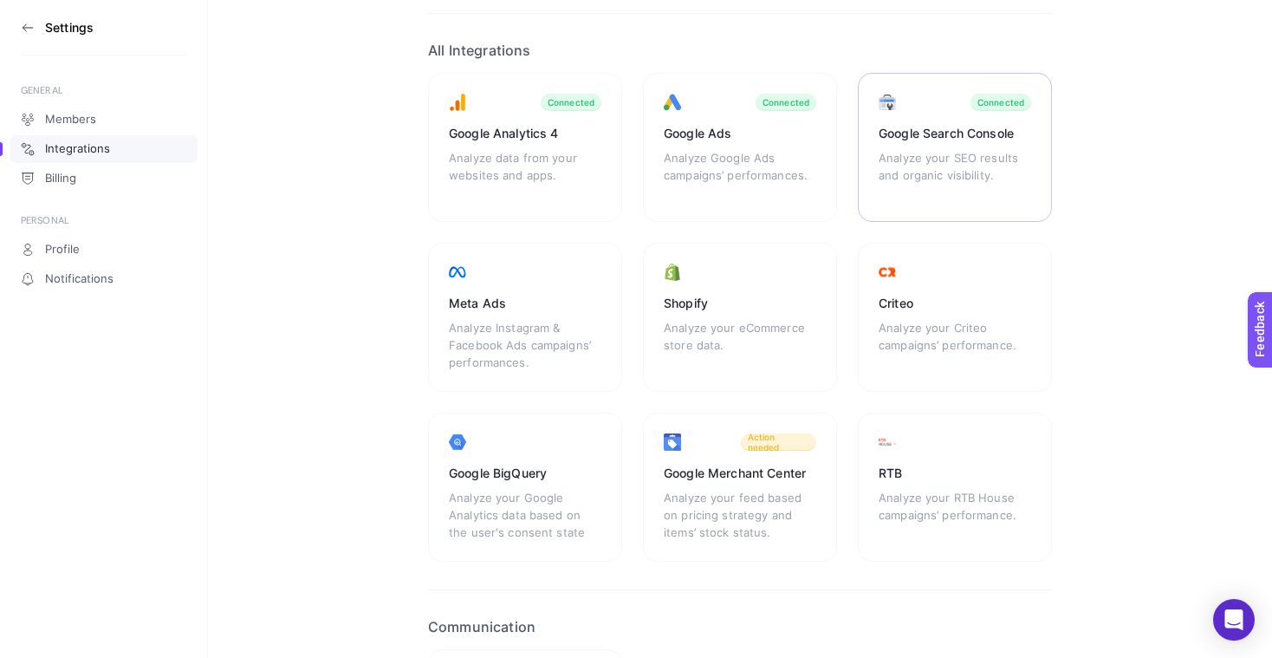
click at [957, 152] on div "Analyze your SEO results and organic visibility." at bounding box center [955, 175] width 153 height 52
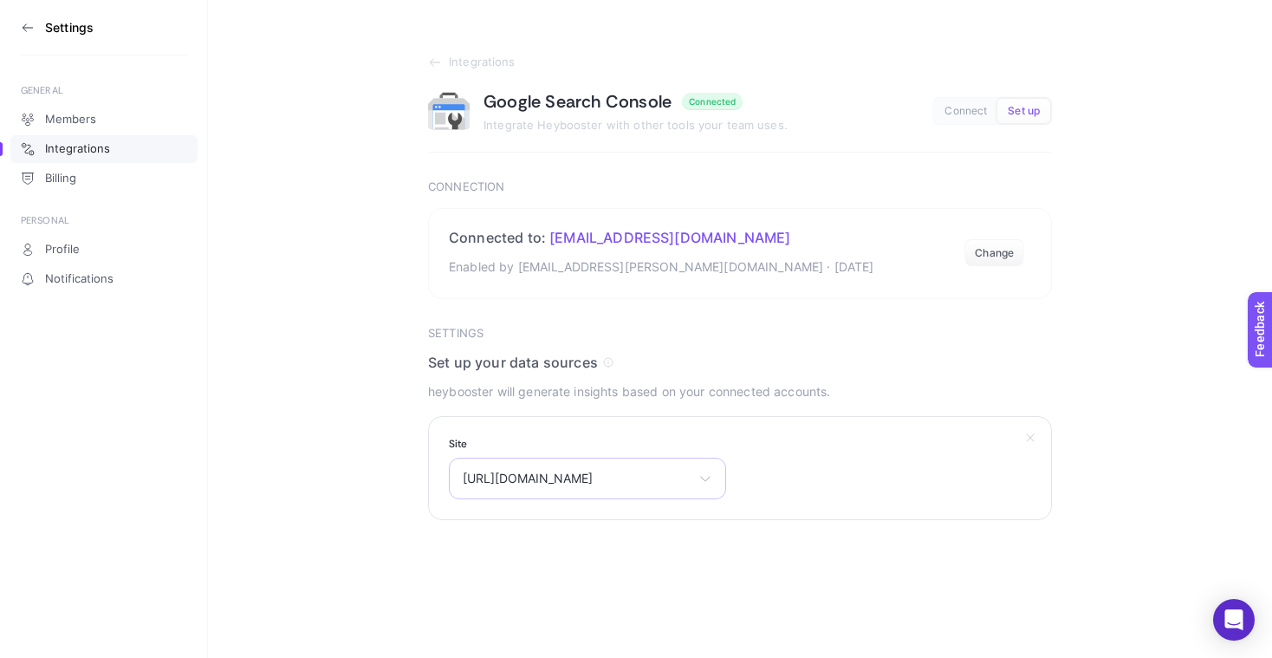
click at [611, 490] on div "[URL][DOMAIN_NAME] sc-domain:[DOMAIN_NAME] [URL][DOMAIN_NAME] [URL][DOMAIN_NAME…" at bounding box center [587, 479] width 277 height 42
click at [278, 330] on section "Integrations Google Search Console Connected Integrate Heybooster with other to…" at bounding box center [740, 260] width 1064 height 520
click at [29, 23] on icon at bounding box center [28, 28] width 14 height 14
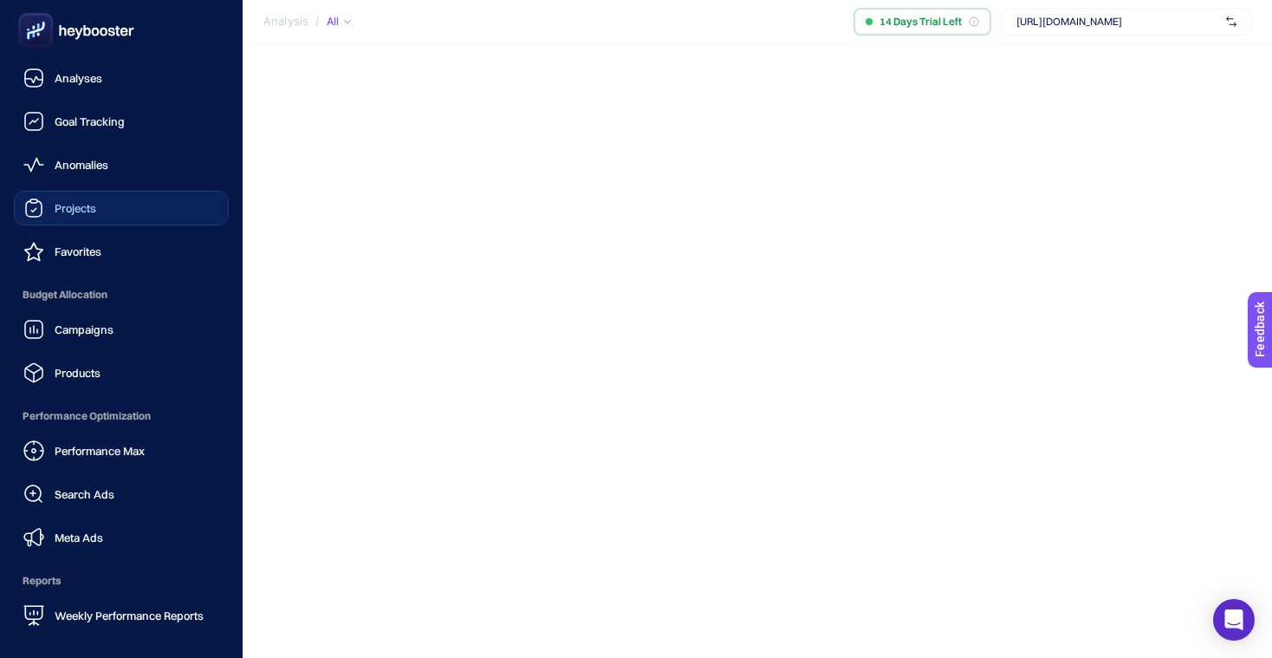
click at [86, 201] on span "Projects" at bounding box center [76, 208] width 42 height 14
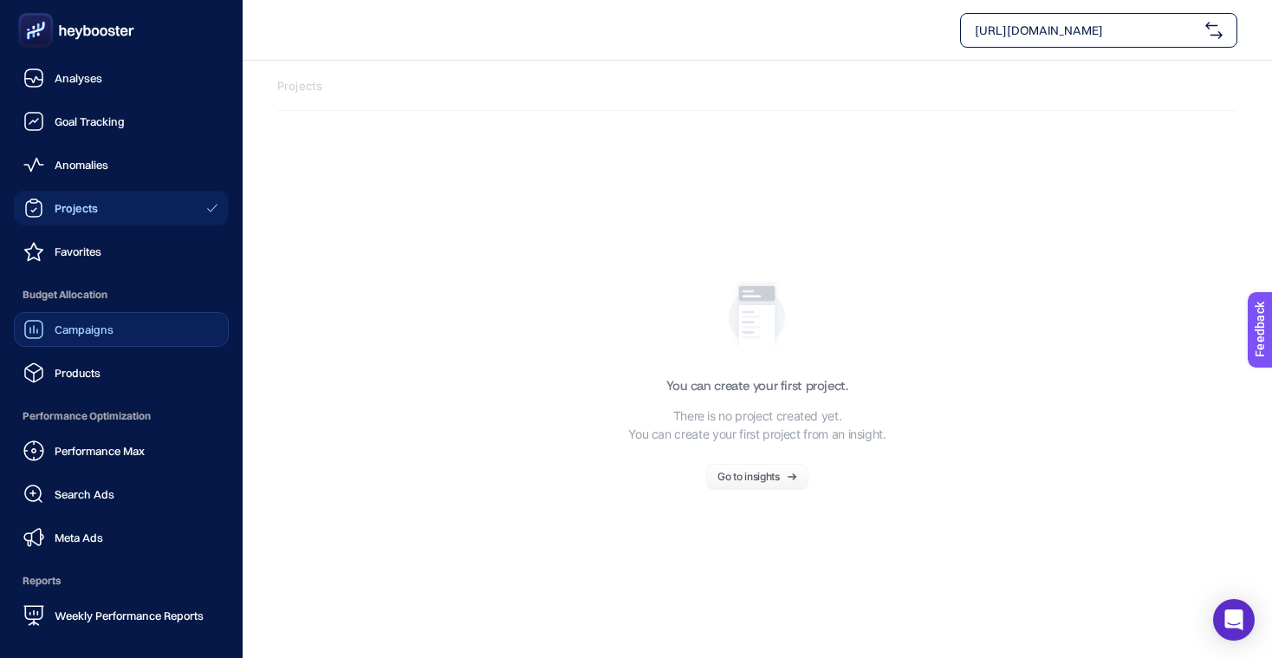
click at [124, 328] on link "Campaigns" at bounding box center [121, 329] width 215 height 35
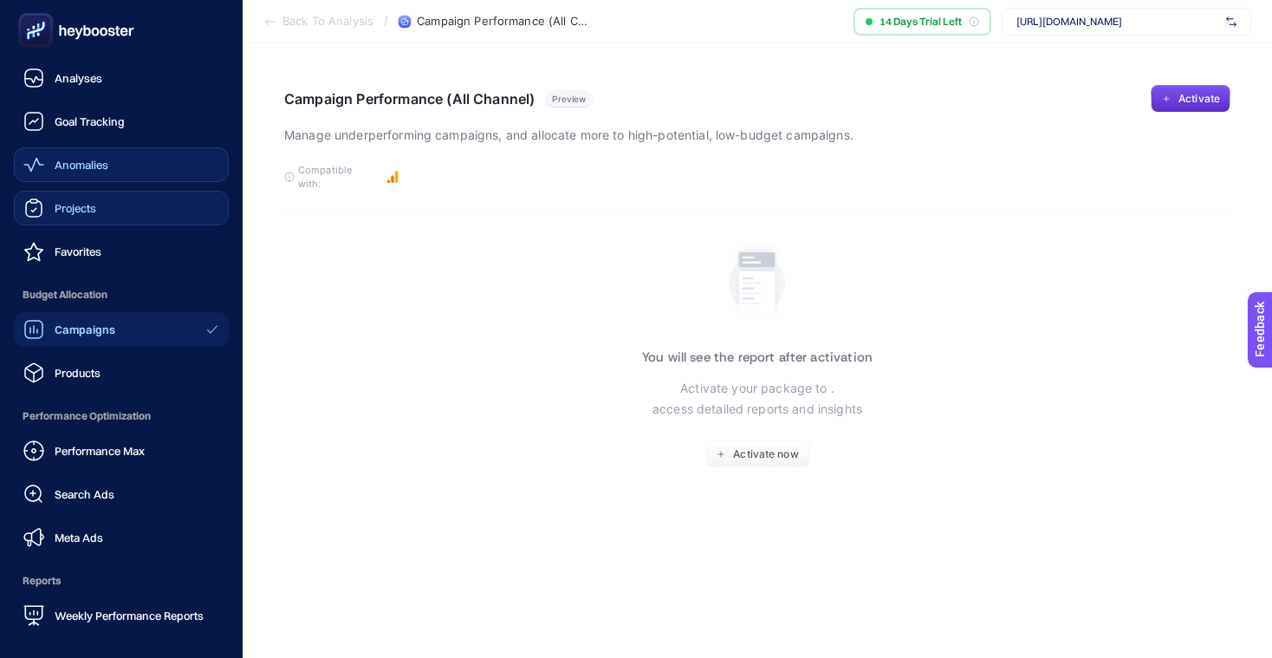
click at [24, 167] on icon at bounding box center [33, 164] width 21 height 21
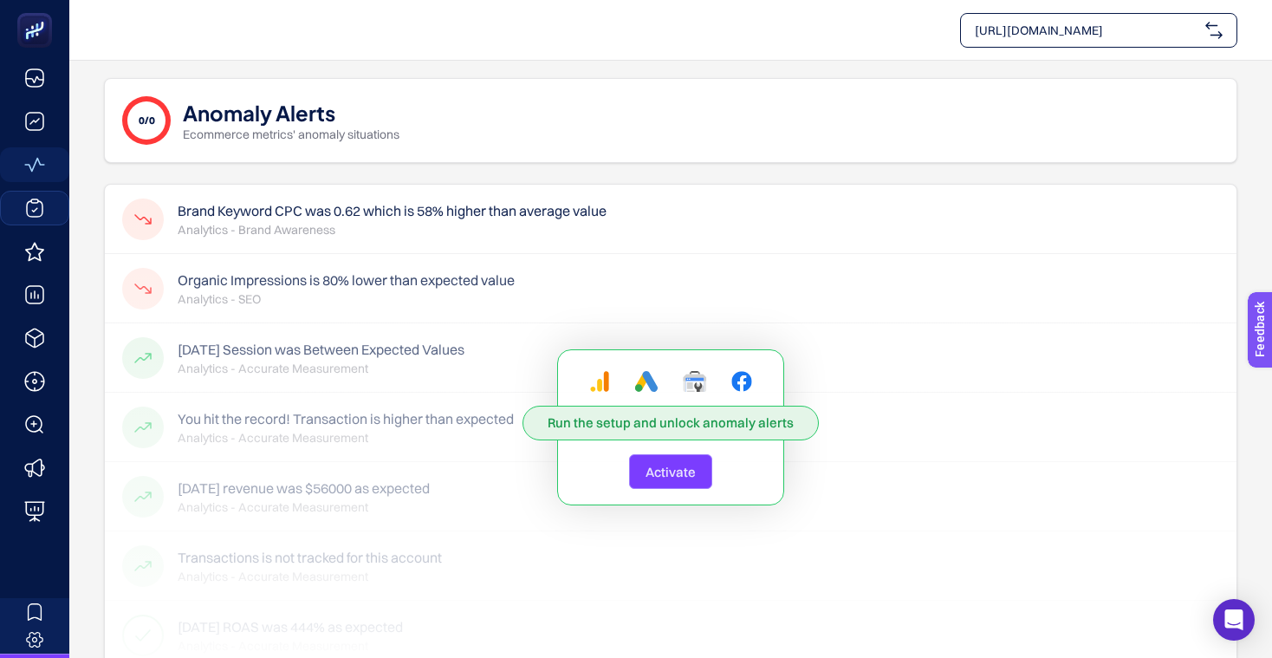
click at [639, 206] on div "Run the setup and unlock anomaly alerts Activate" at bounding box center [671, 427] width 1132 height 485
click at [655, 484] on button "Activate" at bounding box center [670, 471] width 83 height 35
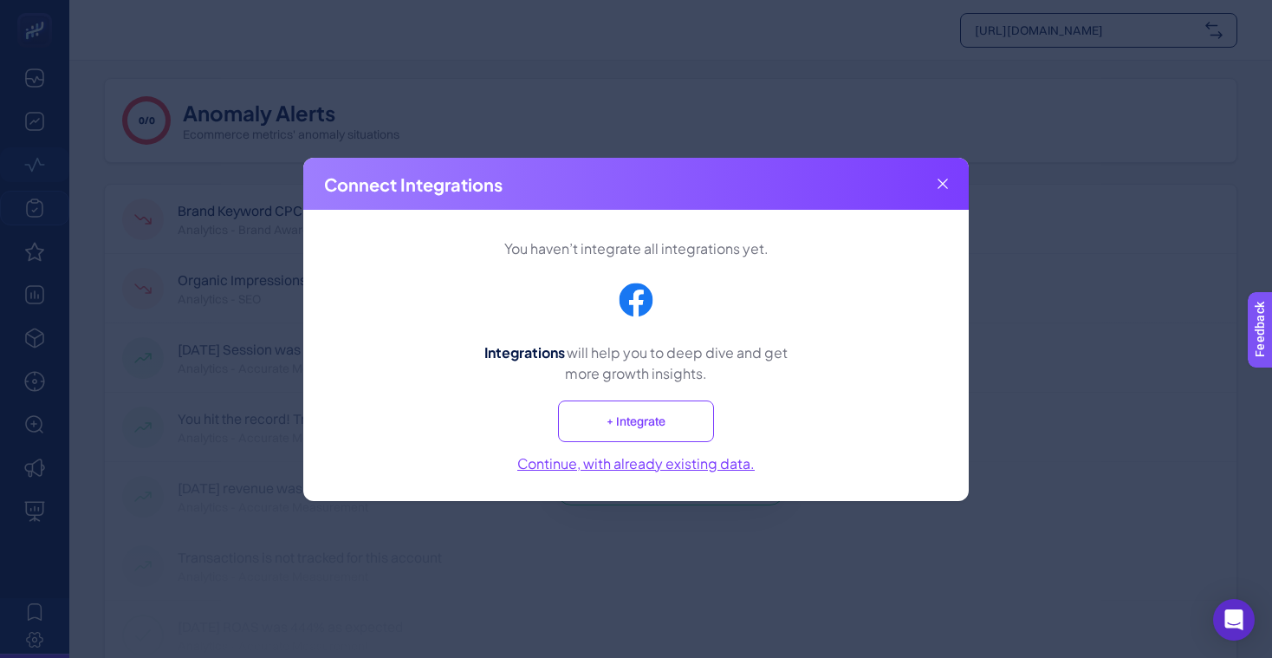
click at [935, 187] on div "Connect Integrations" at bounding box center [636, 184] width 666 height 52
click at [941, 185] on icon at bounding box center [943, 184] width 10 height 10
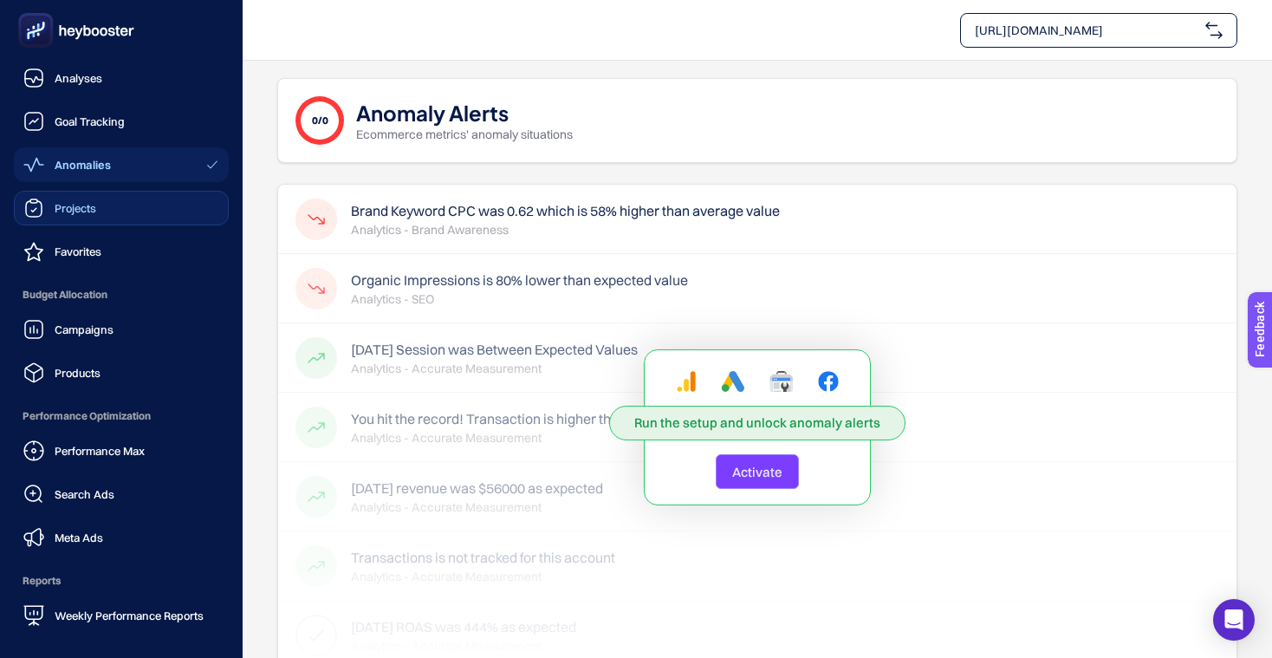
click at [114, 170] on link "Anomalies" at bounding box center [121, 164] width 215 height 35
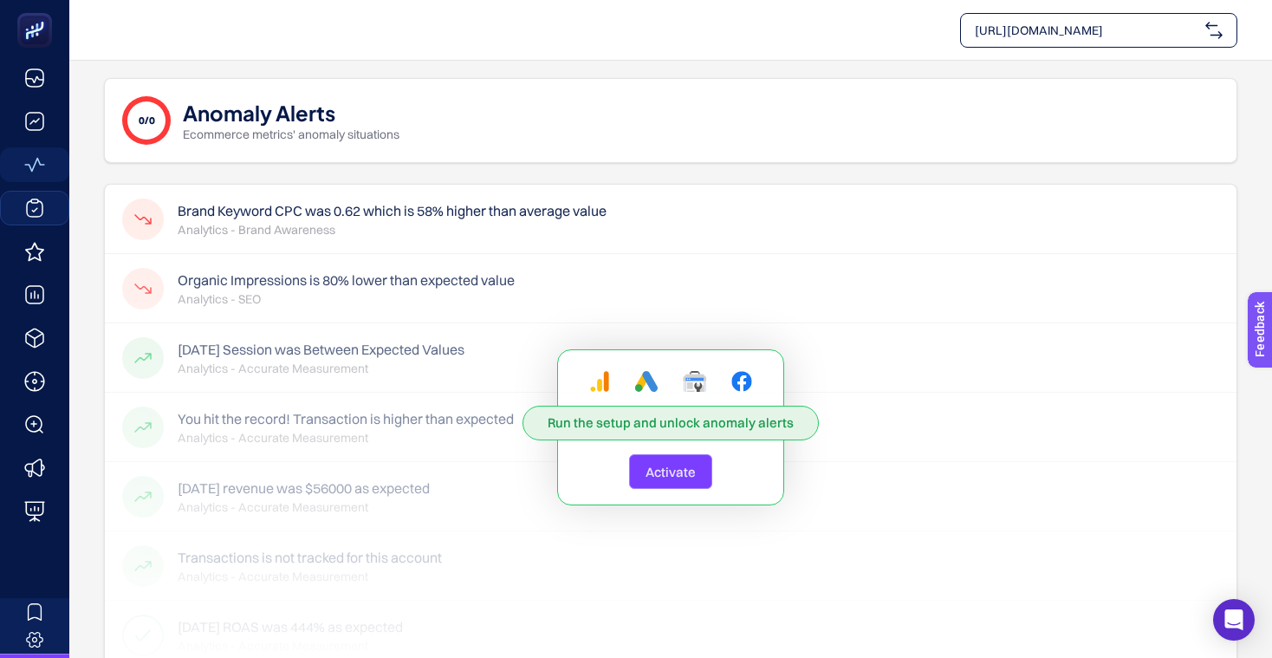
click at [384, 225] on div "Run the setup and unlock anomaly alerts Activate" at bounding box center [671, 427] width 1132 height 485
click at [679, 474] on span "Activate" at bounding box center [671, 472] width 50 height 16
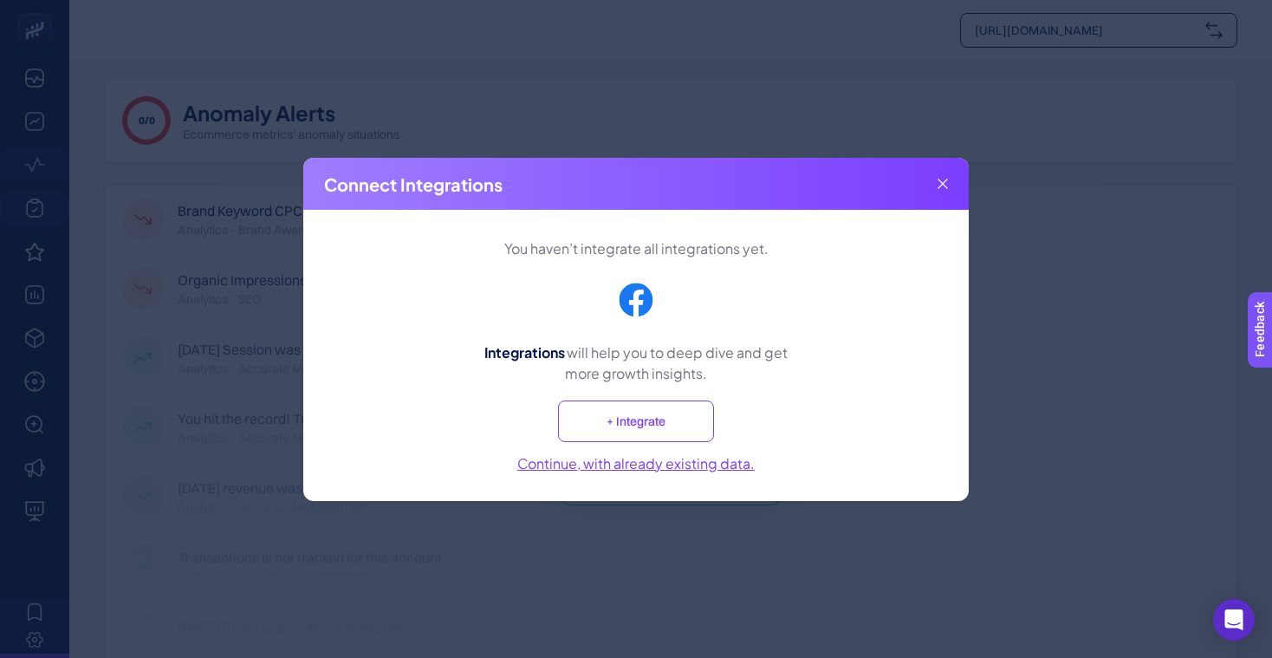
click at [658, 459] on button "Continue, with already existing data." at bounding box center [635, 462] width 237 height 21
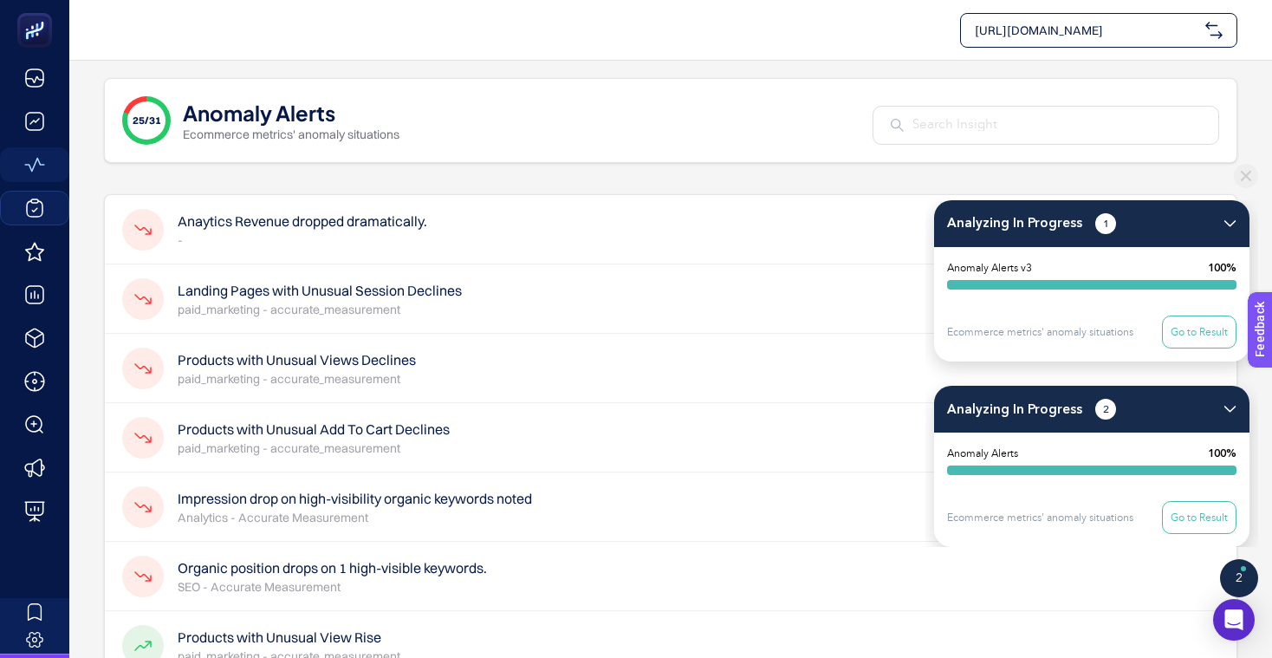
click at [412, 243] on p "-" at bounding box center [303, 239] width 250 height 17
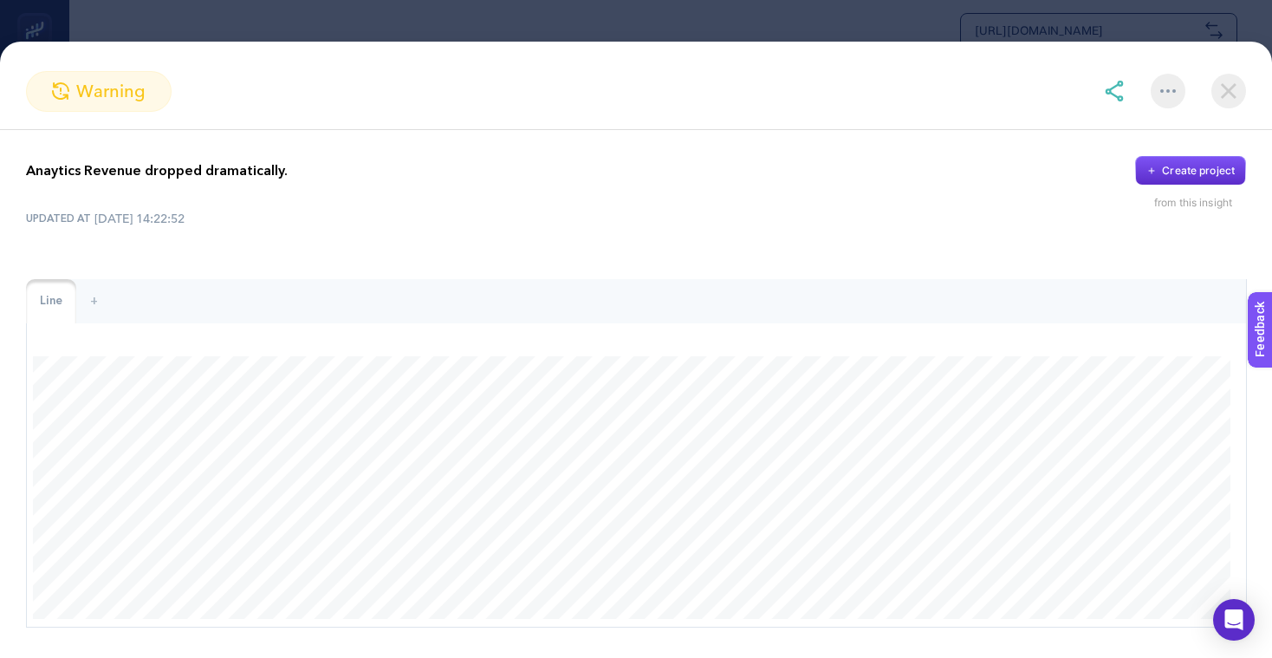
click at [1237, 88] on img at bounding box center [1228, 91] width 35 height 35
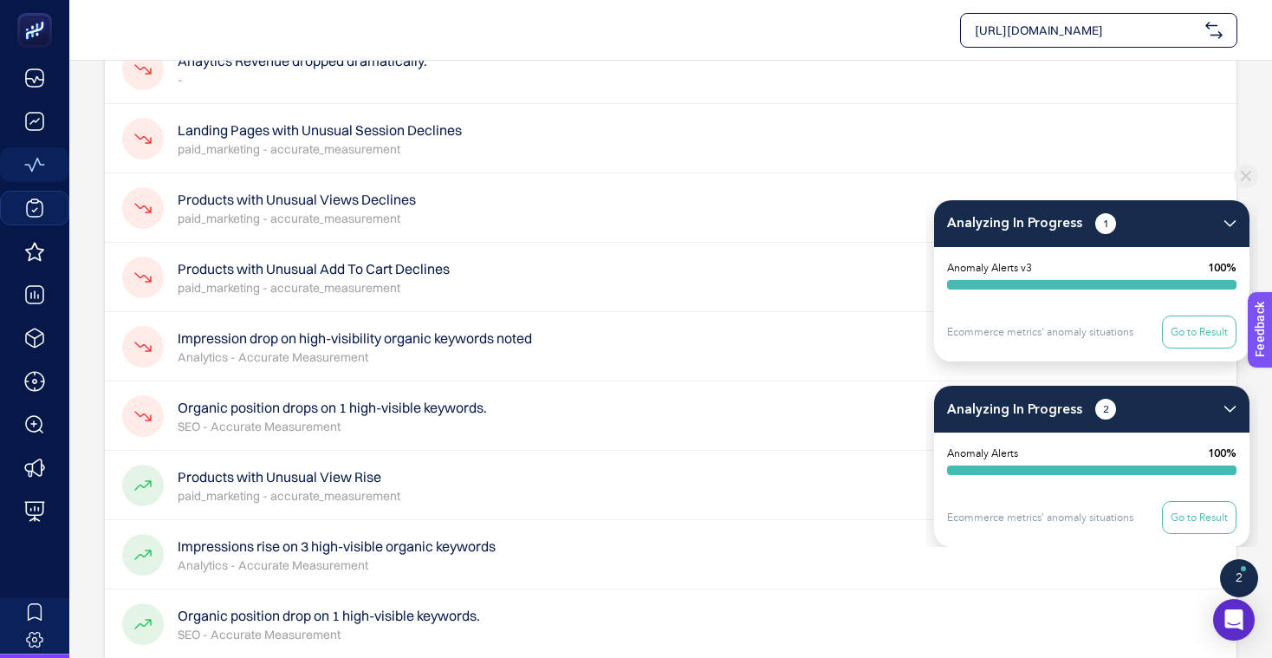
scroll to position [158, 0]
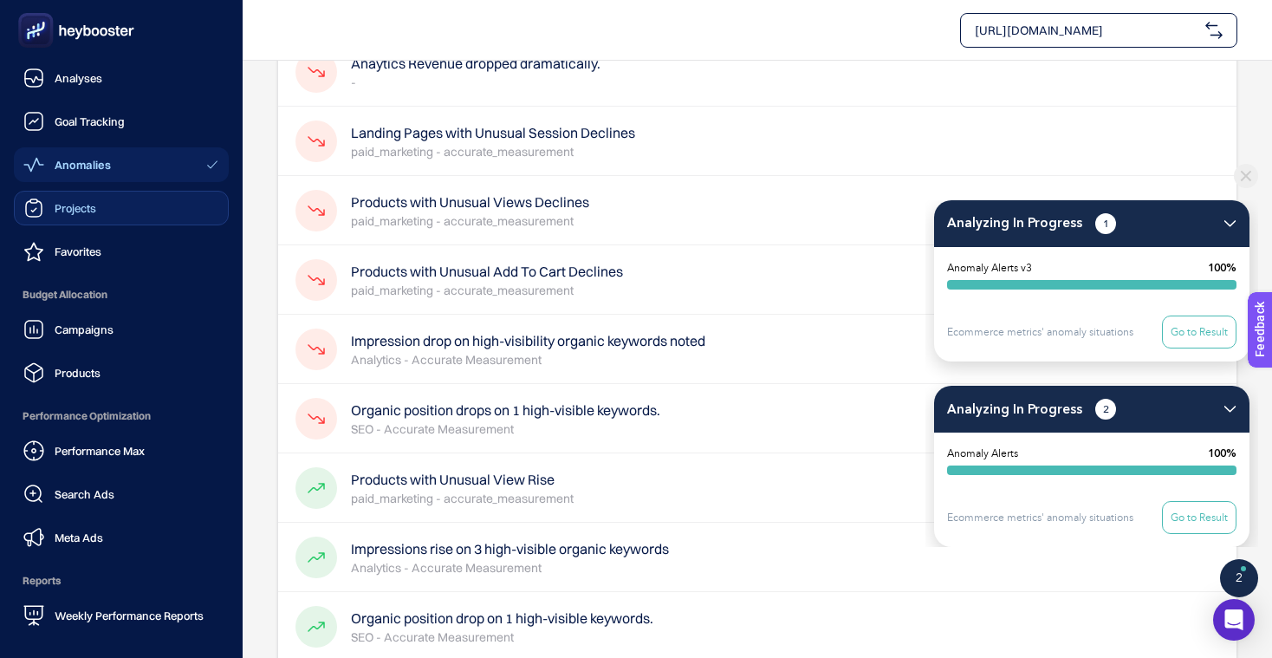
click at [105, 209] on link "Projects" at bounding box center [121, 208] width 215 height 35
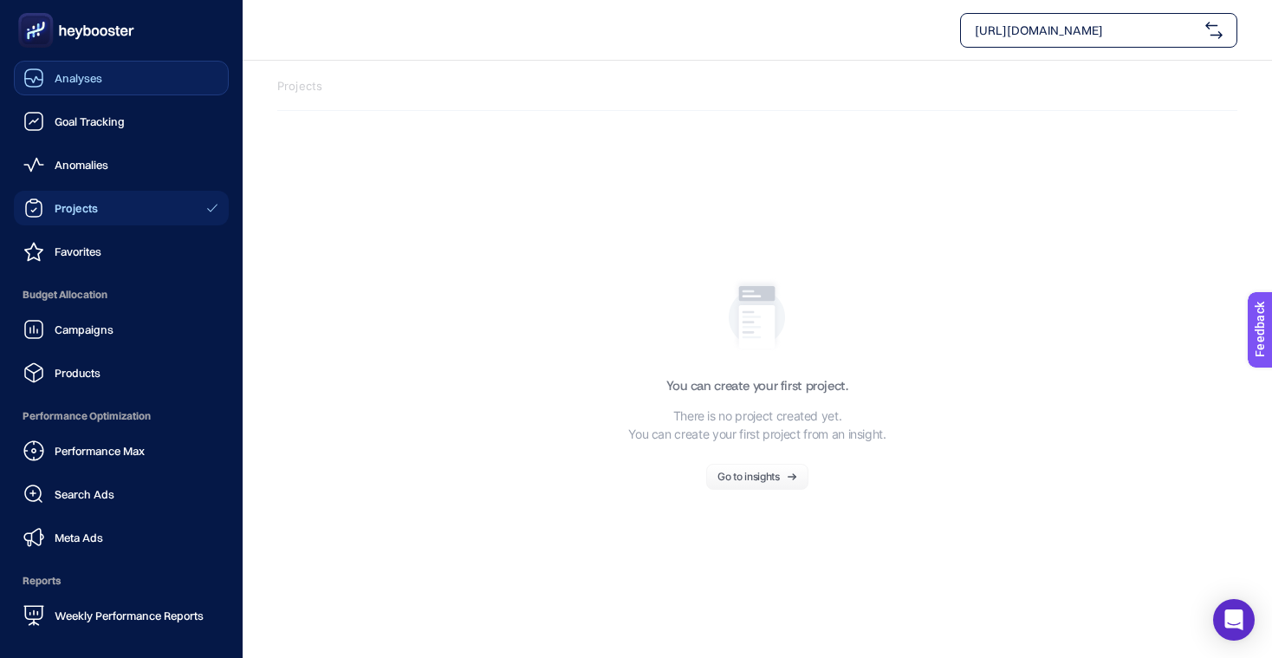
drag, startPoint x: 50, startPoint y: 81, endPoint x: 89, endPoint y: 91, distance: 40.4
click at [51, 81] on div "Analyses" at bounding box center [62, 78] width 79 height 21
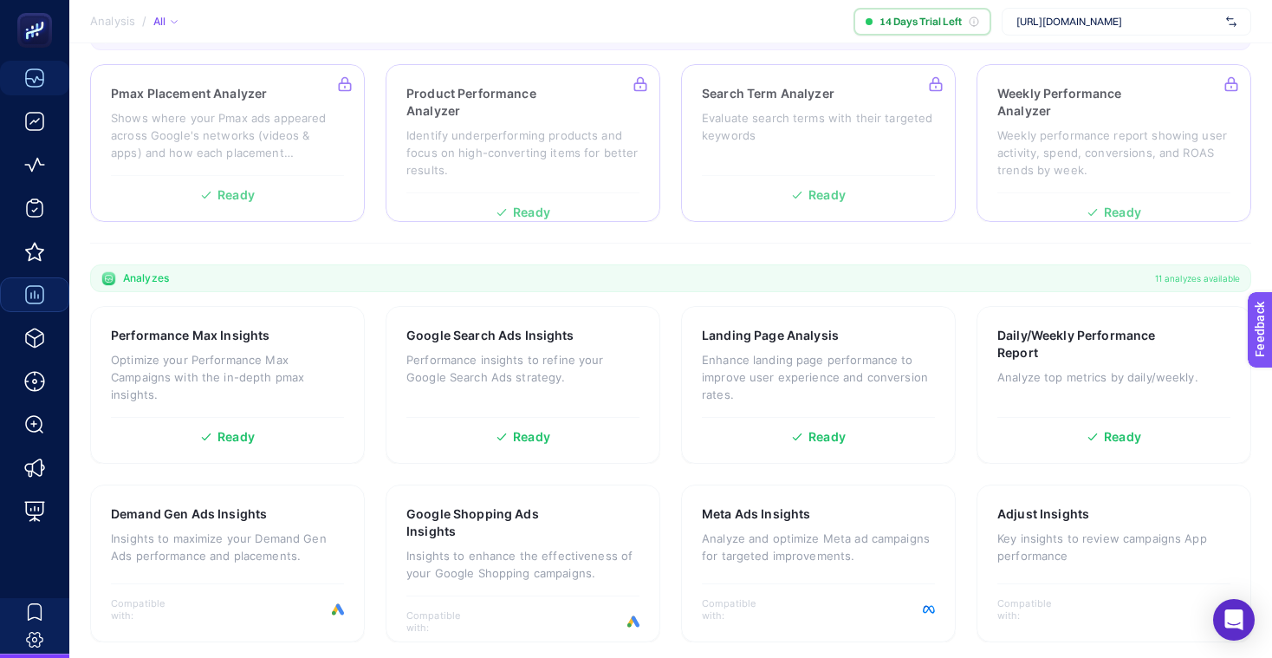
scroll to position [497, 0]
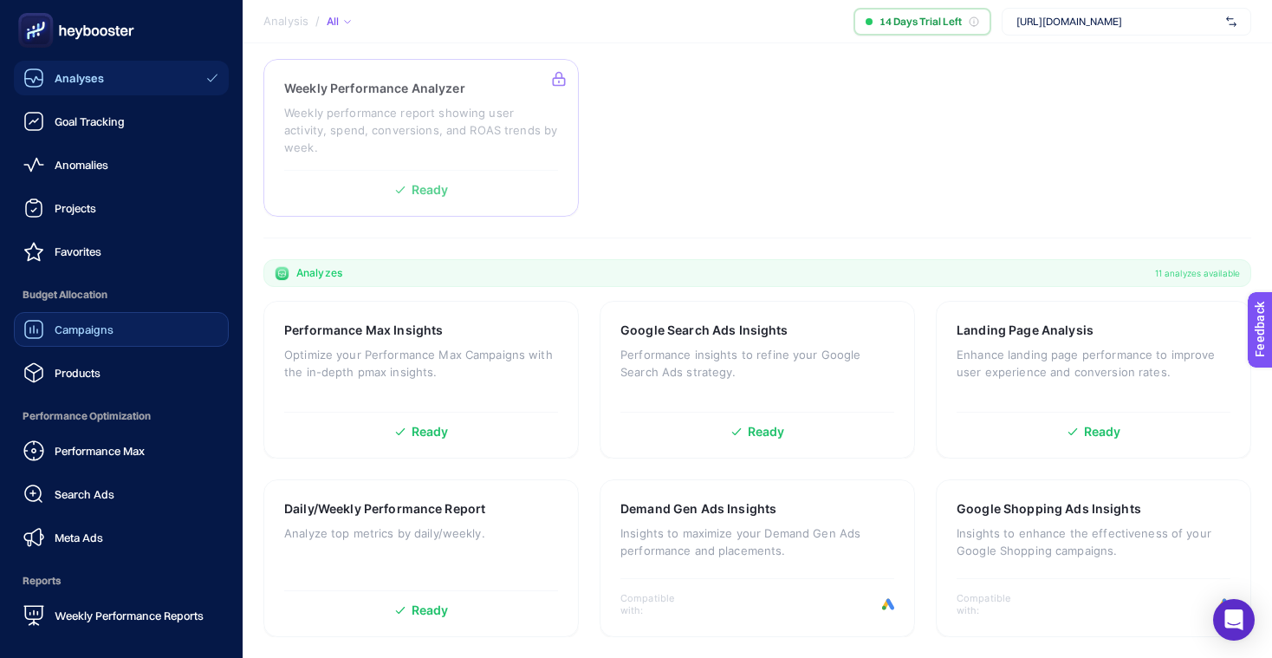
click at [94, 328] on span "Campaigns" at bounding box center [84, 329] width 59 height 14
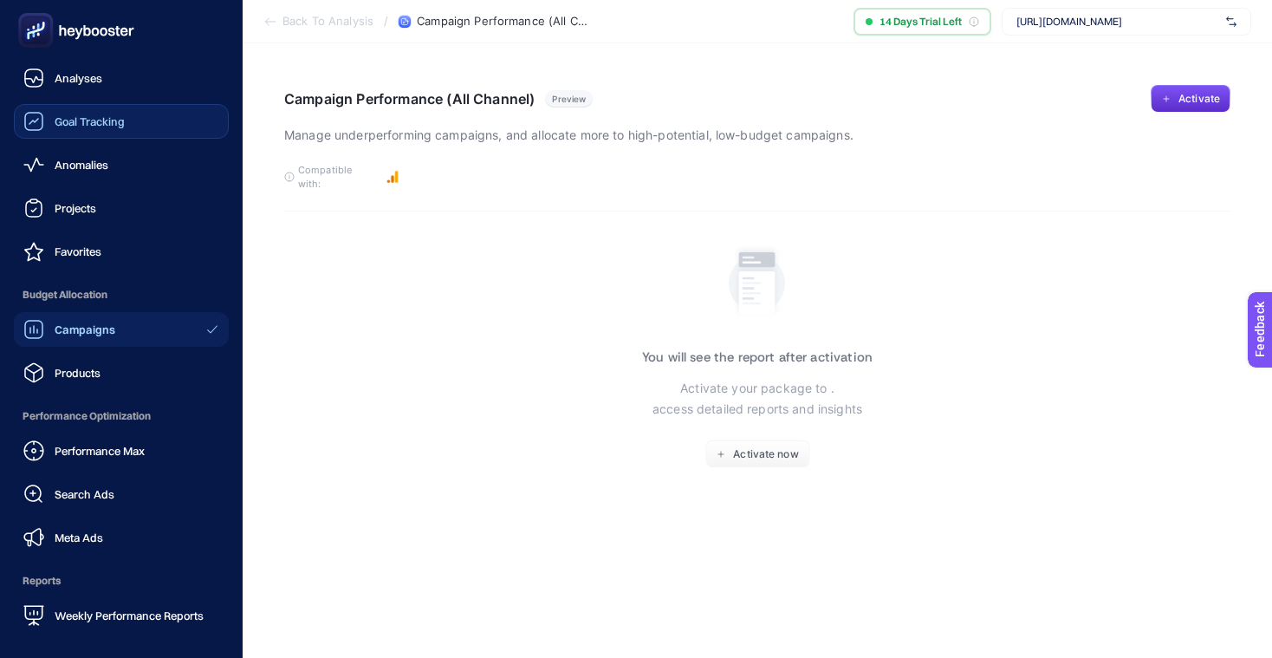
click at [49, 124] on div "Goal Tracking" at bounding box center [73, 121] width 101 height 21
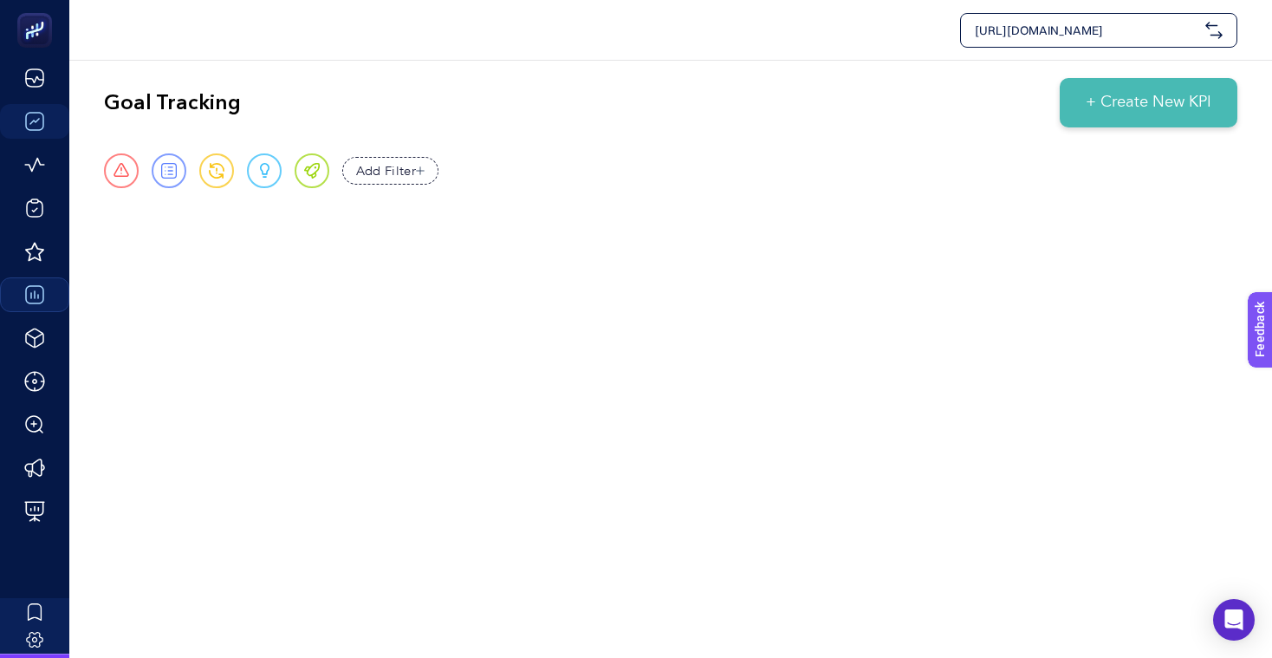
click at [377, 278] on div "[URL][DOMAIN_NAME] Goal Tracking + Create New KPI Urgent Report Warning Opportu…" at bounding box center [636, 329] width 1272 height 658
click at [228, 168] on div "Warning" at bounding box center [216, 170] width 35 height 35
click at [166, 169] on span at bounding box center [169, 171] width 16 height 16
click at [112, 173] on div "Urgent" at bounding box center [121, 170] width 35 height 35
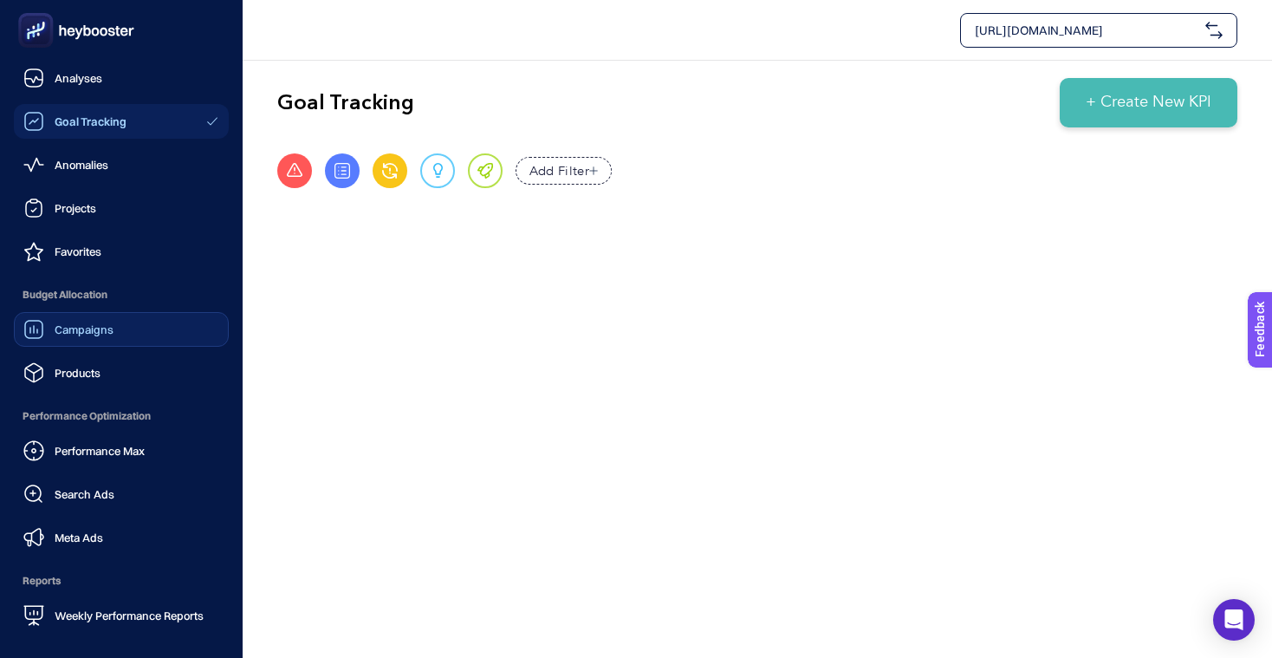
click at [69, 29] on icon at bounding box center [72, 32] width 8 height 9
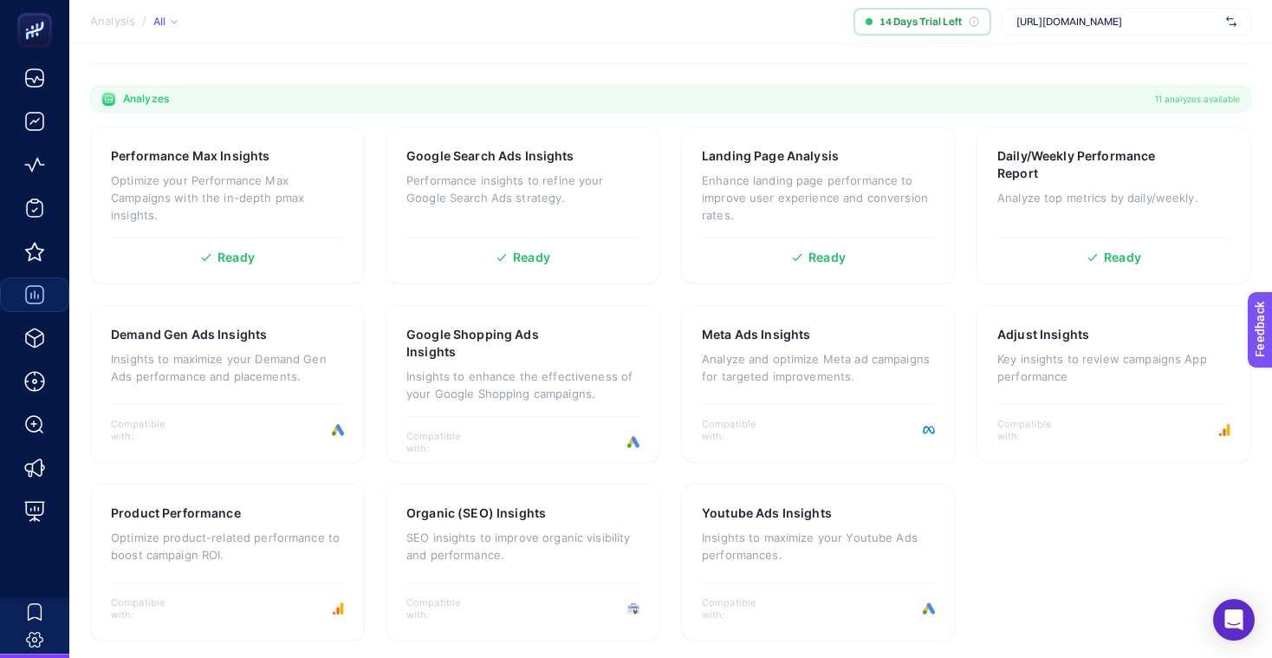
scroll to position [497, 0]
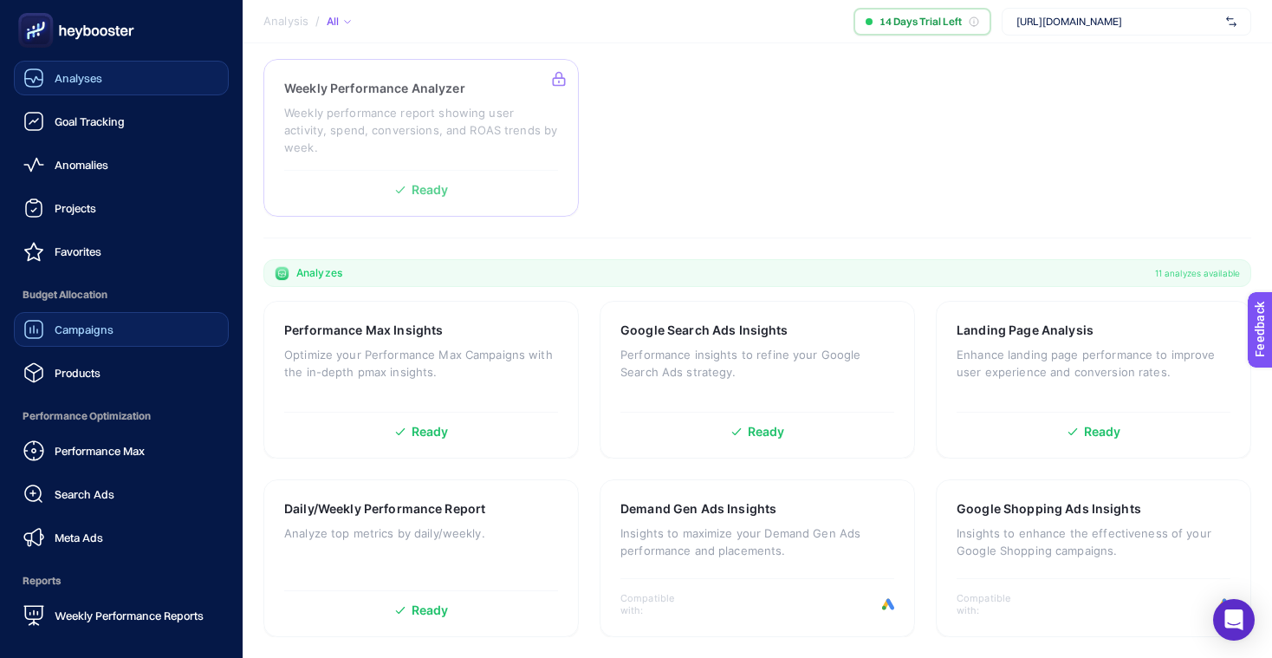
click at [41, 75] on icon at bounding box center [33, 78] width 21 height 21
click at [104, 121] on span "Goal Tracking" at bounding box center [90, 121] width 70 height 14
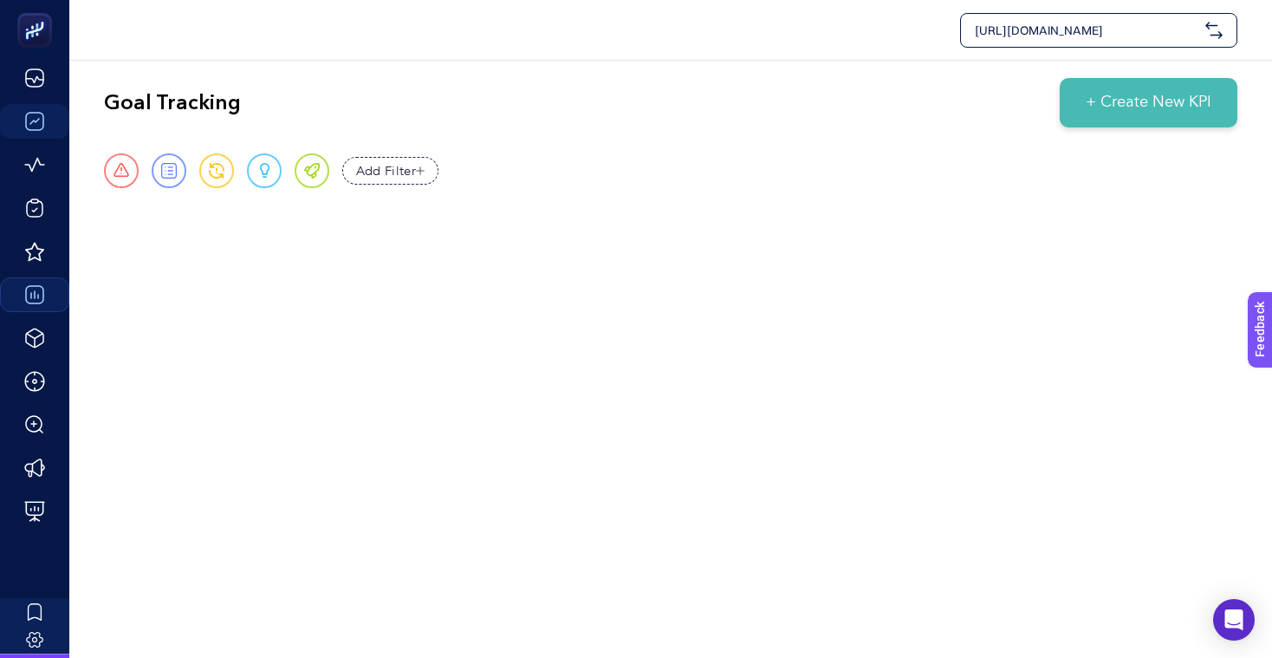
click at [1176, 98] on span "+ Create New KPI" at bounding box center [1149, 102] width 126 height 23
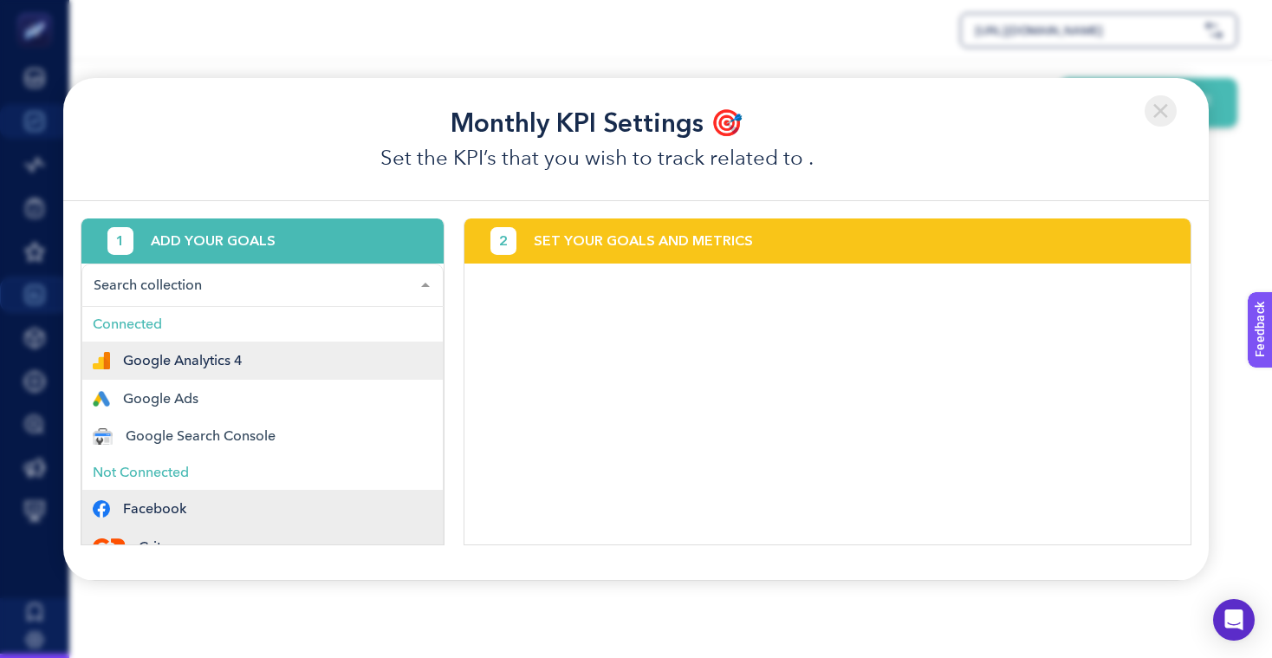
click at [380, 294] on div at bounding box center [262, 284] width 362 height 43
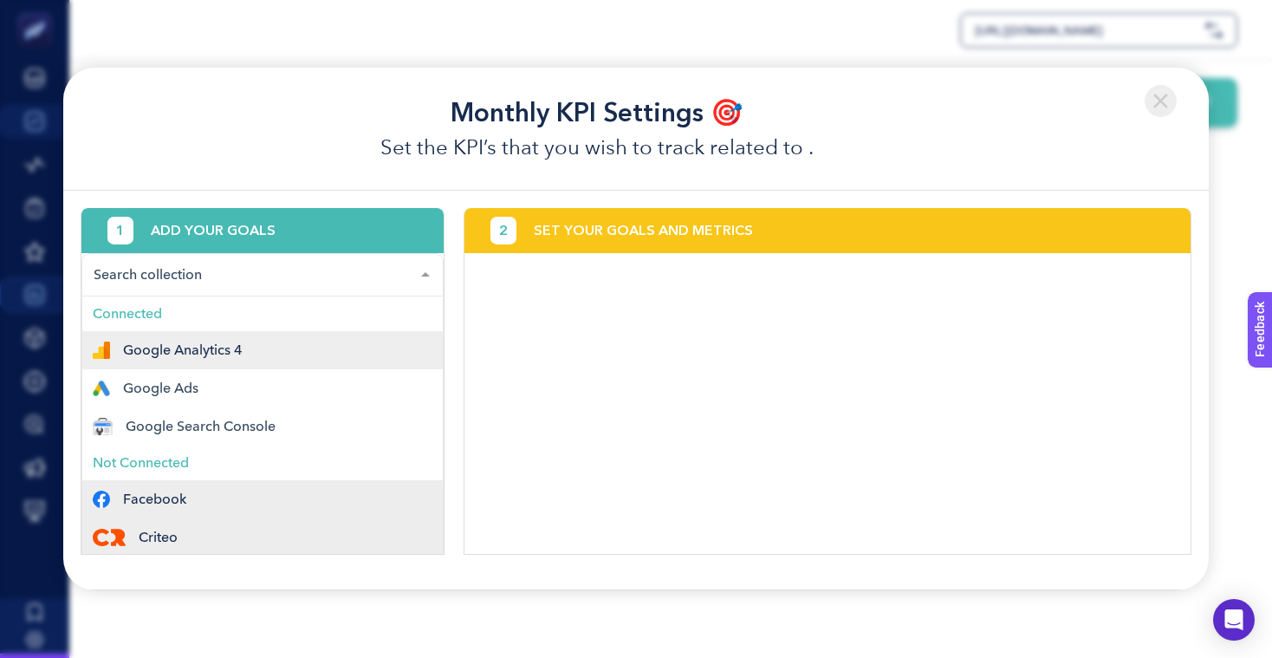
click at [273, 341] on div "Google Analytics 4" at bounding box center [263, 349] width 340 height 17
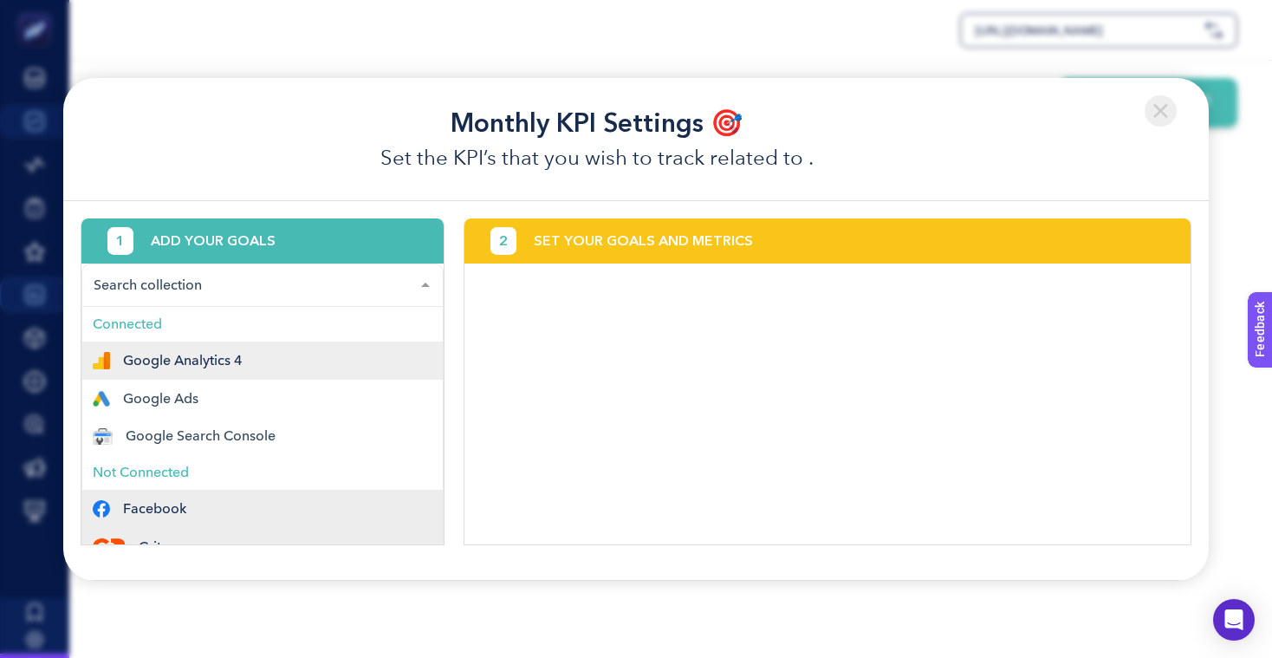
click at [224, 285] on div at bounding box center [262, 284] width 362 height 43
click at [166, 368] on span "Google Analytics 4" at bounding box center [262, 360] width 360 height 38
